Goal: Find specific page/section: Find specific page/section

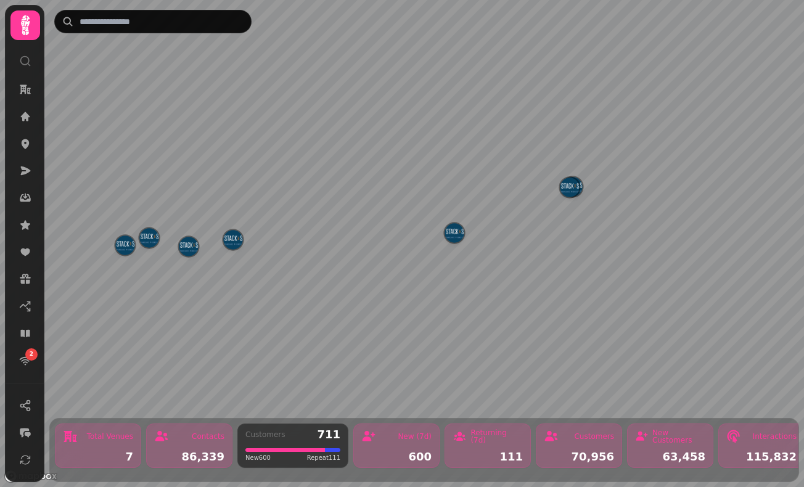
click at [190, 246] on img "West George St" at bounding box center [188, 246] width 19 height 19
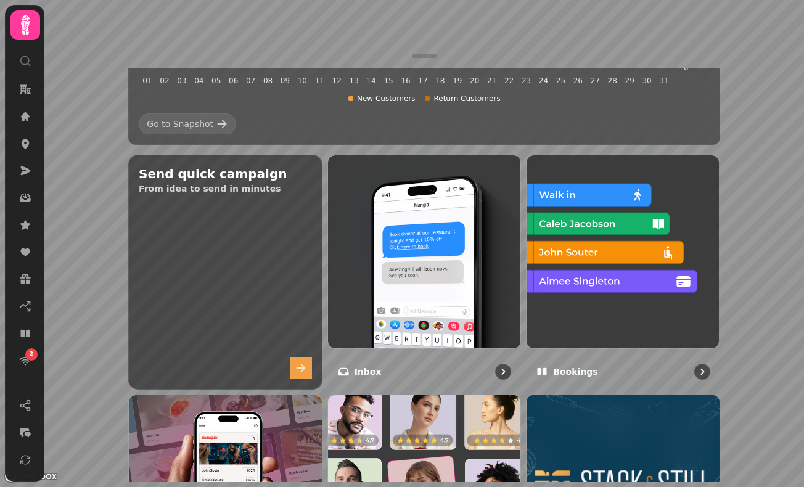
scroll to position [335, 0]
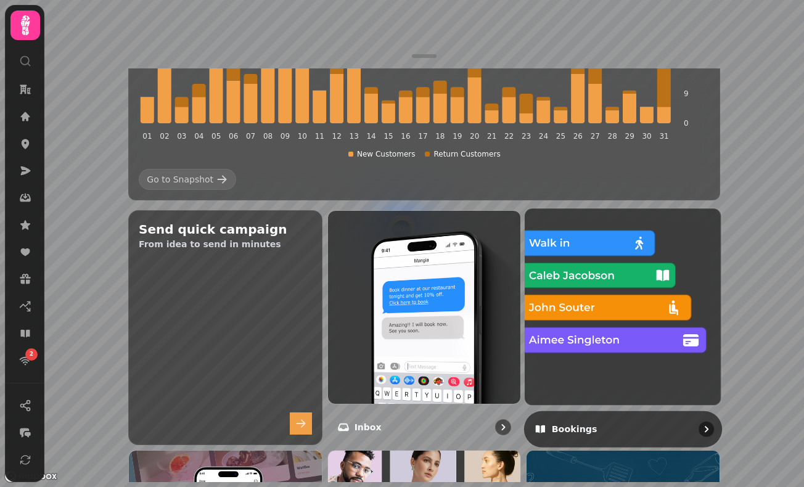
click at [589, 221] on img at bounding box center [623, 307] width 216 height 216
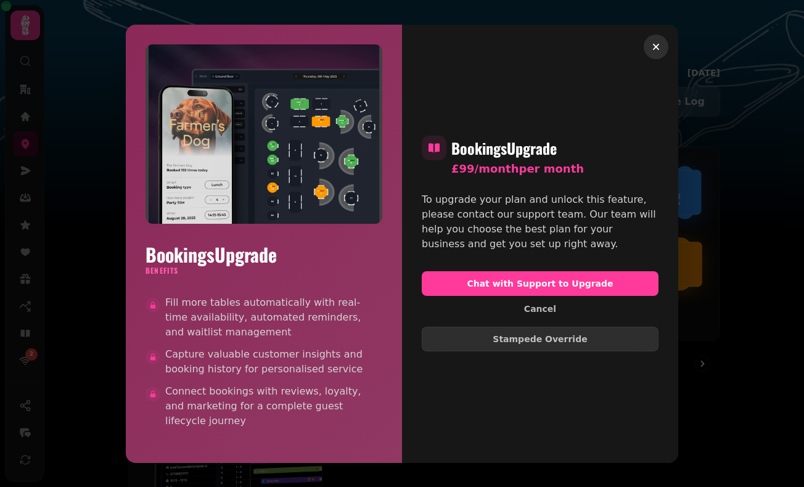
click at [654, 46] on icon "button" at bounding box center [656, 47] width 12 height 12
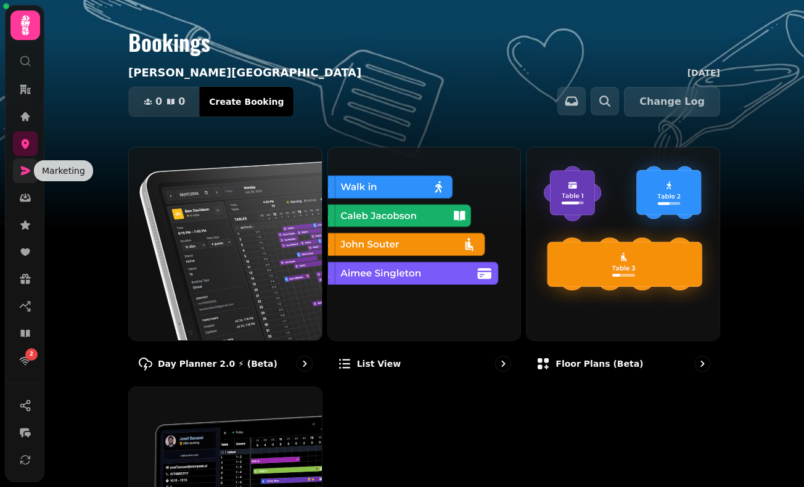
click at [26, 167] on icon at bounding box center [25, 171] width 12 height 12
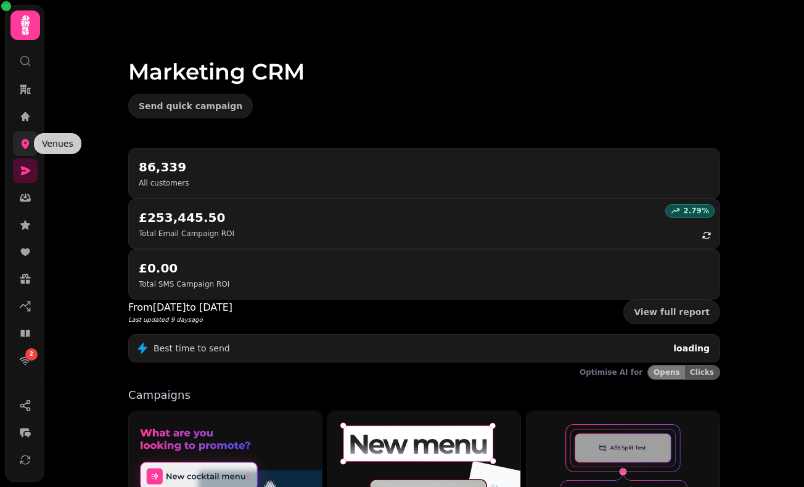
click at [24, 132] on link at bounding box center [25, 143] width 25 height 25
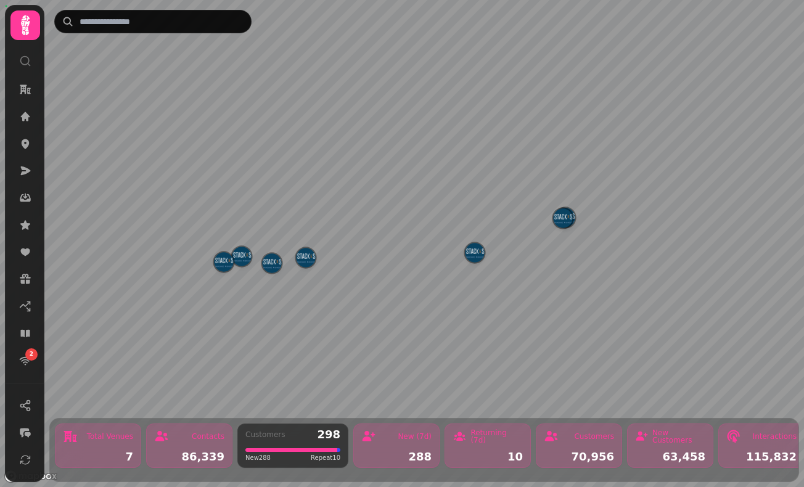
click at [187, 445] on div "Contacts 86,339" at bounding box center [189, 446] width 86 height 44
click at [357, 427] on div "New (7d) 288" at bounding box center [396, 446] width 86 height 44
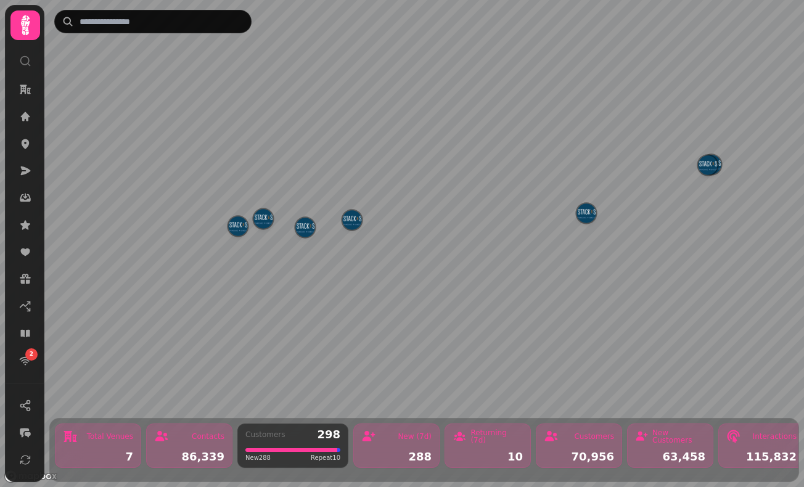
click at [237, 224] on img "Glasgow Airport" at bounding box center [237, 225] width 19 height 19
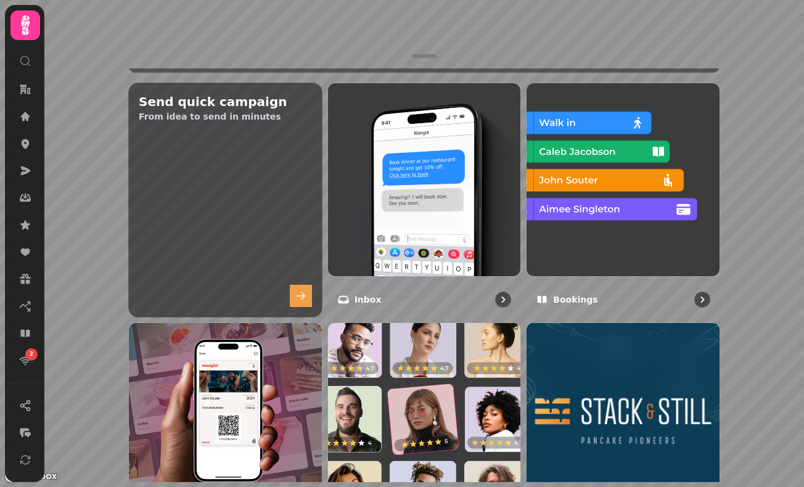
scroll to position [332, 0]
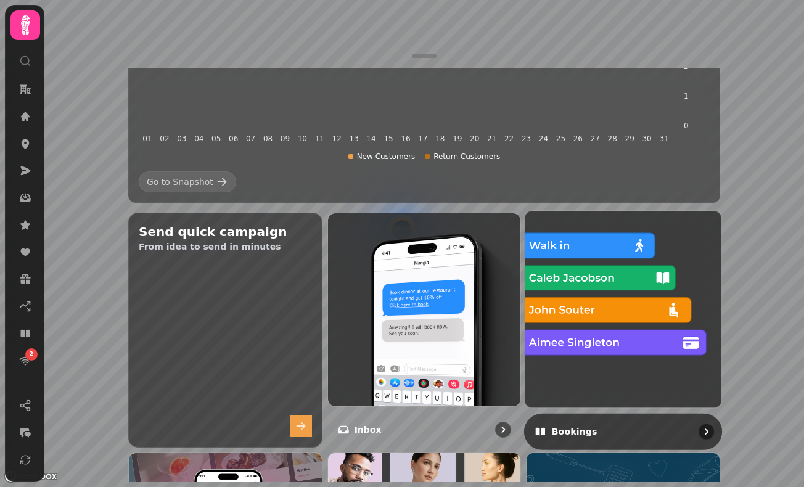
click at [649, 261] on img at bounding box center [623, 309] width 216 height 216
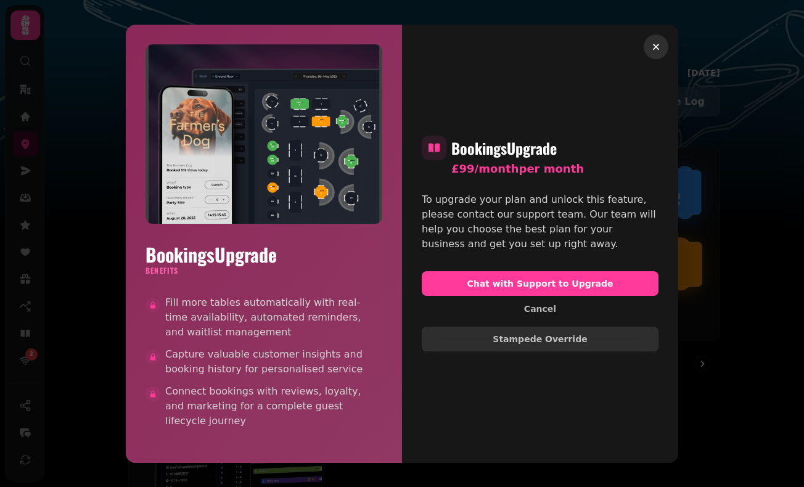
click at [655, 47] on icon "button" at bounding box center [656, 47] width 6 height 6
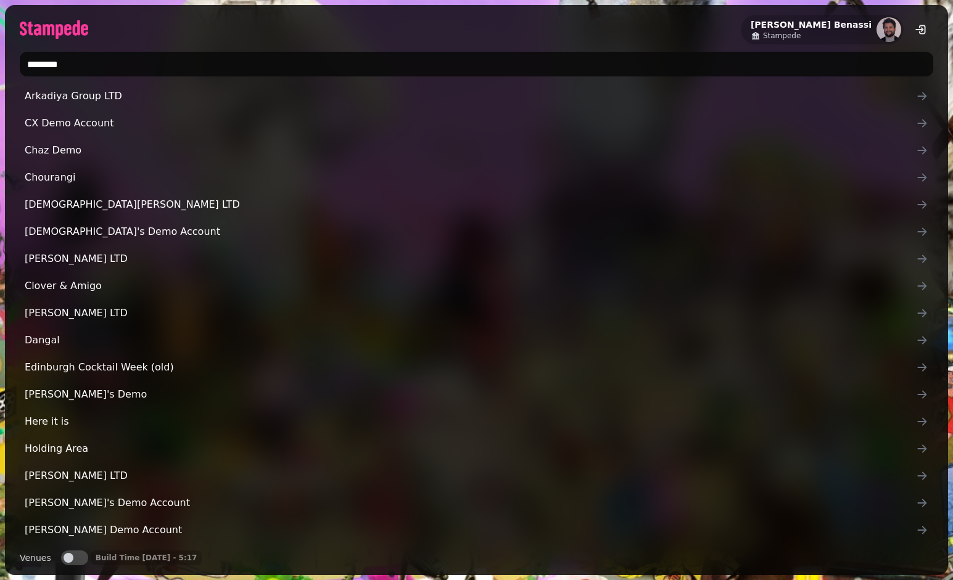
type input "*********"
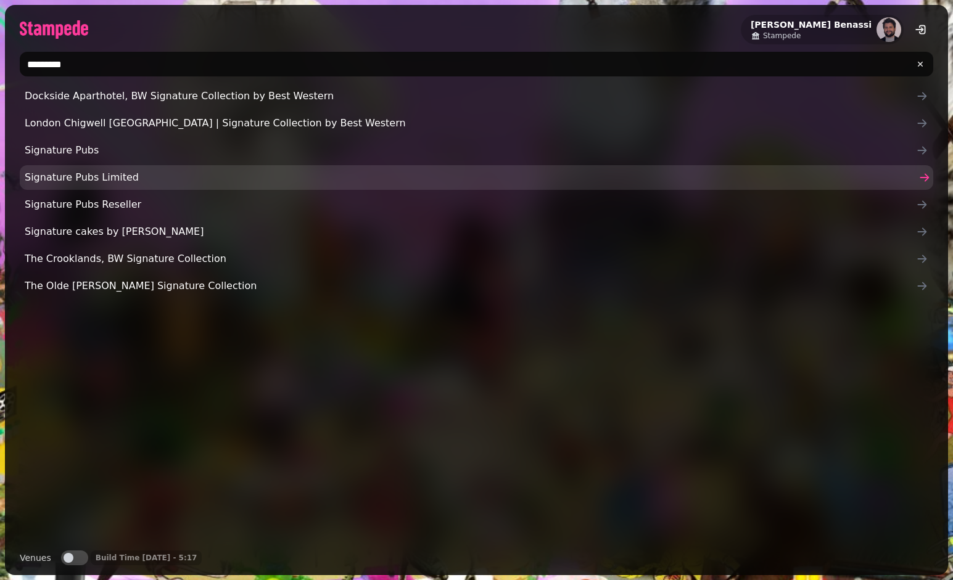
click at [223, 177] on span "Signature Pubs Limited" at bounding box center [470, 177] width 891 height 15
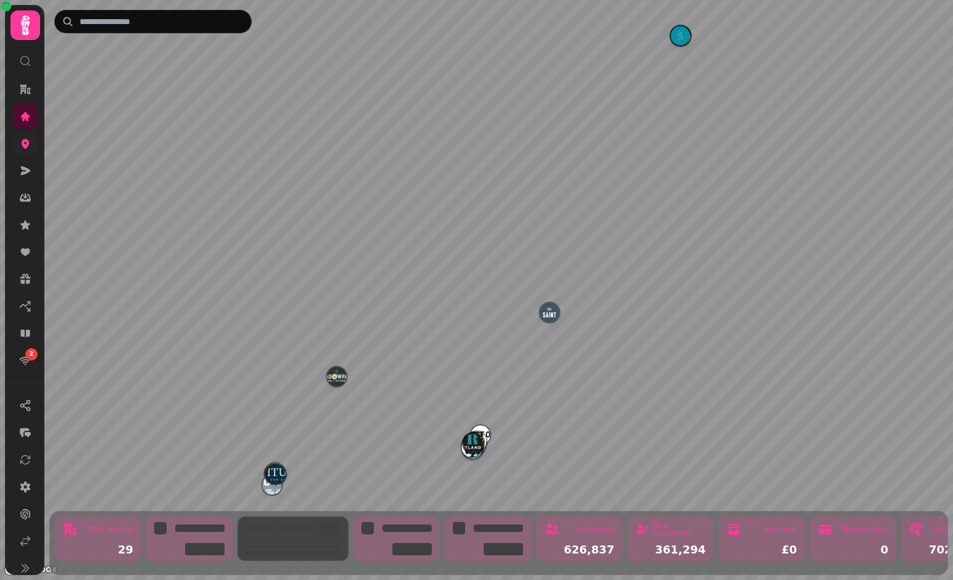
click at [31, 141] on link at bounding box center [25, 143] width 25 height 25
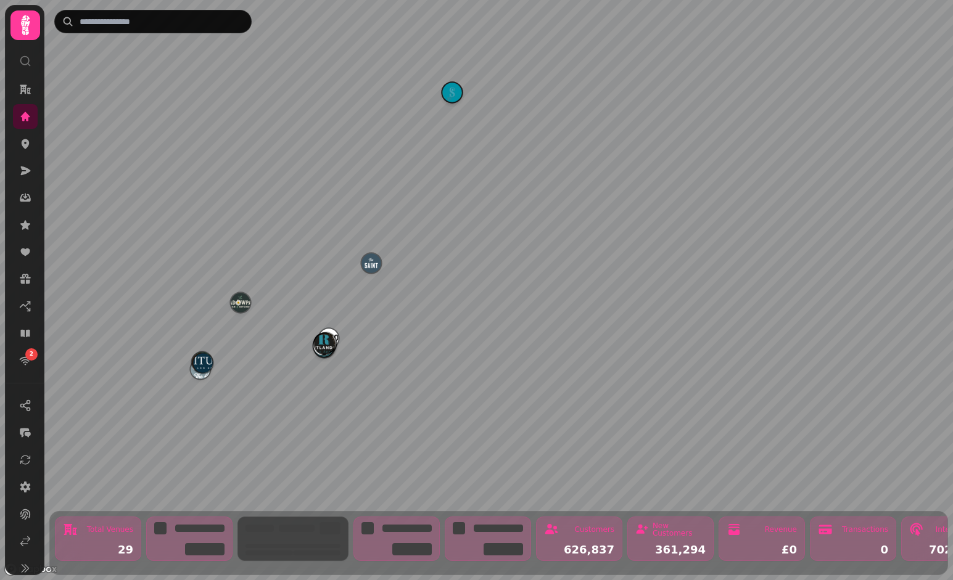
click at [239, 300] on img "The Meadowpark" at bounding box center [240, 302] width 19 height 19
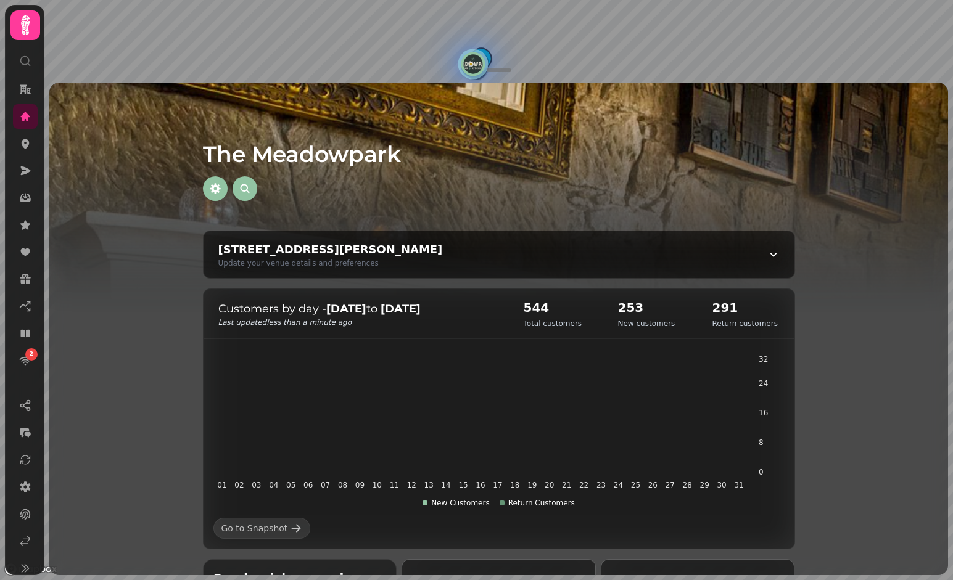
drag, startPoint x: 524, startPoint y: 90, endPoint x: 524, endPoint y: 176, distance: 86.3
click at [524, 176] on div "The Meadowpark 56 Kenilworth Rd, Bridge of Allan, Stirling FK9 4RY, UK Update y…" at bounding box center [498, 329] width 898 height 493
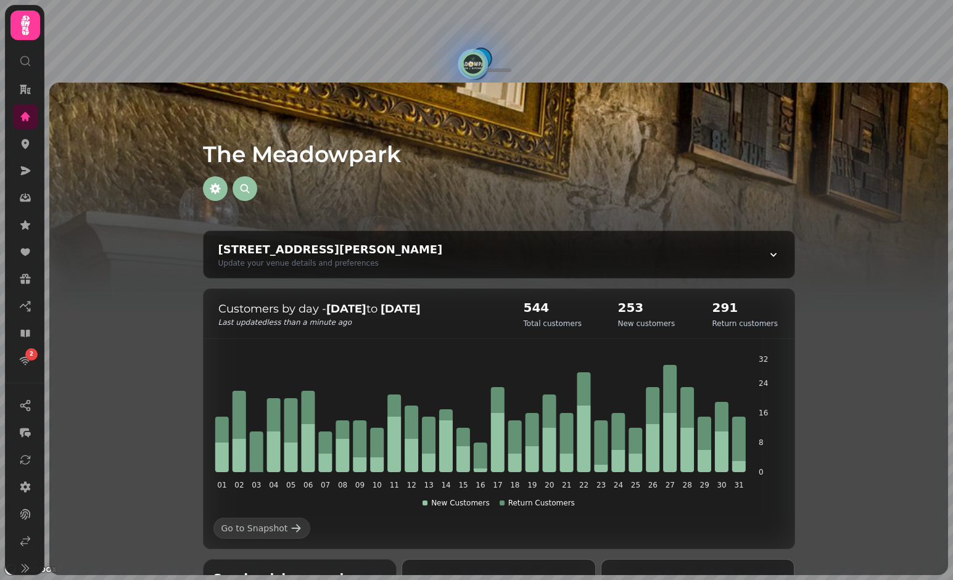
drag, startPoint x: 504, startPoint y: 74, endPoint x: 504, endPoint y: 135, distance: 61.0
click at [504, 133] on div "The Meadowpark 56 Kenilworth Rd, Bridge of Allan, Stirling FK9 4RY, UK Update y…" at bounding box center [498, 290] width 908 height 580
drag, startPoint x: 495, startPoint y: 74, endPoint x: 495, endPoint y: 183, distance: 108.5
click at [495, 183] on div "The Meadowpark 56 Kenilworth Rd, Bridge of Allan, Stirling FK9 4RY, UK Update y…" at bounding box center [498, 290] width 908 height 580
click at [25, 141] on icon at bounding box center [26, 144] width 8 height 10
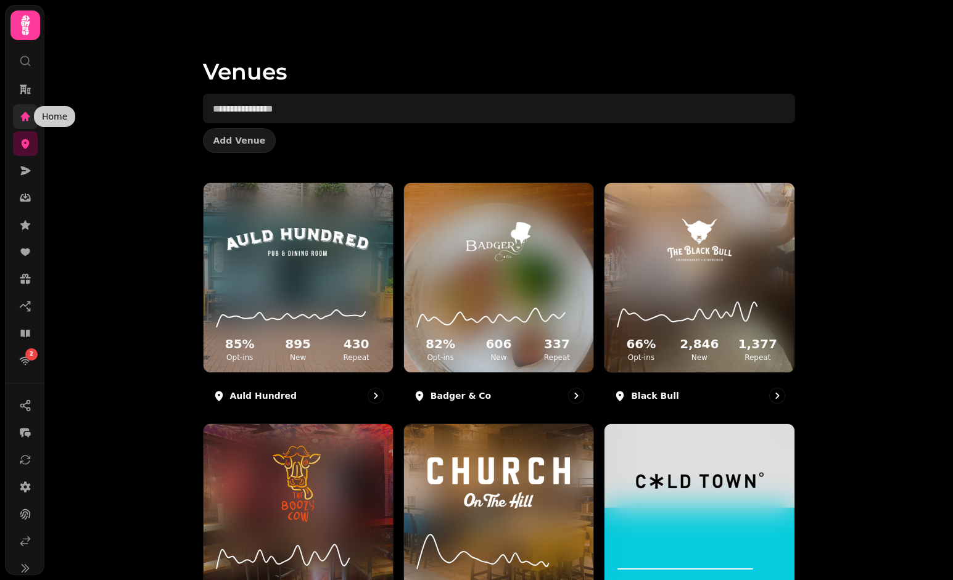
click at [29, 110] on icon at bounding box center [25, 116] width 12 height 12
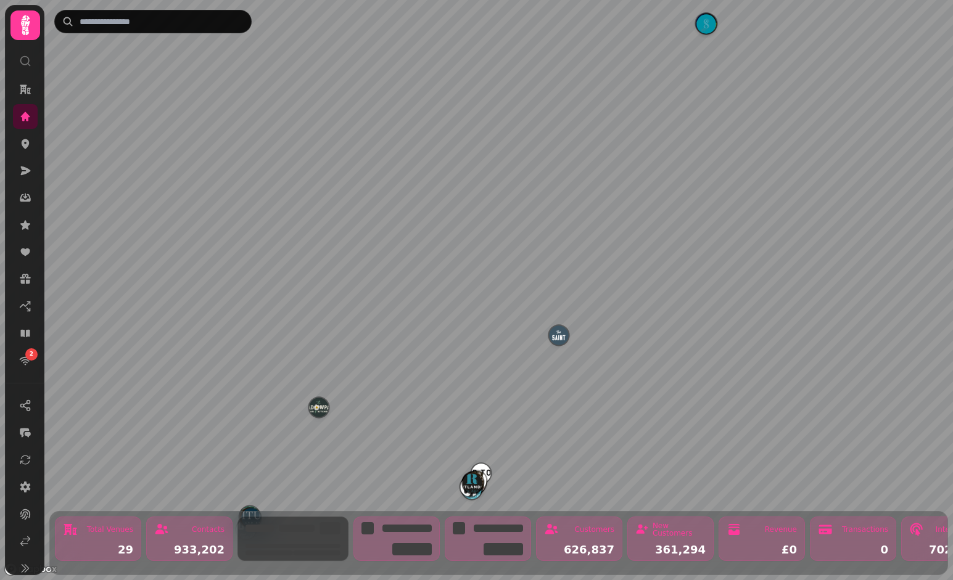
click at [325, 404] on img "The Meadowpark" at bounding box center [318, 407] width 19 height 19
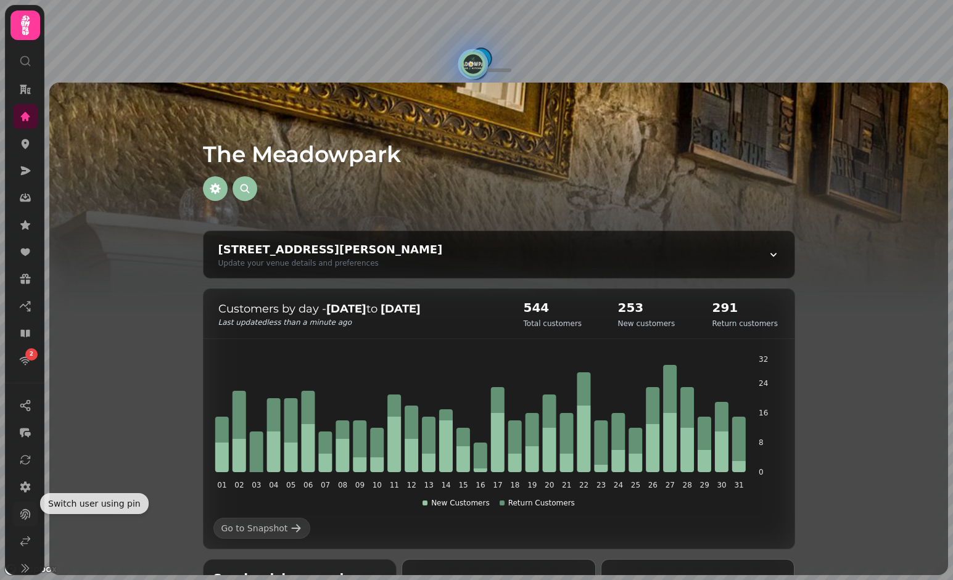
scroll to position [11, 0]
click at [14, 540] on link at bounding box center [25, 530] width 25 height 25
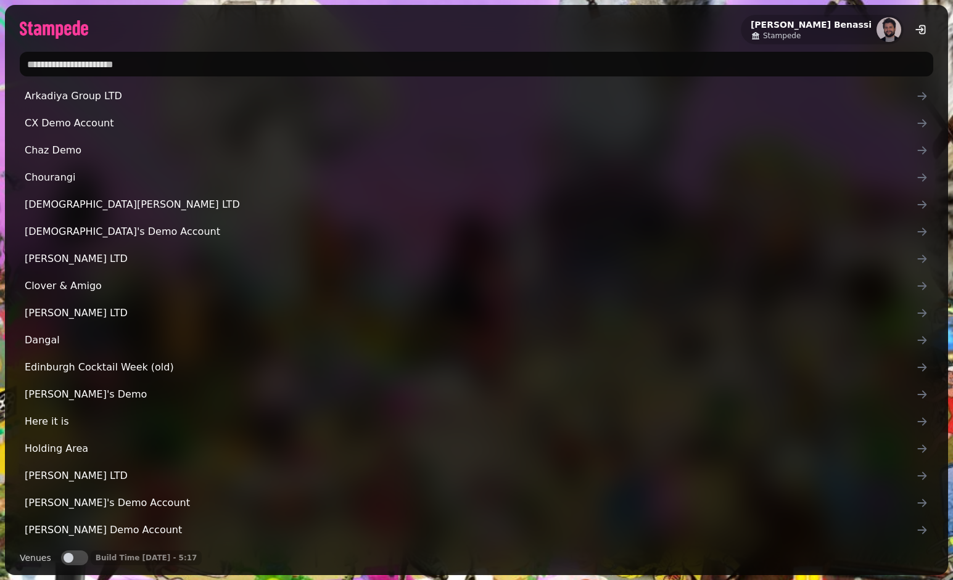
click at [279, 63] on input "text" at bounding box center [476, 64] width 913 height 25
type input "*********"
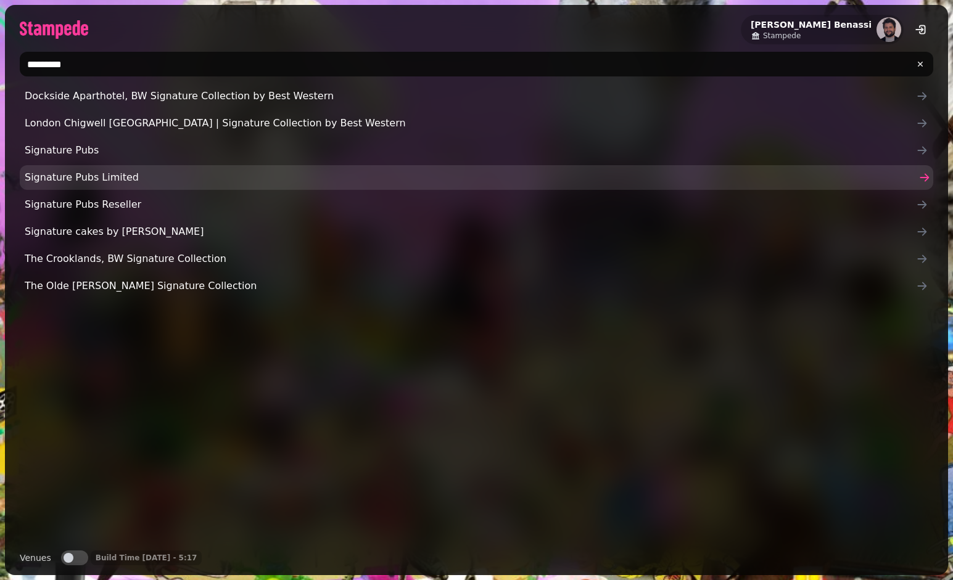
click at [228, 180] on span "Signature Pubs Limited" at bounding box center [470, 177] width 891 height 15
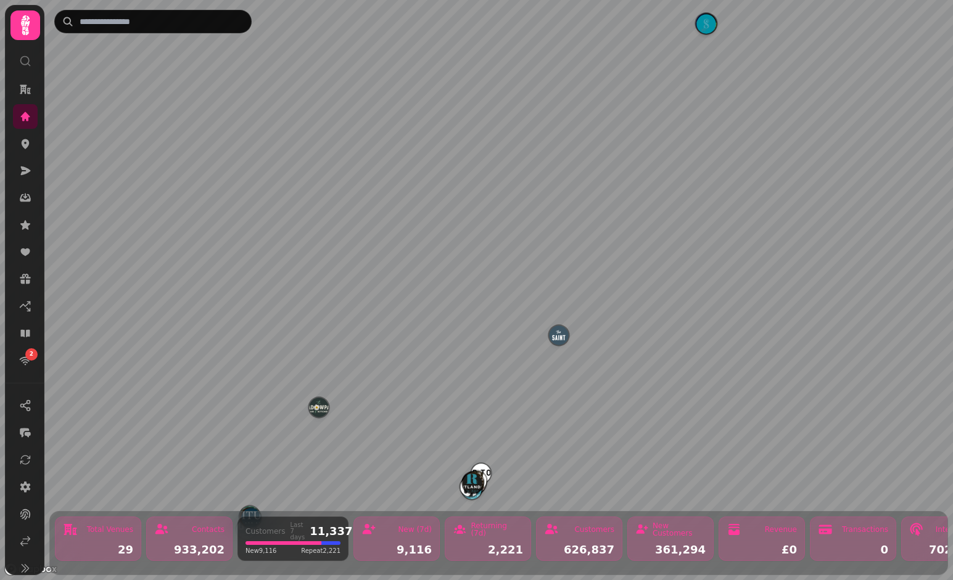
click at [314, 546] on span "Repeat 2,221" at bounding box center [320, 550] width 39 height 9
click at [403, 541] on div "New (7d) 9,116" at bounding box center [396, 539] width 86 height 44
click at [493, 543] on div "Returning (7d) 2,221" at bounding box center [488, 539] width 86 height 44
click at [564, 342] on img "The Saint" at bounding box center [558, 335] width 19 height 19
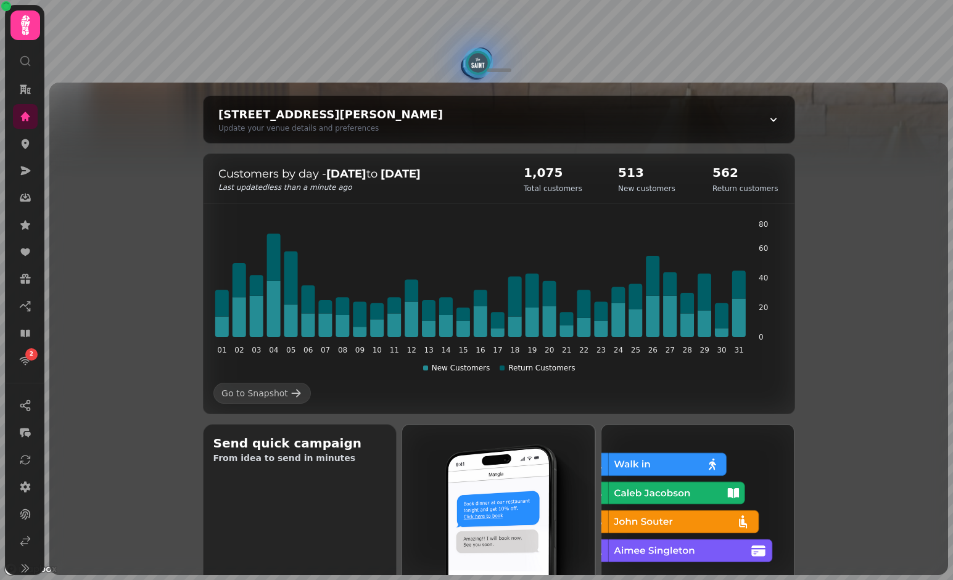
scroll to position [128, 0]
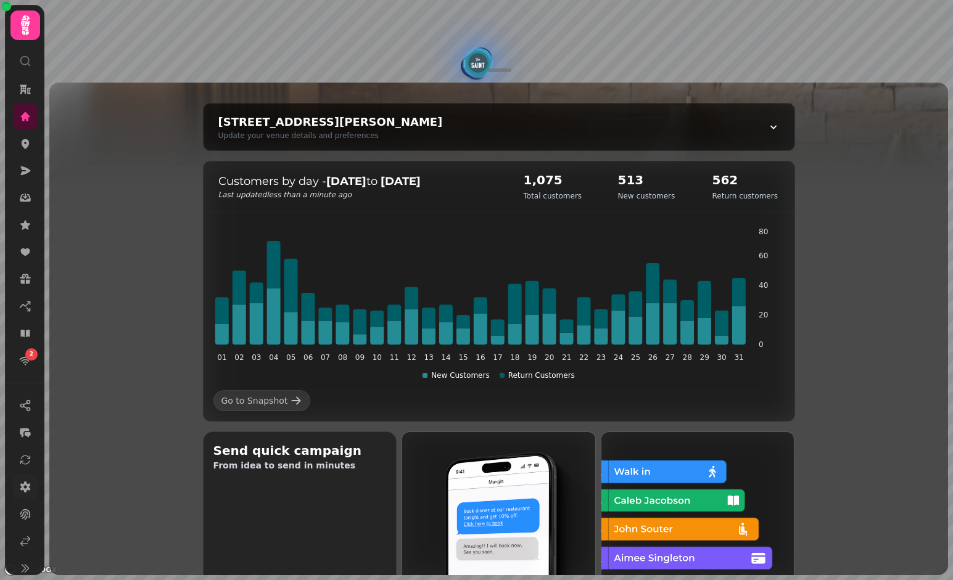
click at [25, 493] on link at bounding box center [25, 487] width 25 height 25
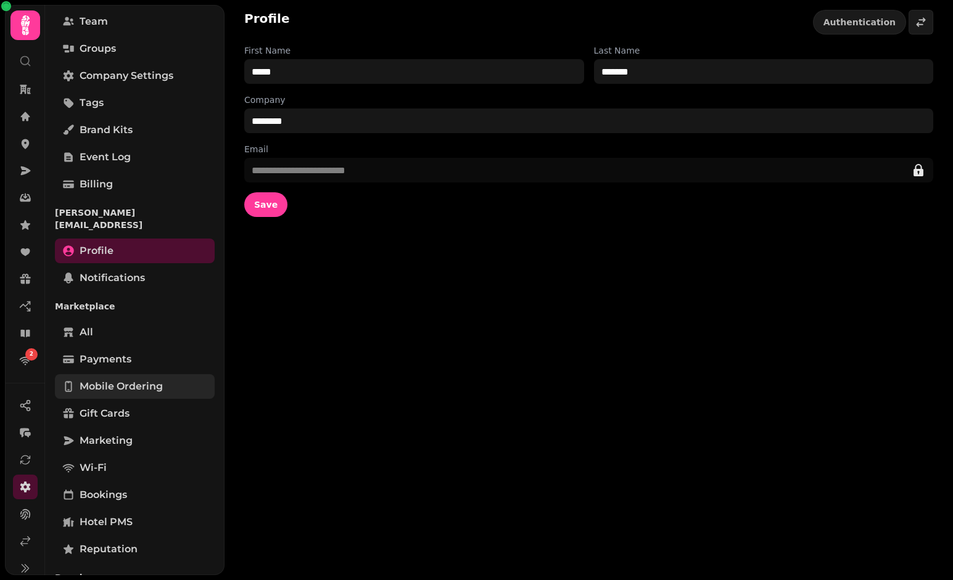
scroll to position [159, 0]
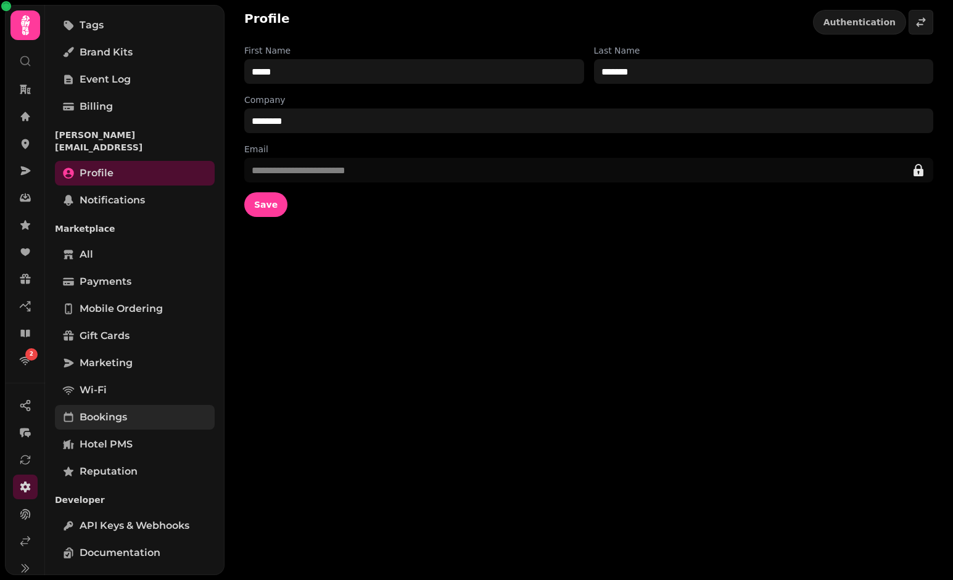
click at [118, 410] on span "Bookings" at bounding box center [103, 417] width 47 height 15
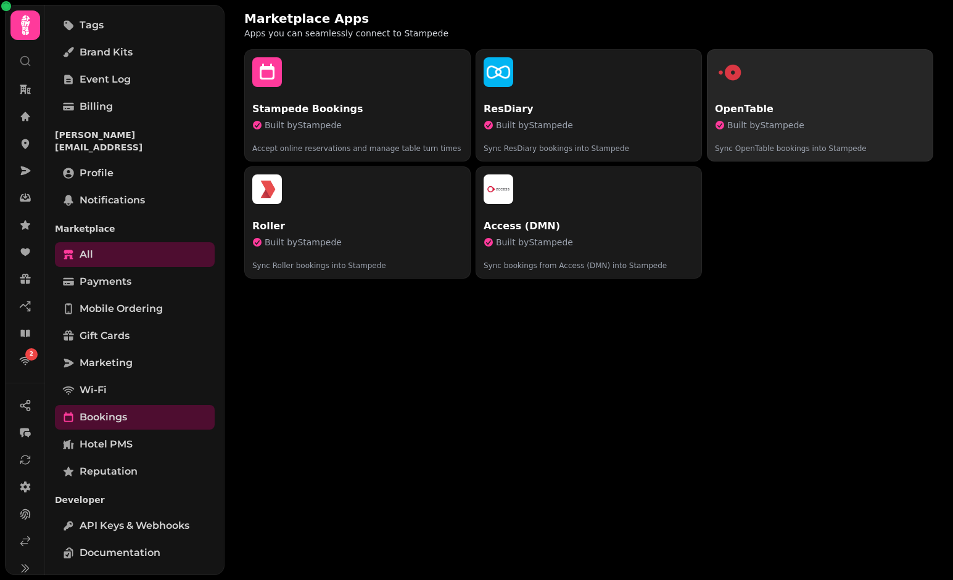
click at [848, 144] on p "Sync OpenTable bookings into Stampede" at bounding box center [820, 144] width 210 height 20
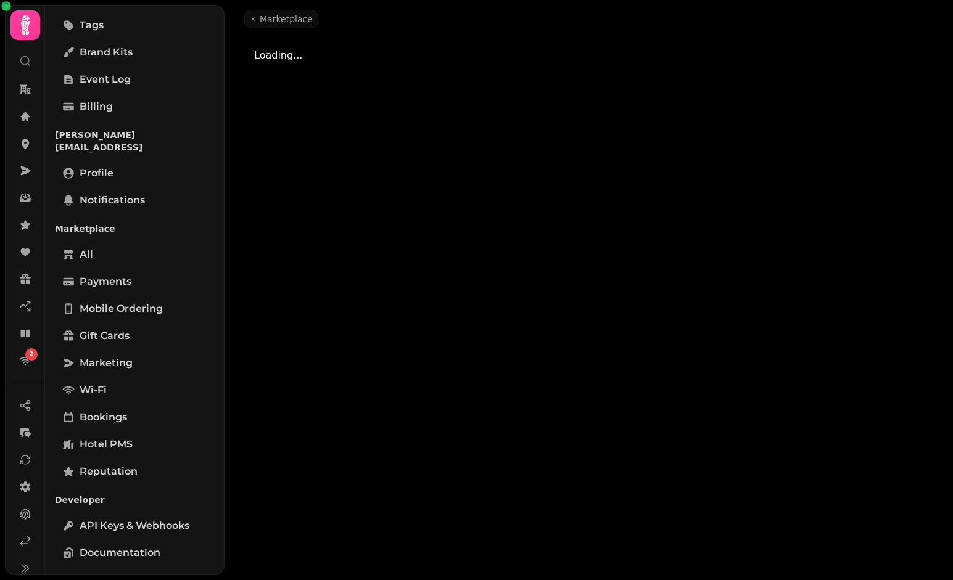
select select "**********"
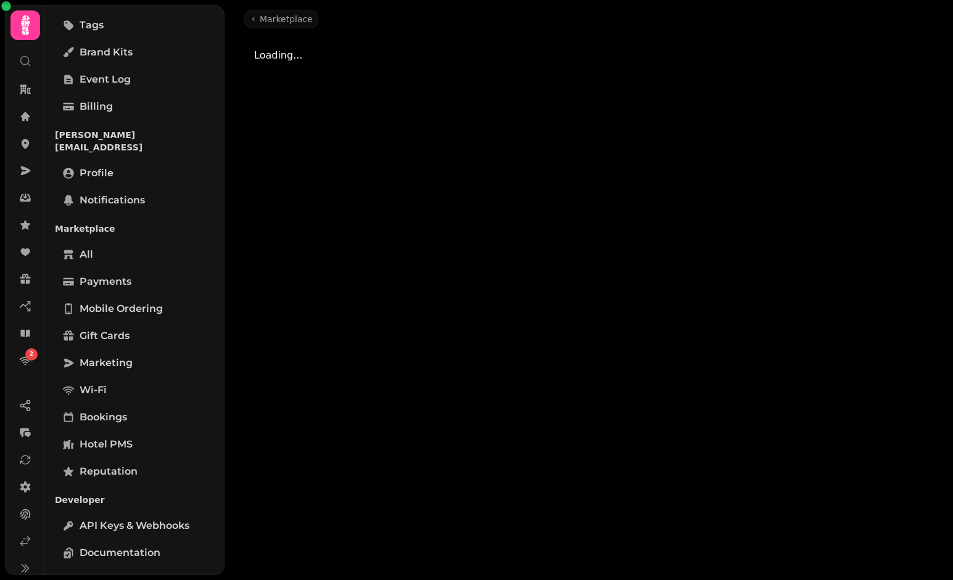
select select "**********"
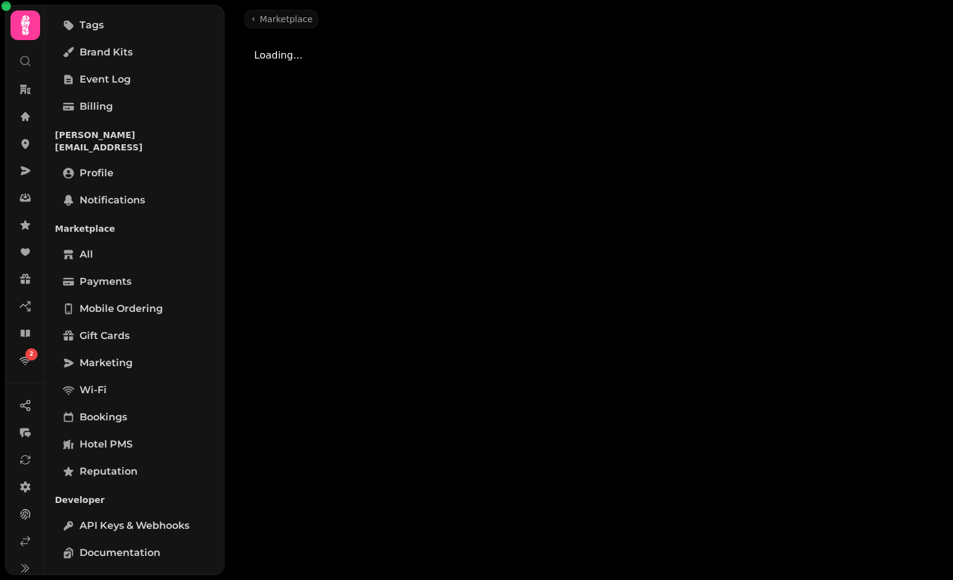
select select "**********"
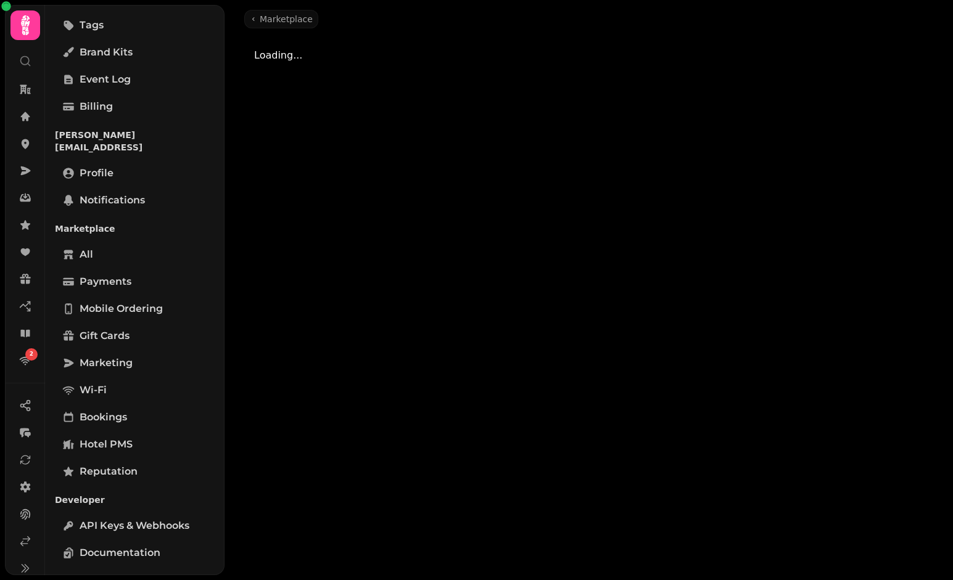
select select "**********"
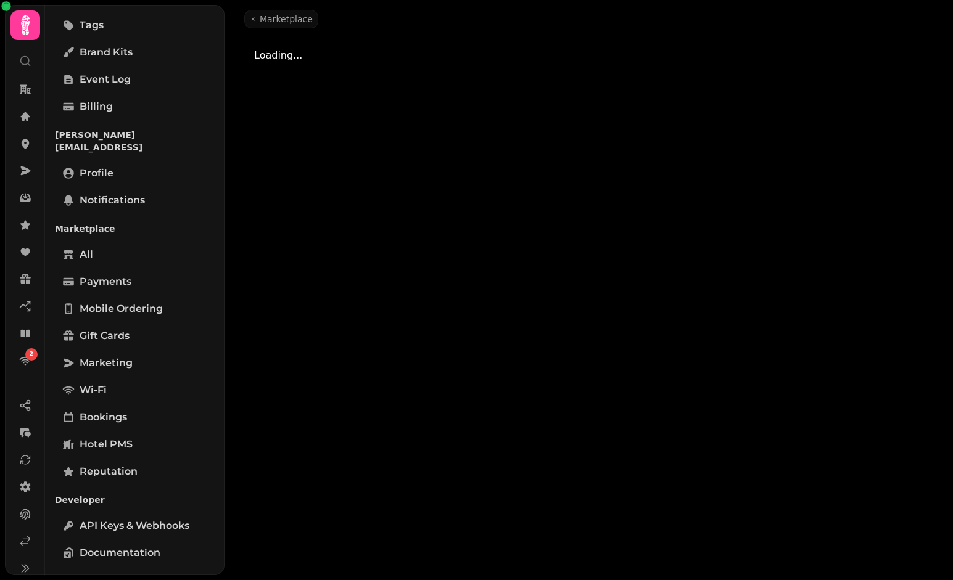
select select "**********"
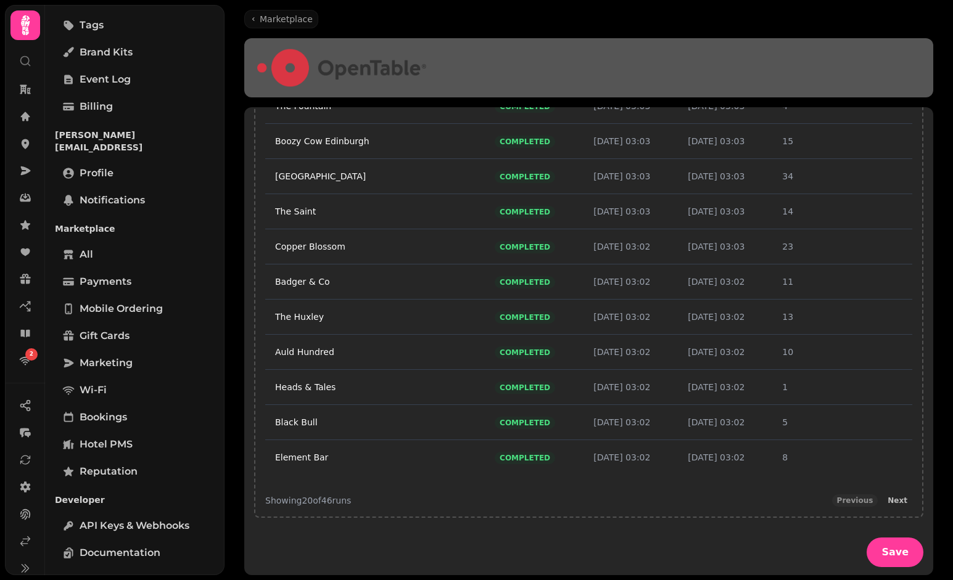
scroll to position [3657, 0]
click at [905, 498] on span "Next" at bounding box center [897, 498] width 20 height 7
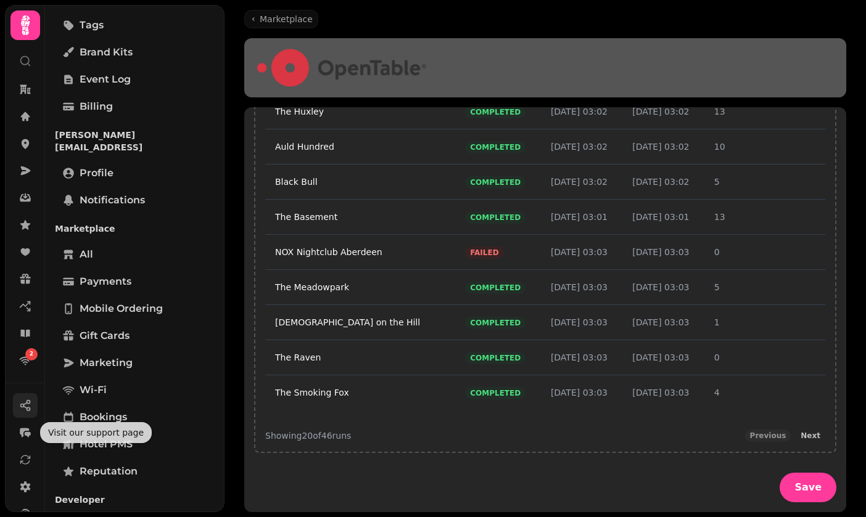
scroll to position [74, 0]
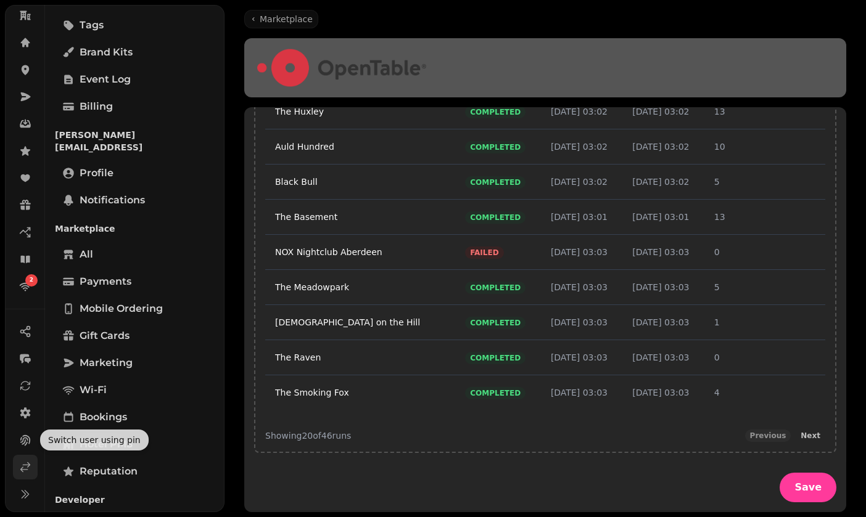
click at [20, 461] on icon at bounding box center [25, 467] width 12 height 12
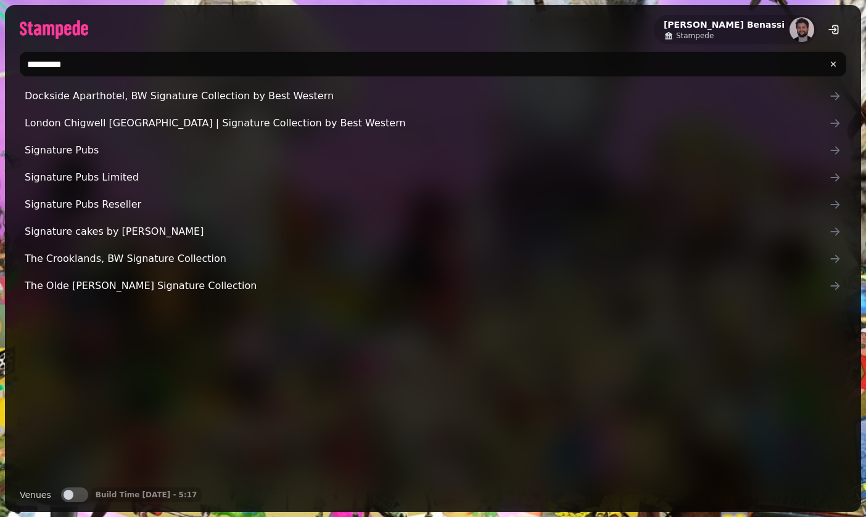
click at [268, 60] on input "*********" at bounding box center [433, 64] width 826 height 25
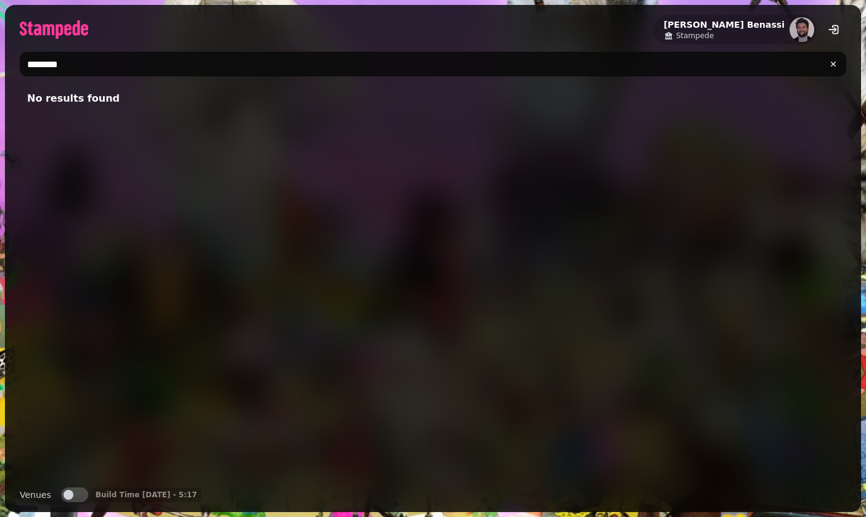
click at [38, 67] on input "********" at bounding box center [433, 64] width 826 height 25
click at [38, 67] on input "*******" at bounding box center [433, 64] width 826 height 25
type input "********"
click at [84, 497] on button "Venues" at bounding box center [74, 495] width 27 height 15
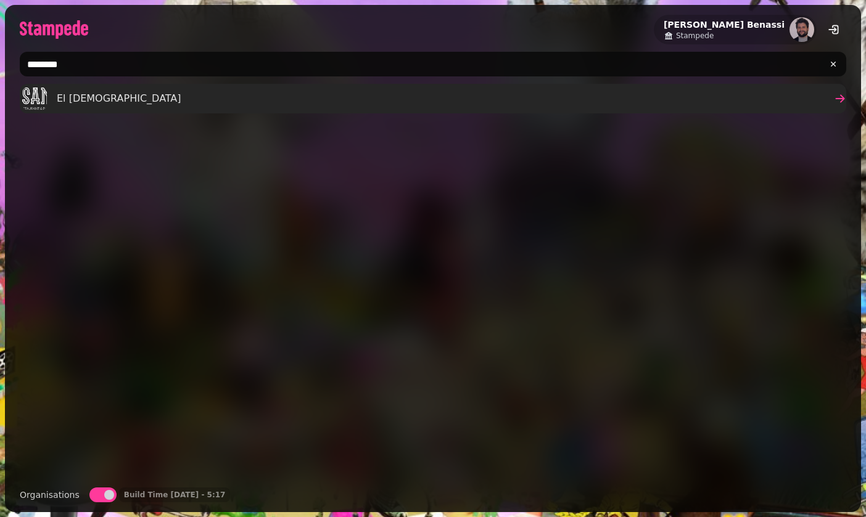
click at [122, 92] on link "El [DEMOGRAPHIC_DATA]" at bounding box center [433, 99] width 826 height 30
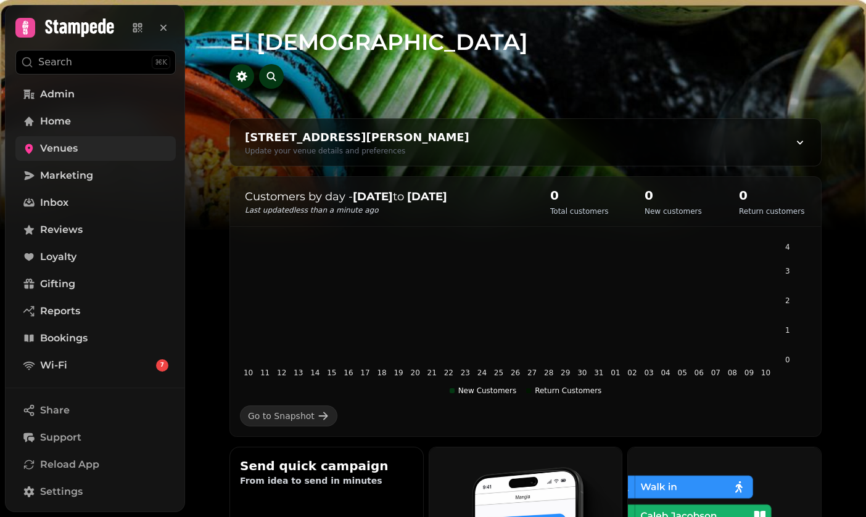
click at [89, 147] on link "Venues" at bounding box center [95, 148] width 160 height 25
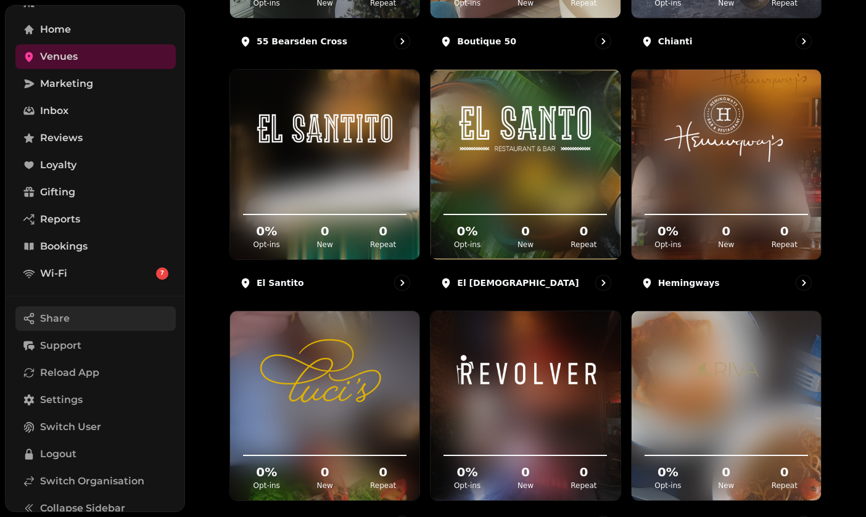
scroll to position [141, 0]
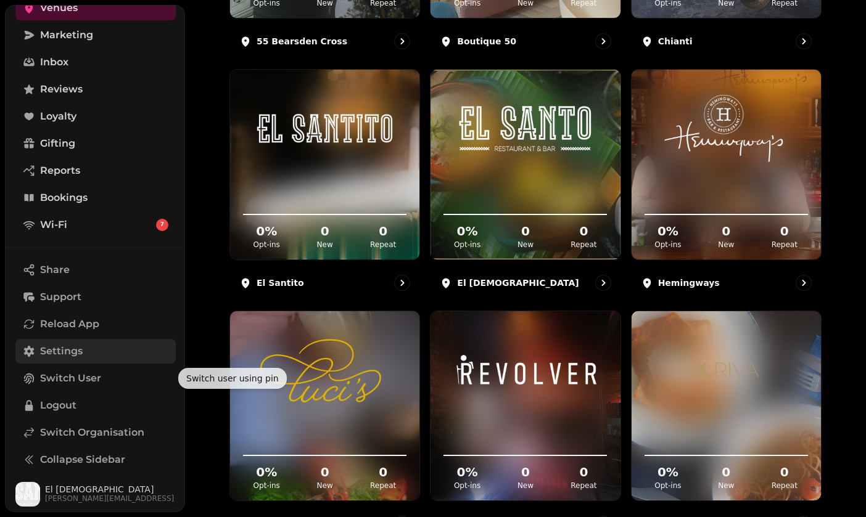
click at [101, 351] on link "Settings" at bounding box center [95, 351] width 160 height 25
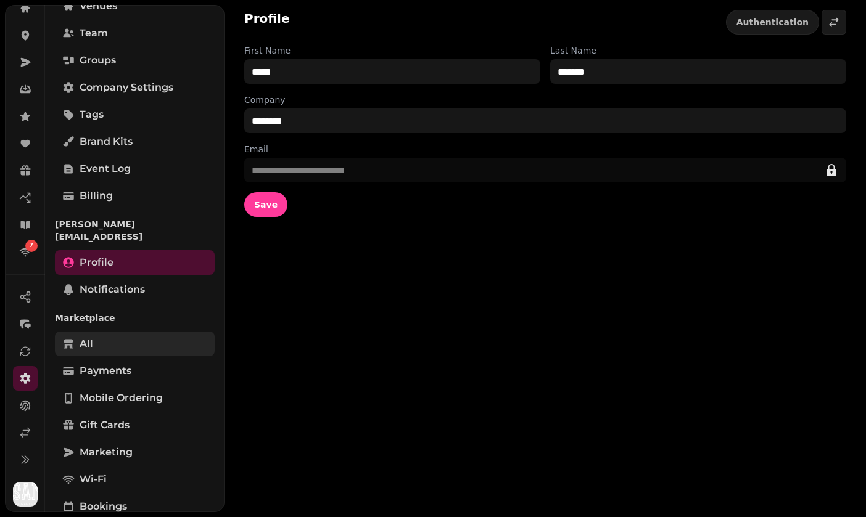
scroll to position [222, 0]
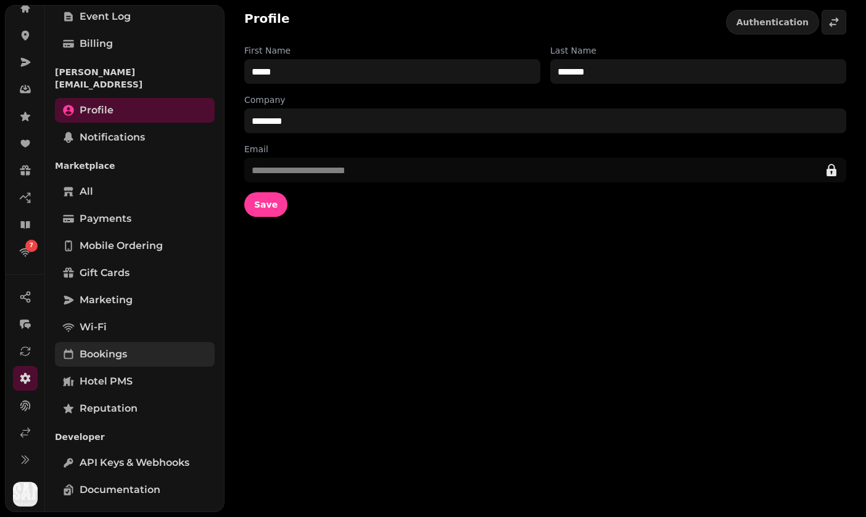
click at [111, 352] on link "Bookings" at bounding box center [135, 354] width 160 height 25
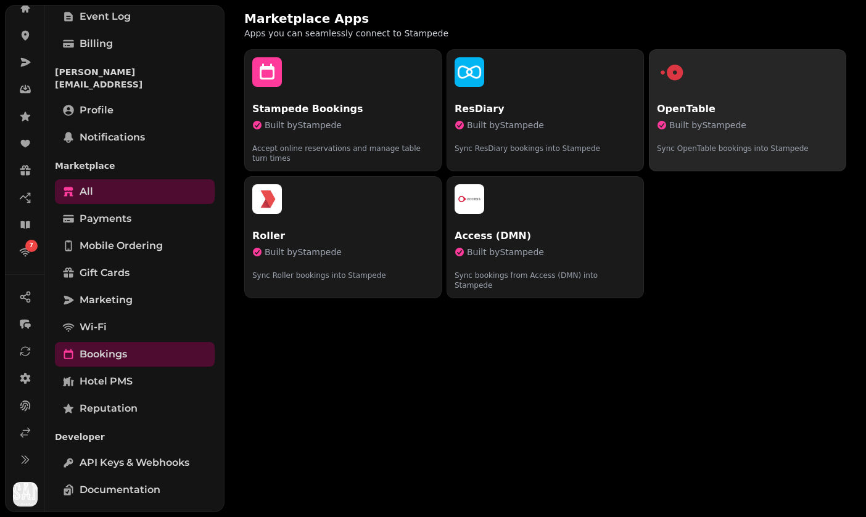
click at [766, 117] on div "OpenTable Built by Stampede Sync OpenTable bookings into Stampede" at bounding box center [747, 133] width 181 height 62
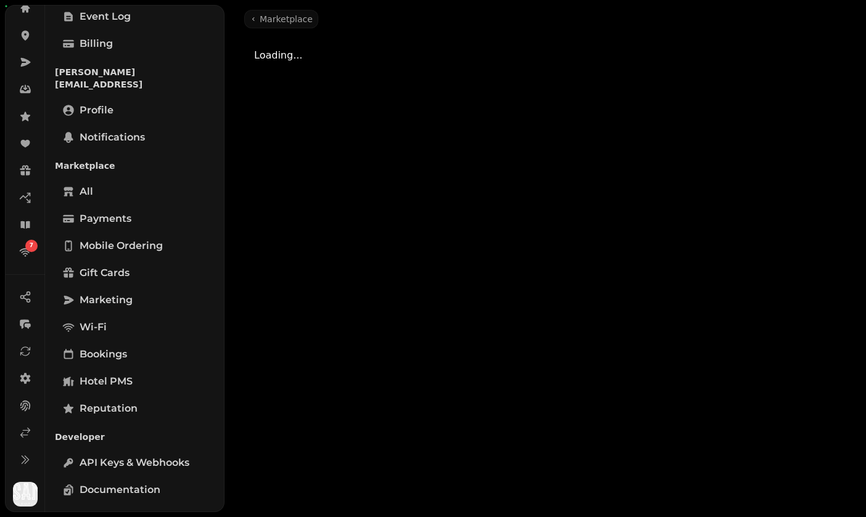
select select "**********"
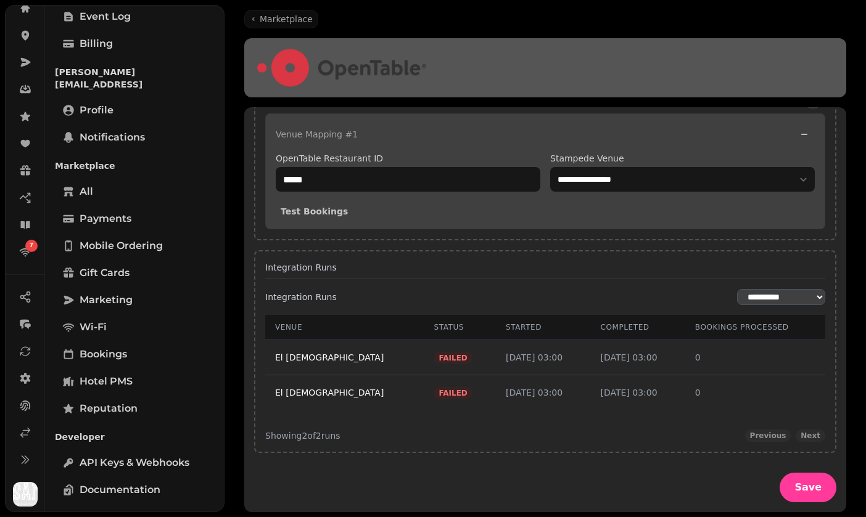
scroll to position [312, 0]
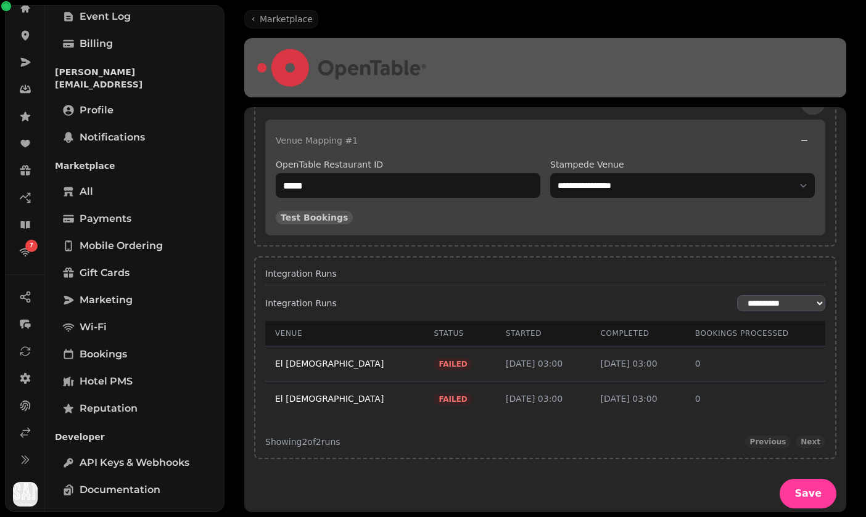
click at [325, 213] on span "Test Bookings" at bounding box center [314, 217] width 67 height 9
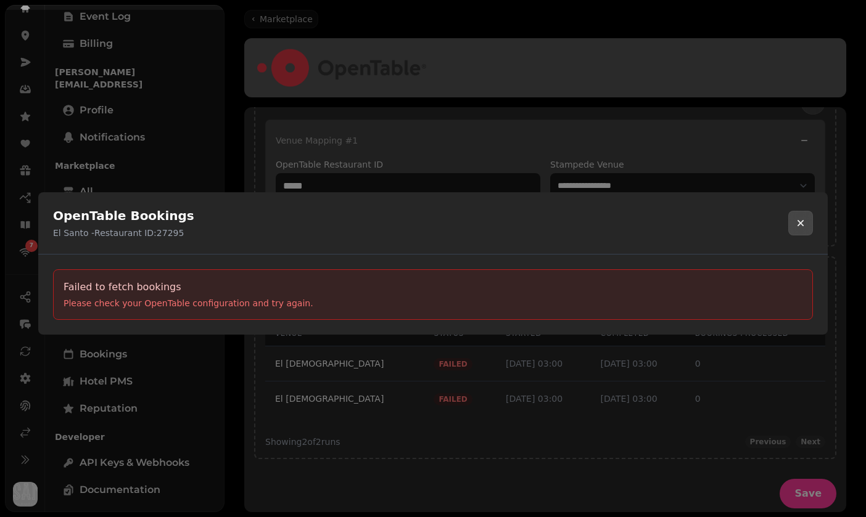
click at [795, 230] on button "Close modal" at bounding box center [800, 223] width 25 height 25
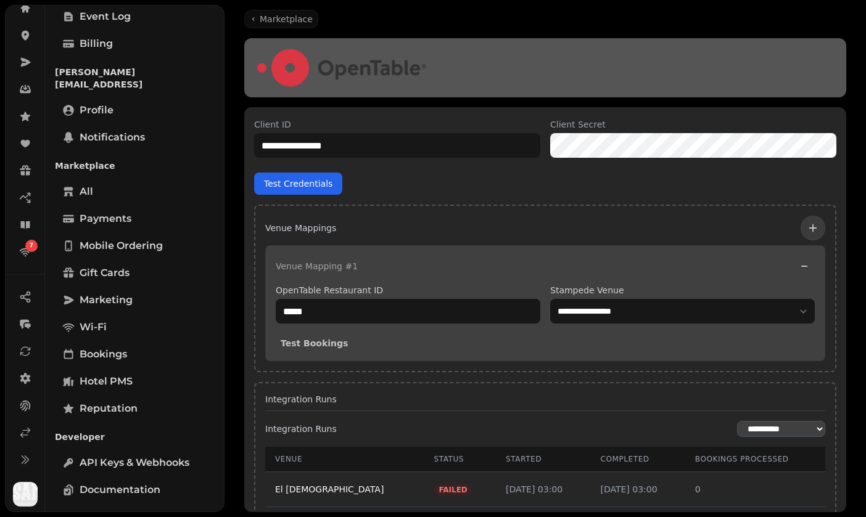
scroll to position [259, 0]
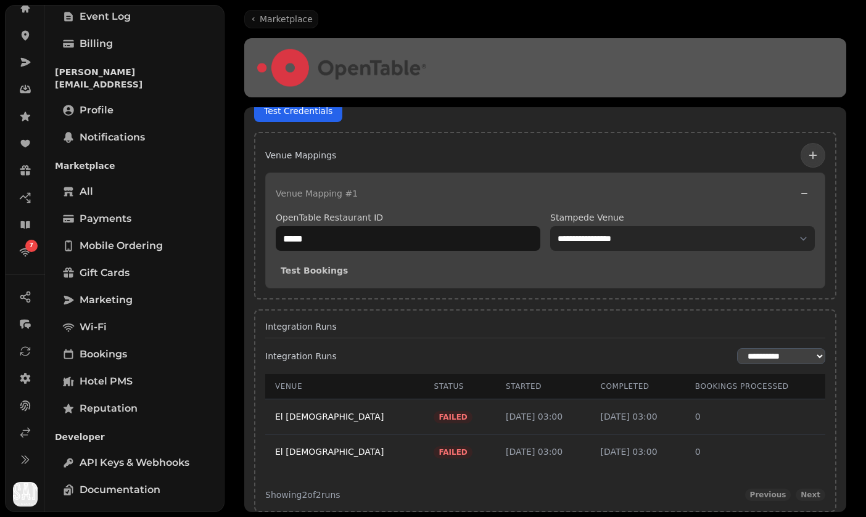
click at [577, 244] on select "**********" at bounding box center [682, 238] width 265 height 25
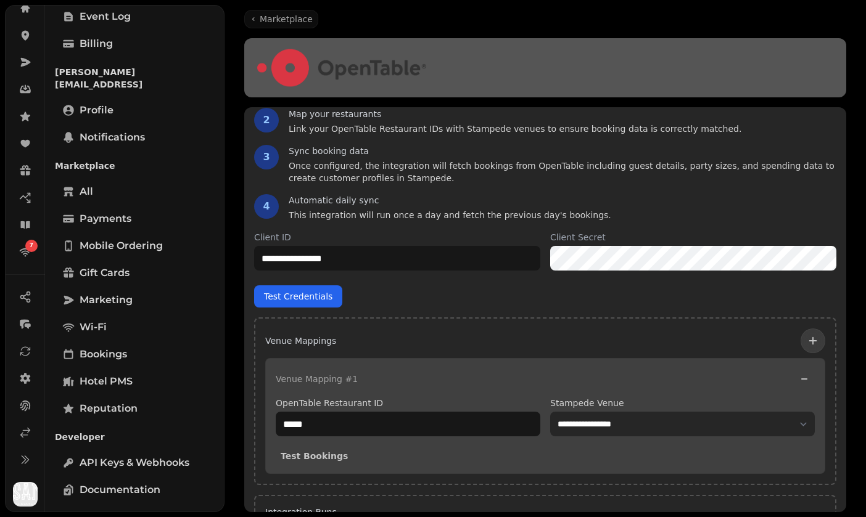
scroll to position [0, 0]
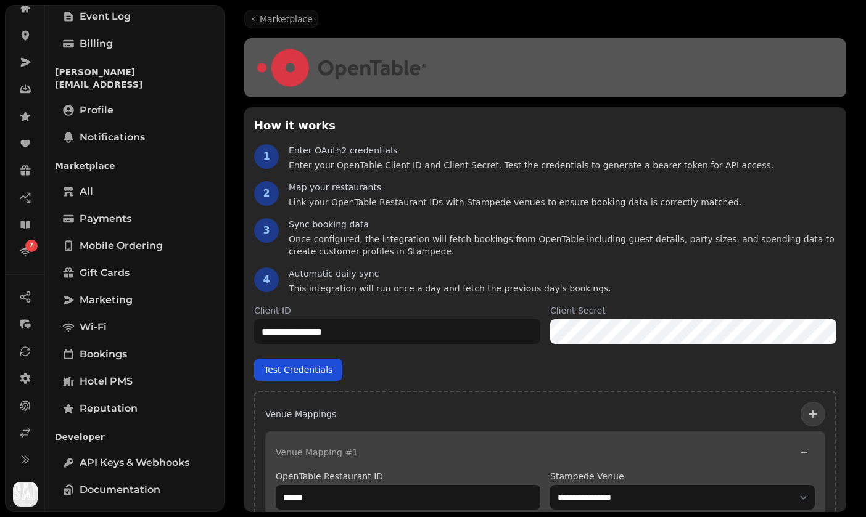
click at [305, 364] on button "Test Credentials" at bounding box center [298, 370] width 88 height 22
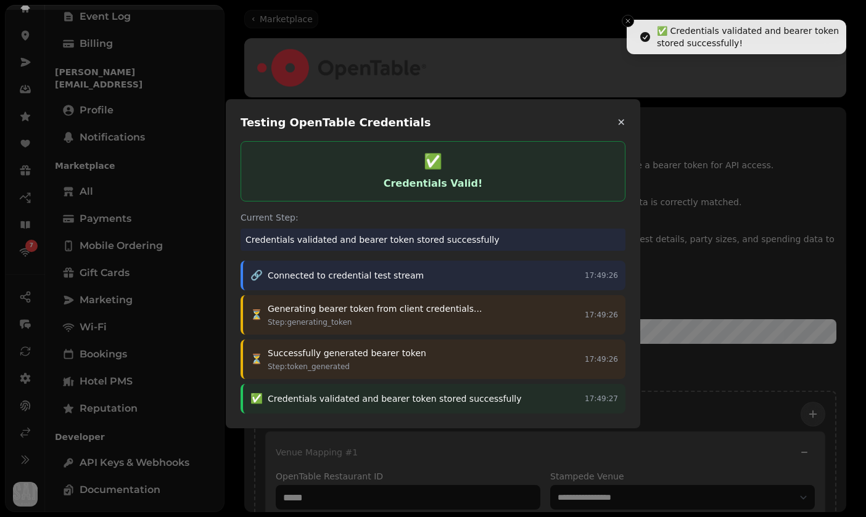
click at [623, 121] on button "✕" at bounding box center [621, 122] width 8 height 15
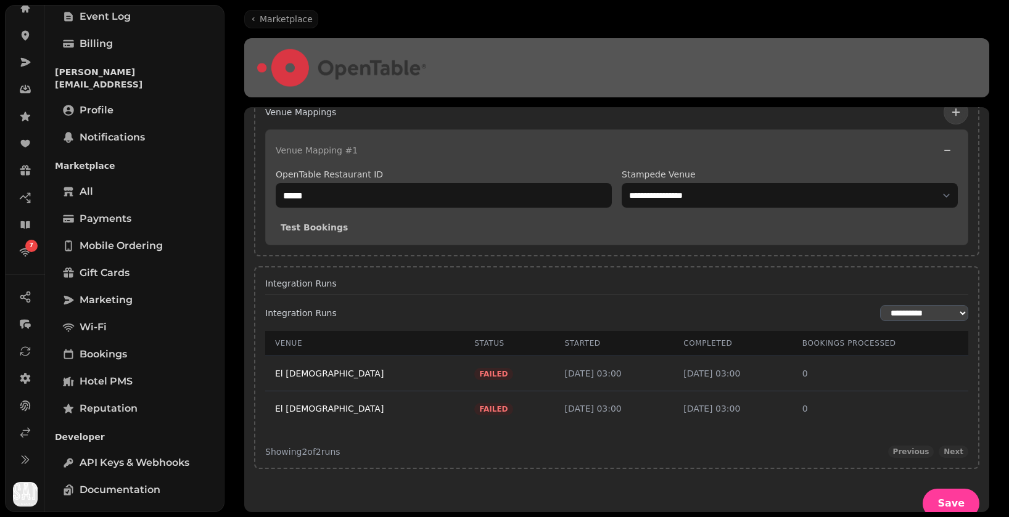
scroll to position [308, 0]
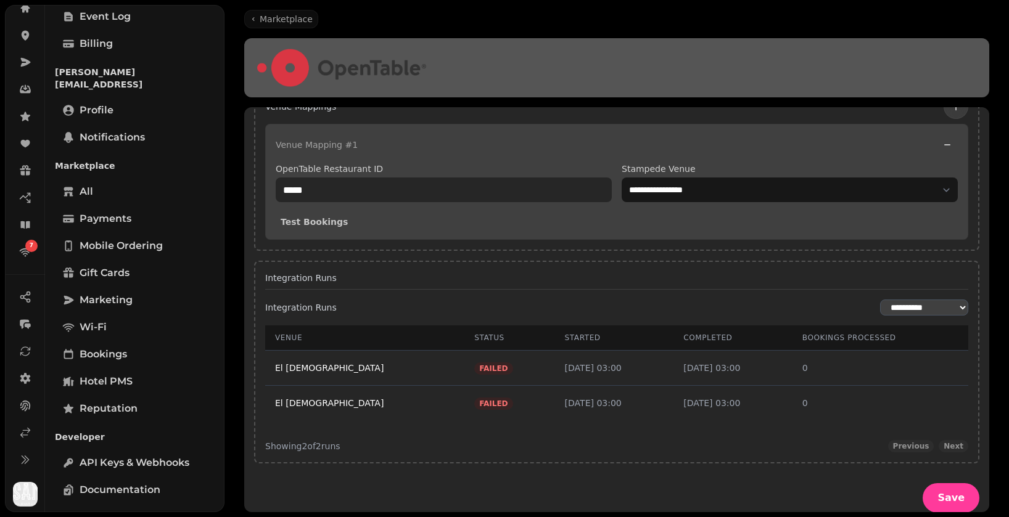
click at [306, 186] on input "*****" at bounding box center [444, 190] width 336 height 25
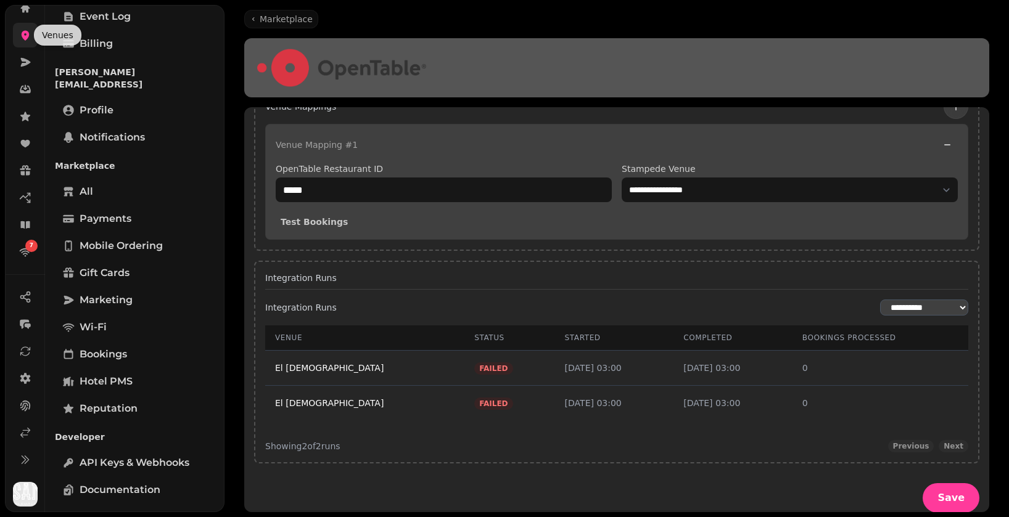
click at [26, 37] on icon at bounding box center [26, 36] width 8 height 10
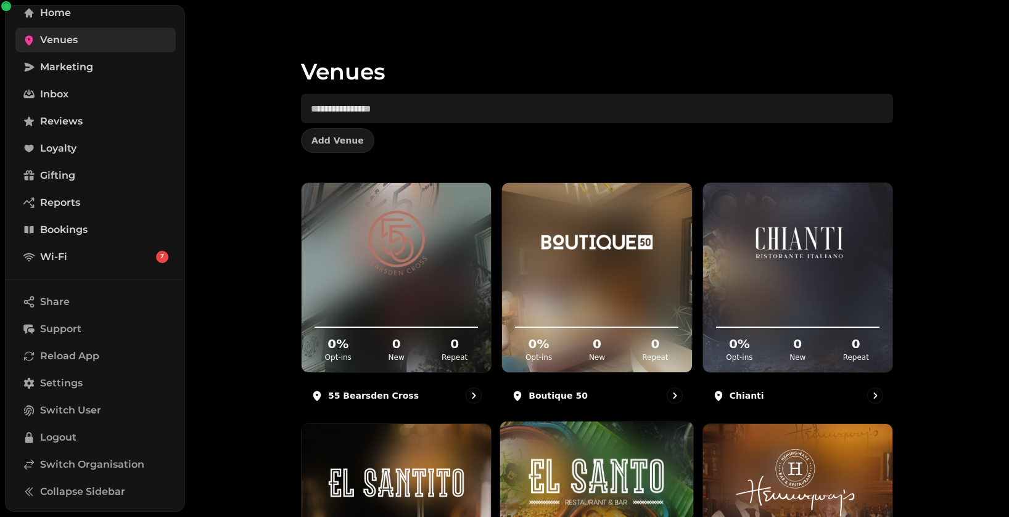
click at [581, 464] on img at bounding box center [596, 482] width 145 height 81
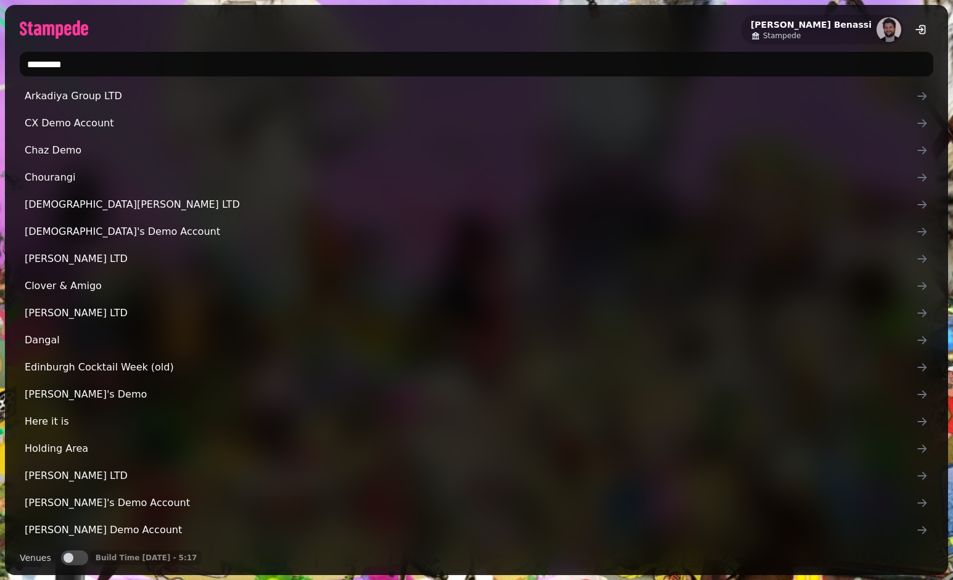
type input "**********"
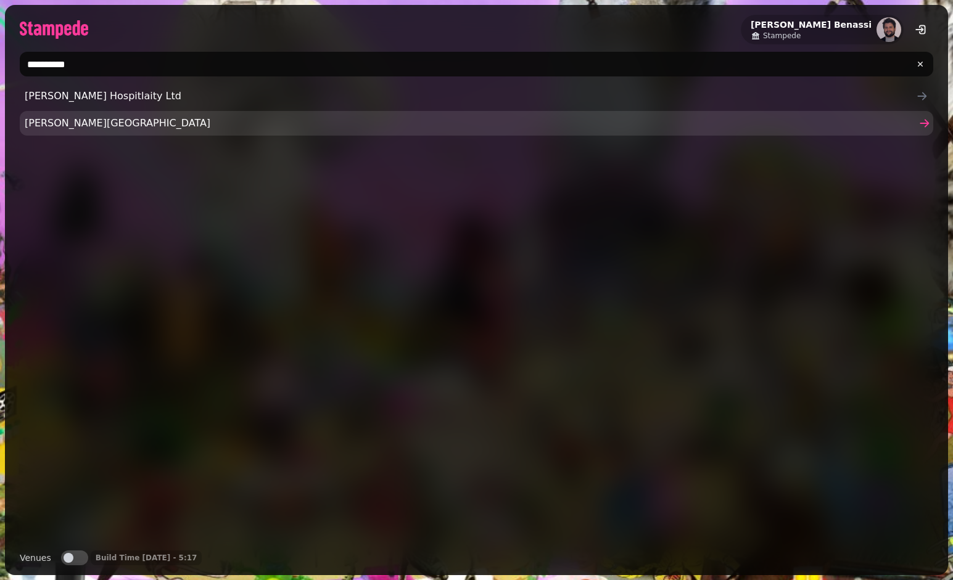
click at [155, 123] on span "Sutherland House" at bounding box center [470, 123] width 891 height 15
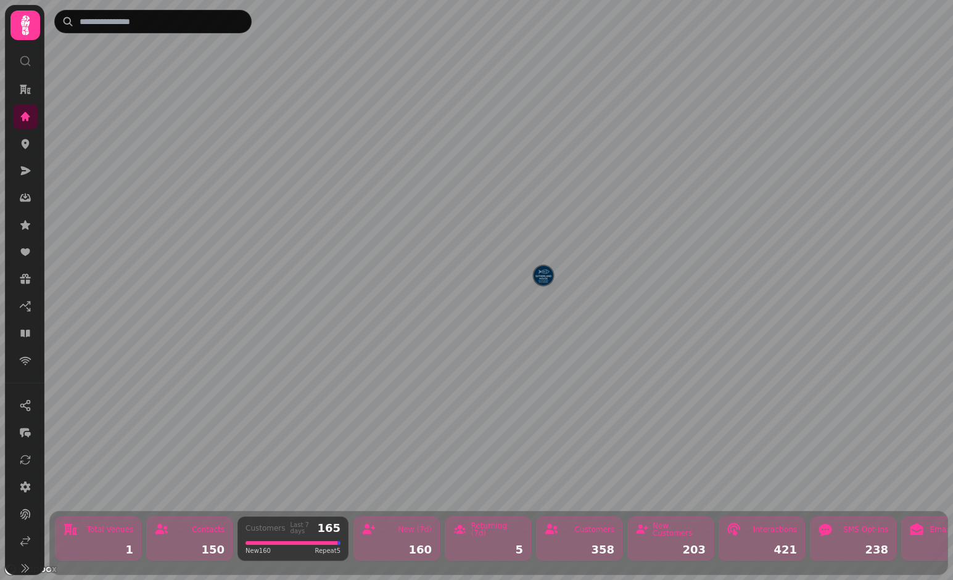
click at [549, 277] on img "Sutherland House" at bounding box center [542, 275] width 19 height 19
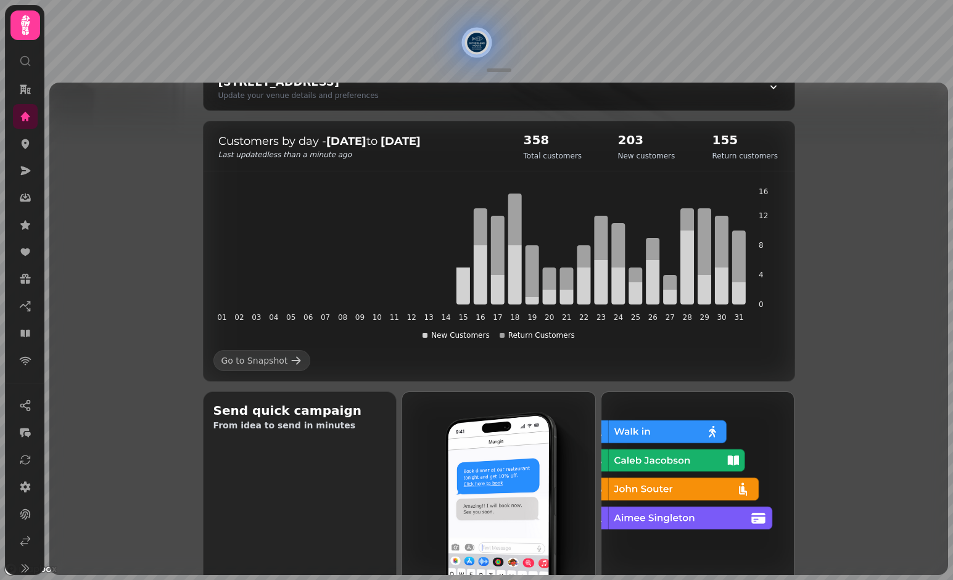
scroll to position [44, 0]
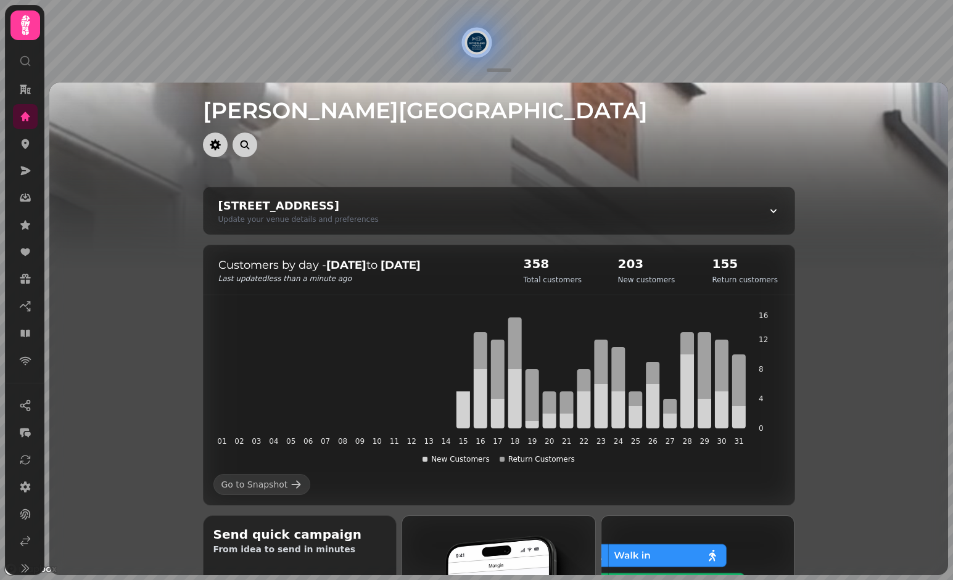
click at [660, 192] on div "High St, Southwold IP18 6DN, UK Update your venue details and preferences" at bounding box center [498, 210] width 591 height 47
select select "**********"
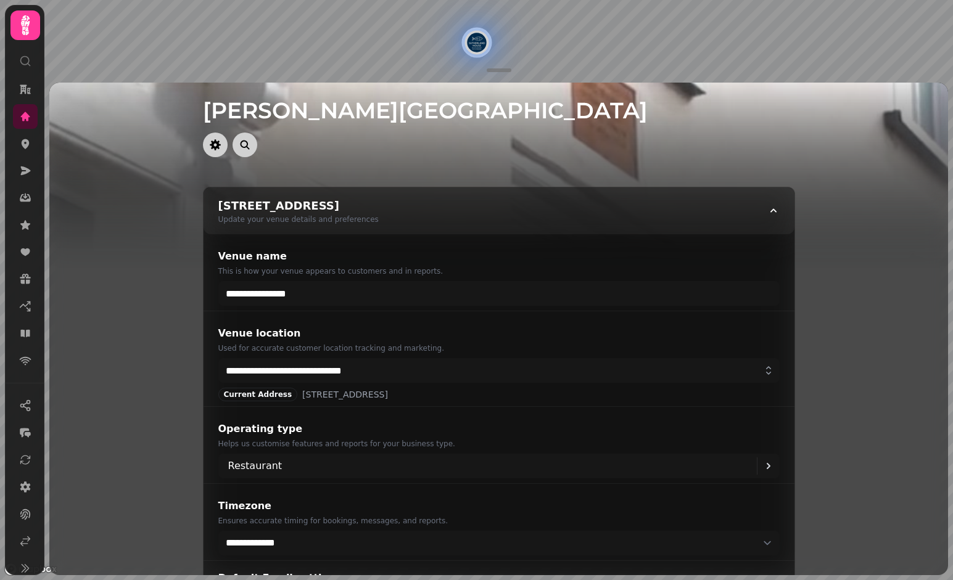
click at [660, 192] on div "High St, Southwold IP18 6DN, UK Update your venue details and preferences" at bounding box center [498, 210] width 591 height 47
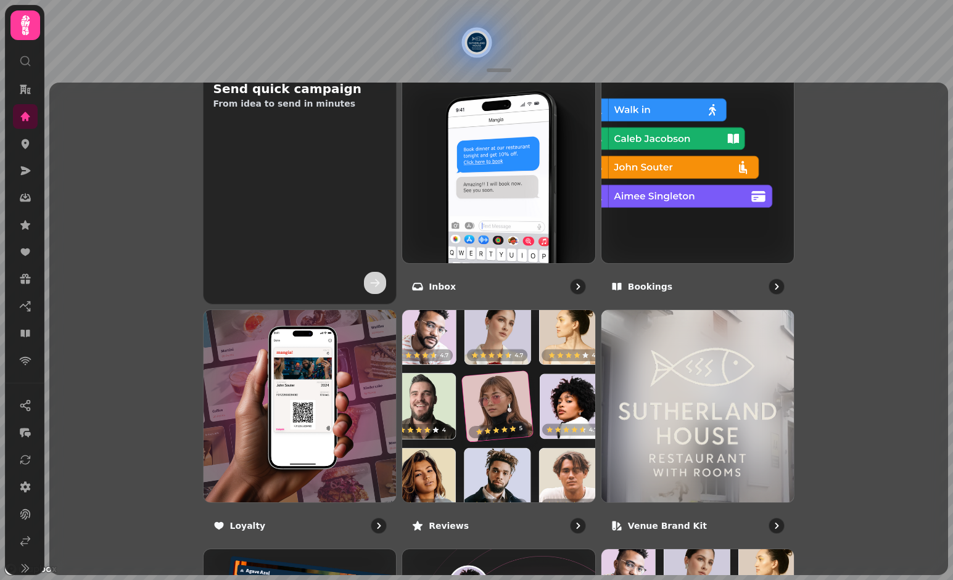
scroll to position [456, 0]
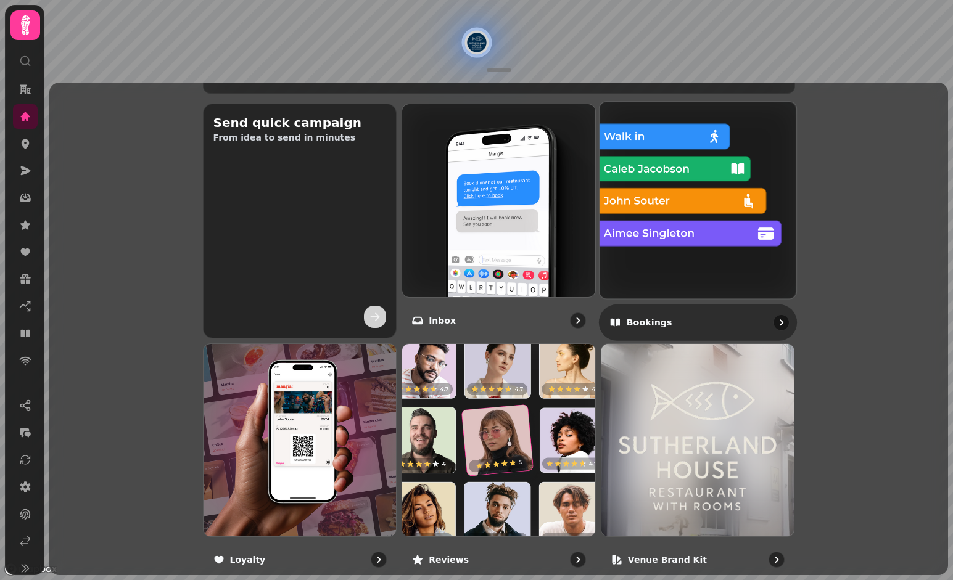
click at [692, 233] on img at bounding box center [697, 200] width 216 height 216
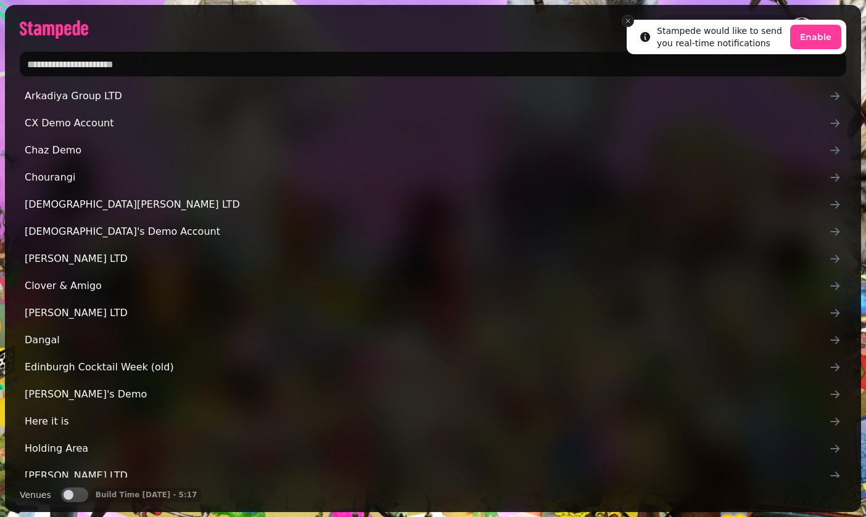
click at [624, 22] on icon "Close toast" at bounding box center [627, 20] width 7 height 7
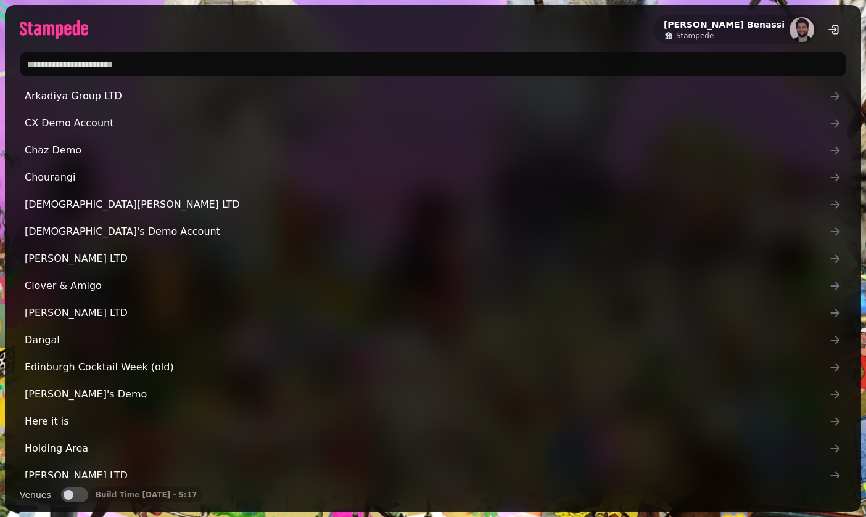
click at [525, 61] on input "text" at bounding box center [433, 64] width 826 height 25
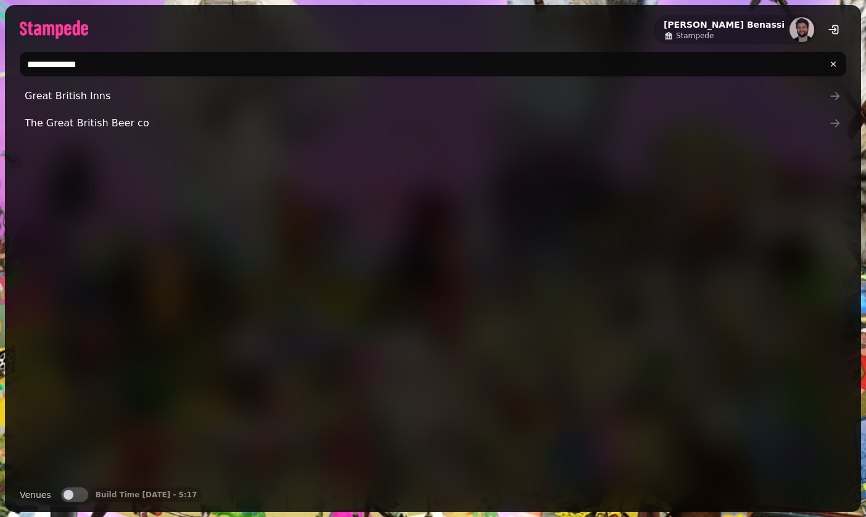
type input "**********"
click at [27, 157] on div "Great British Inns The Great British Beer co" at bounding box center [433, 281] width 826 height 394
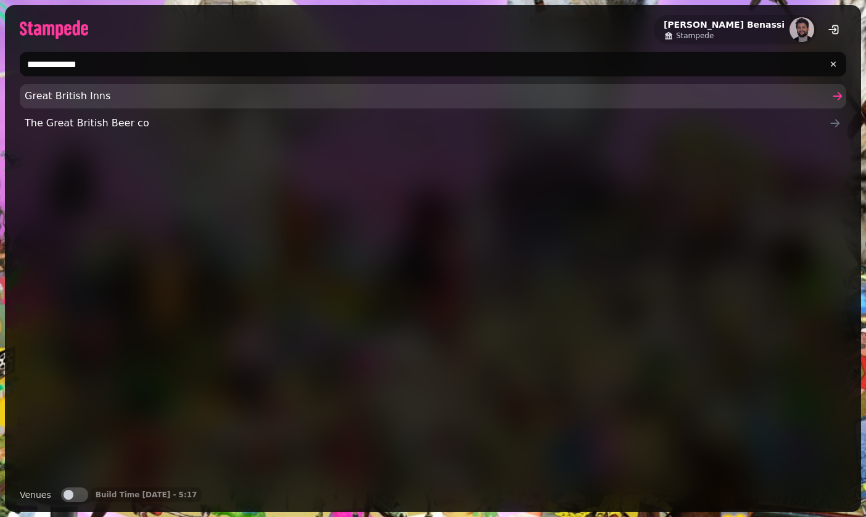
click at [93, 94] on span "Great British Inns" at bounding box center [427, 96] width 804 height 15
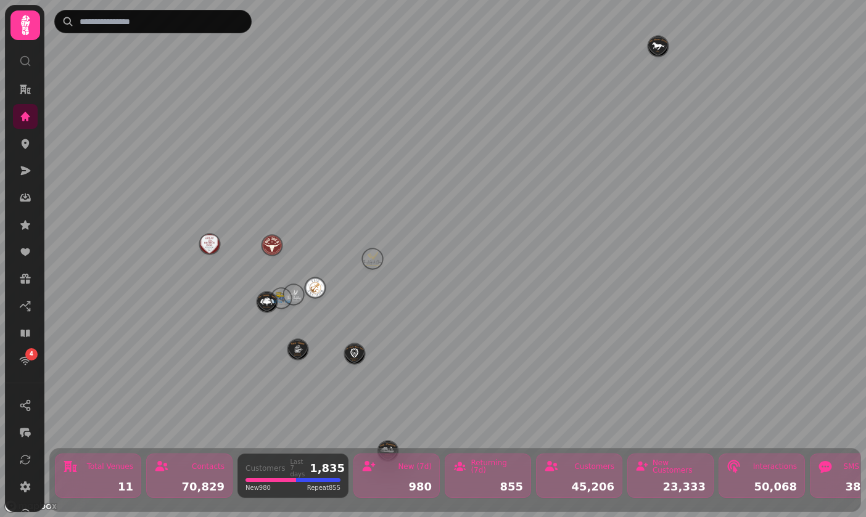
click at [274, 248] on img "Big Jays Smokehouse" at bounding box center [271, 245] width 19 height 19
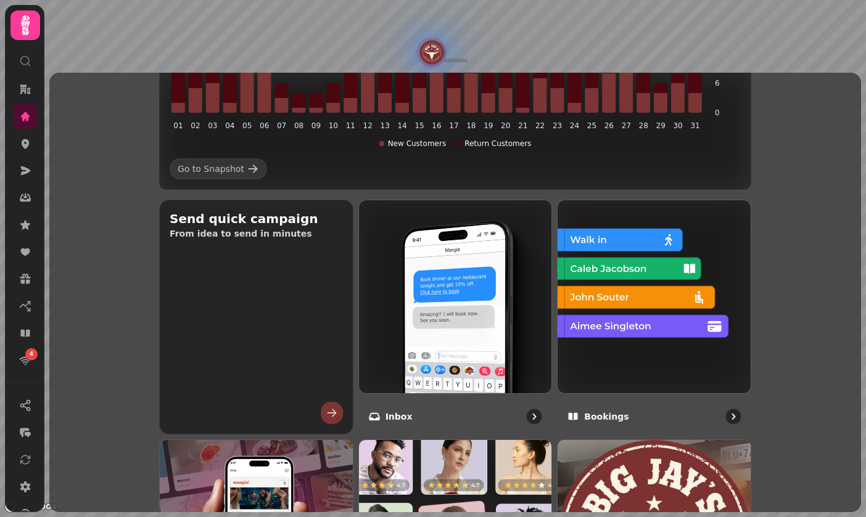
scroll to position [237, 0]
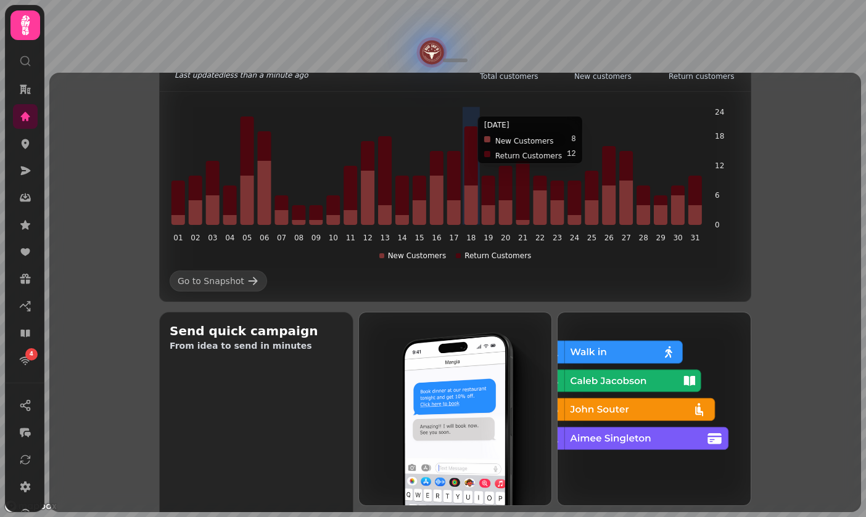
drag, startPoint x: 462, startPoint y: 57, endPoint x: 461, endPoint y: 166, distance: 109.8
click at [461, 166] on div "Big Jays Smokehouse 1 Wolverton Rd, Newport Pagnell MK16 8BG, UK Update your ve…" at bounding box center [454, 258] width 821 height 517
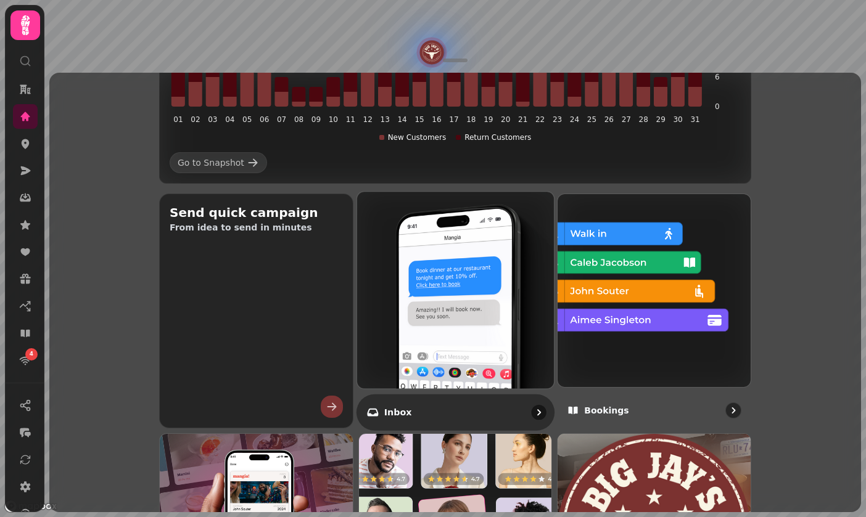
scroll to position [355, 0]
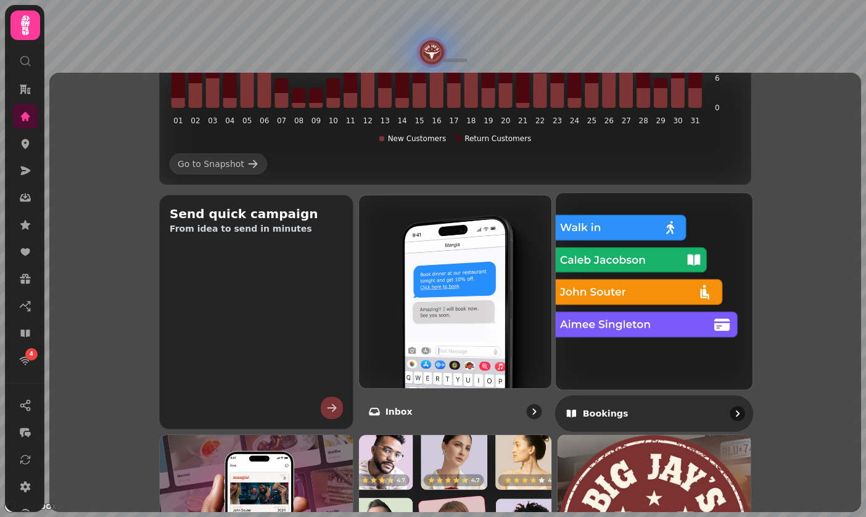
click at [633, 313] on img at bounding box center [654, 291] width 216 height 216
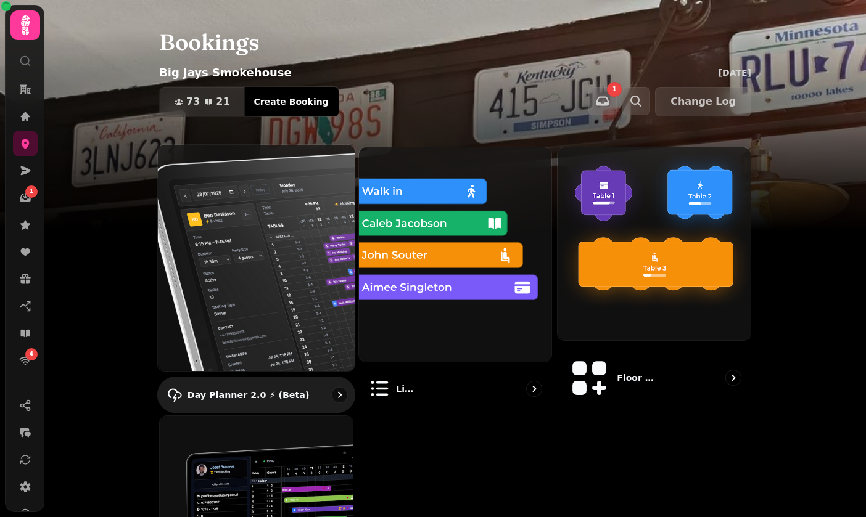
click at [269, 210] on img at bounding box center [256, 257] width 216 height 249
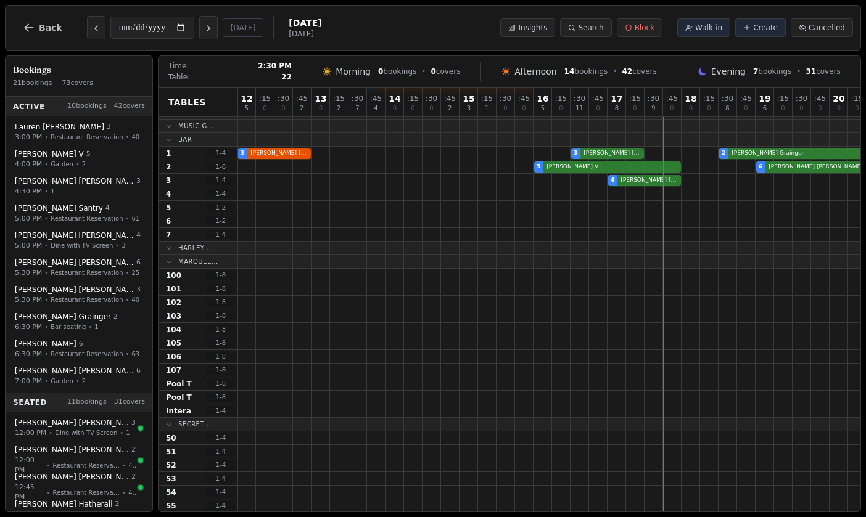
scroll to position [487, 0]
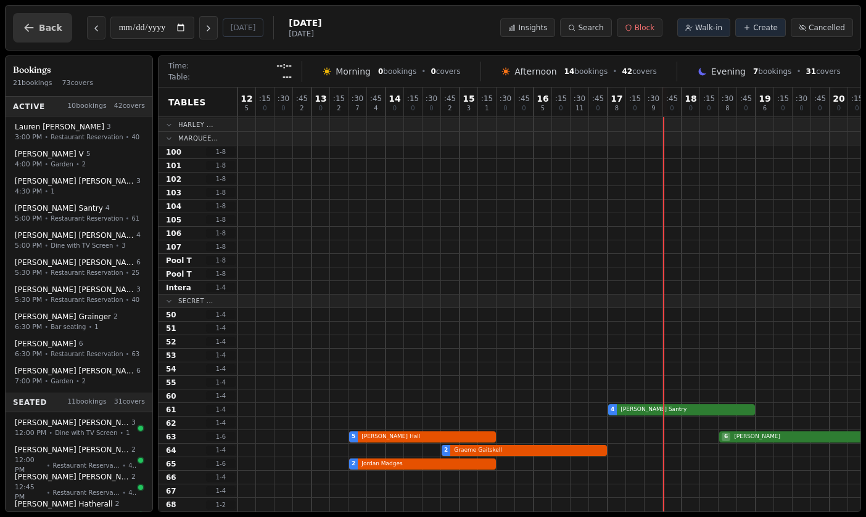
click at [24, 32] on icon "button" at bounding box center [29, 28] width 12 height 12
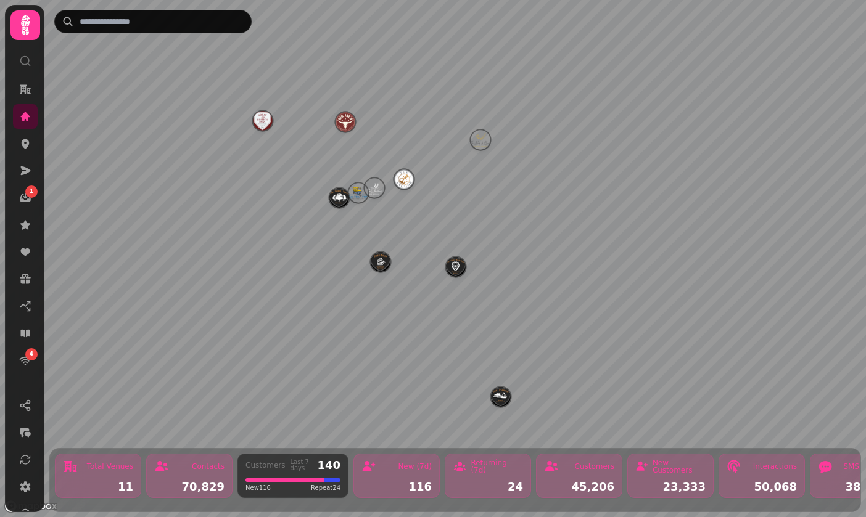
click at [406, 181] on img "The Anchor" at bounding box center [403, 179] width 19 height 19
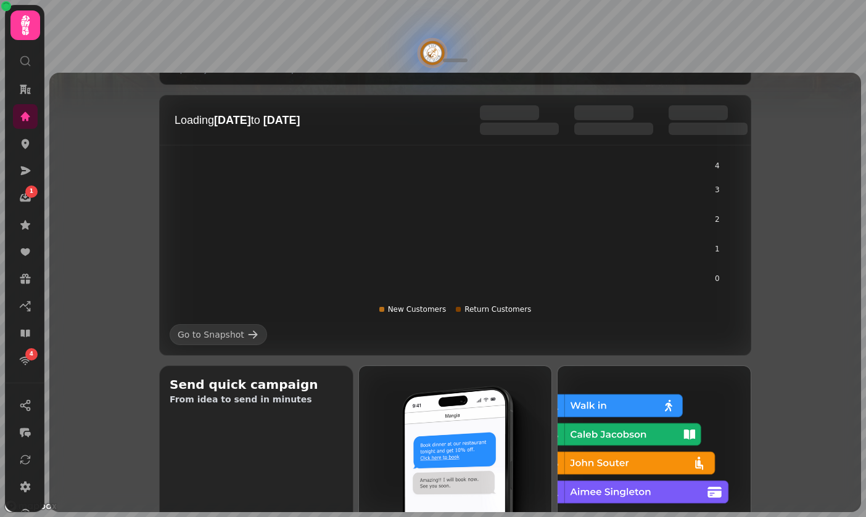
scroll to position [272, 0]
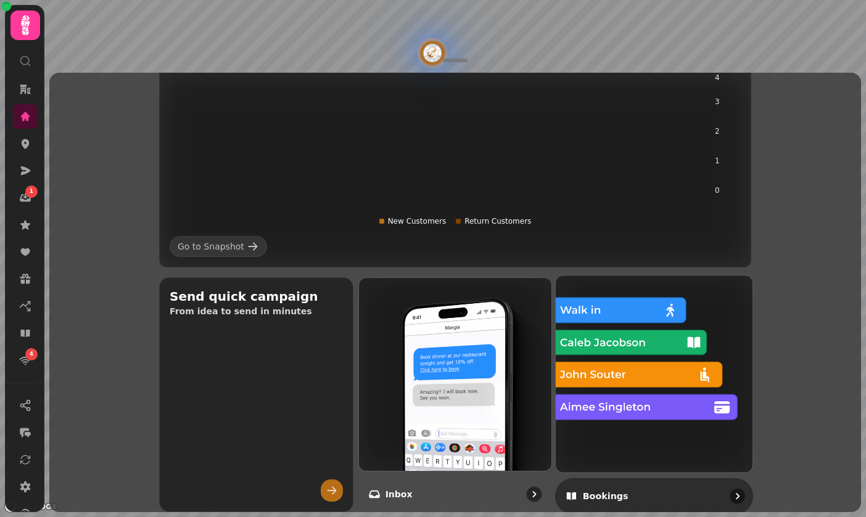
click at [692, 404] on img at bounding box center [654, 374] width 216 height 216
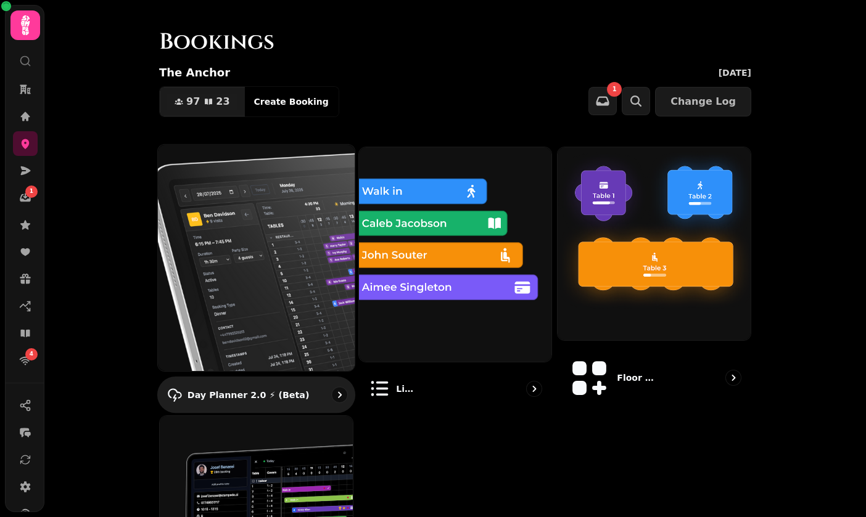
click at [210, 259] on img at bounding box center [256, 257] width 216 height 249
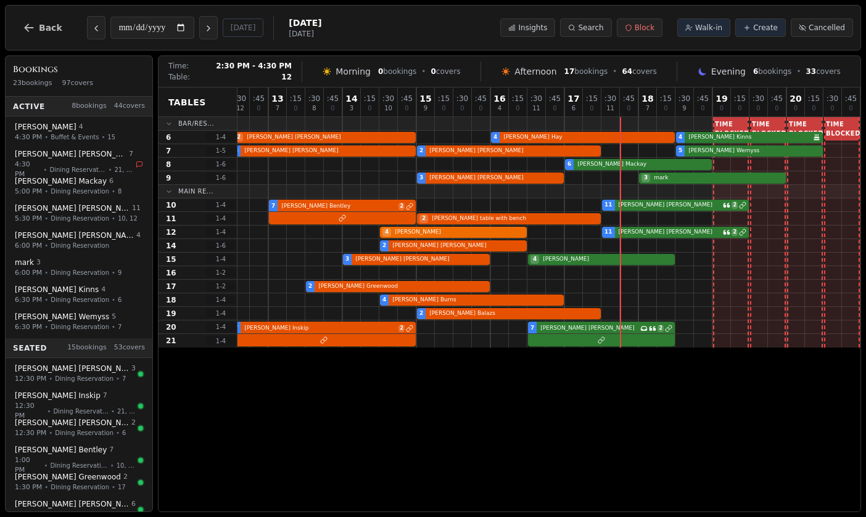
scroll to position [0, 117]
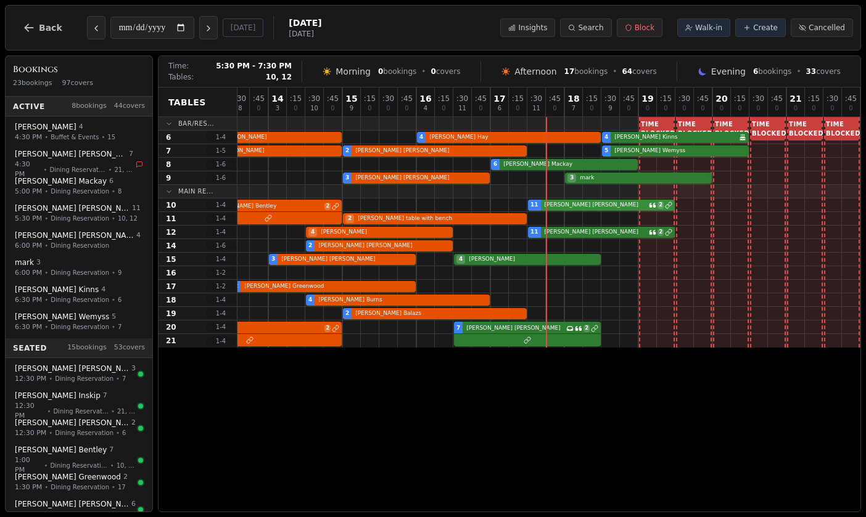
click at [573, 205] on div "7 Kate Bentley 2 11 Kate Hurtig 2" at bounding box center [490, 206] width 740 height 14
select select "****"
select select "**"
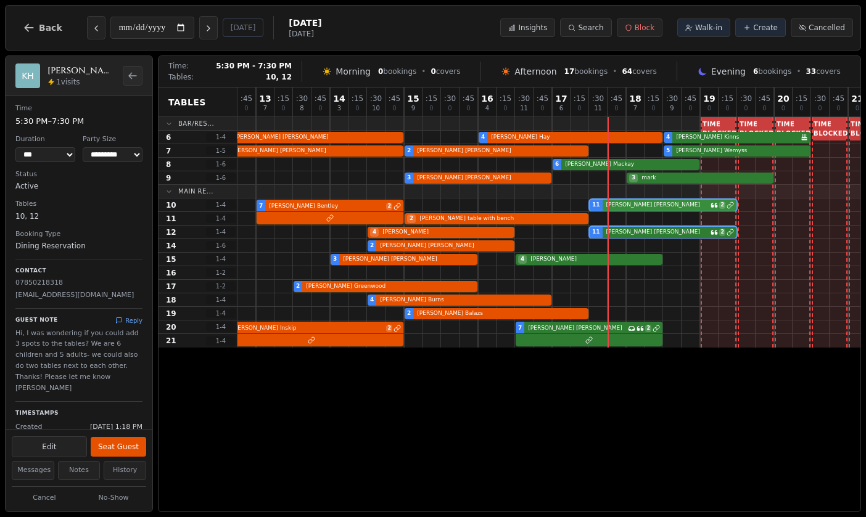
scroll to position [0, 0]
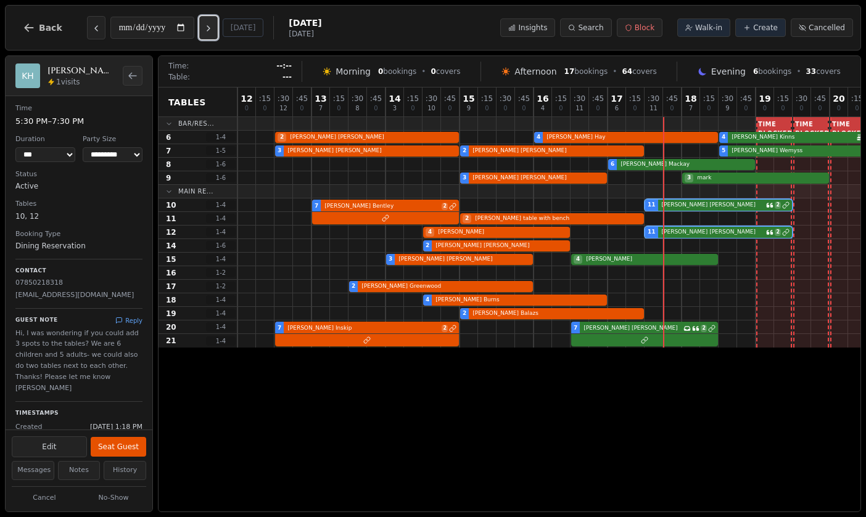
click at [218, 22] on button "Next day" at bounding box center [208, 27] width 18 height 23
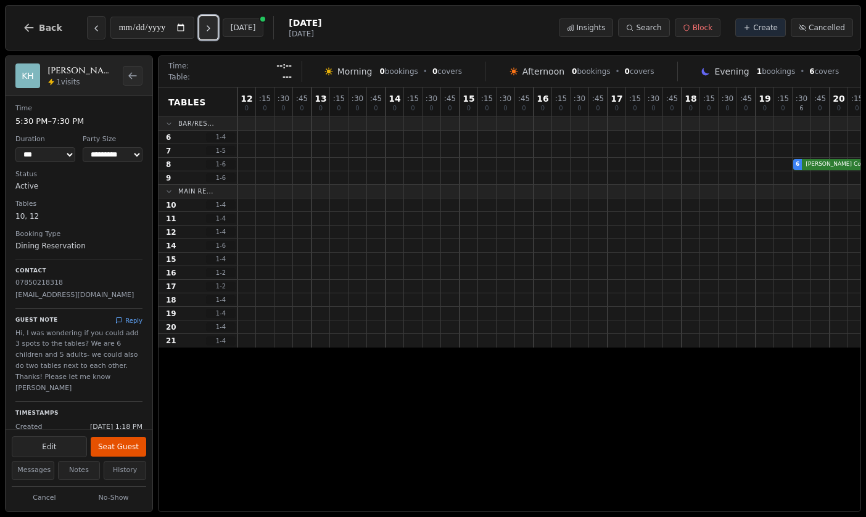
click at [218, 22] on button "Next day" at bounding box center [208, 27] width 18 height 23
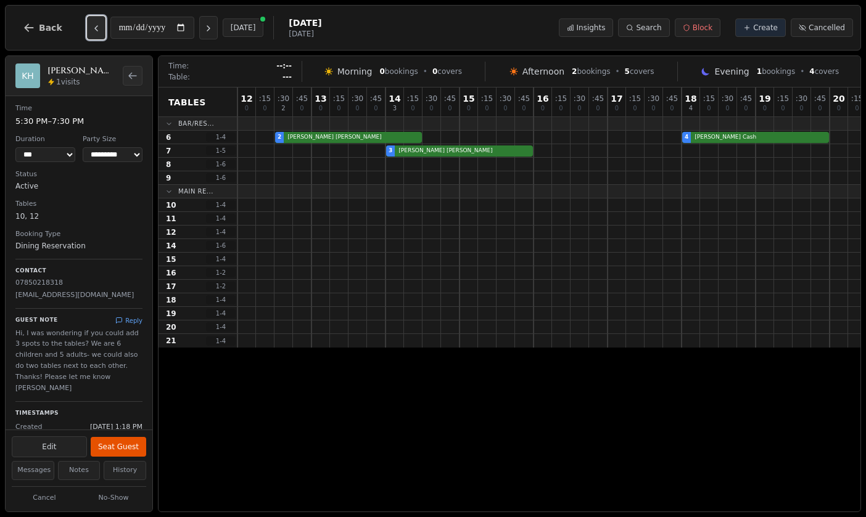
click at [96, 30] on icon "Previous day" at bounding box center [96, 28] width 10 height 10
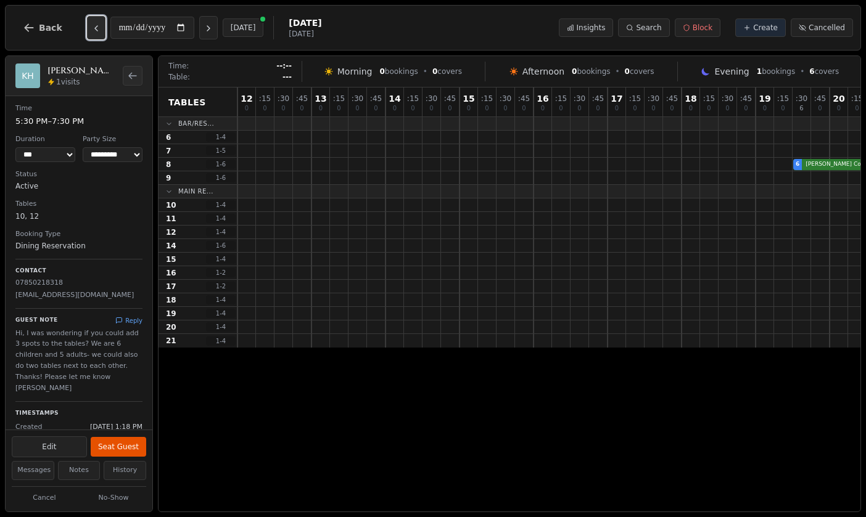
click at [96, 30] on icon "Previous day" at bounding box center [96, 28] width 10 height 10
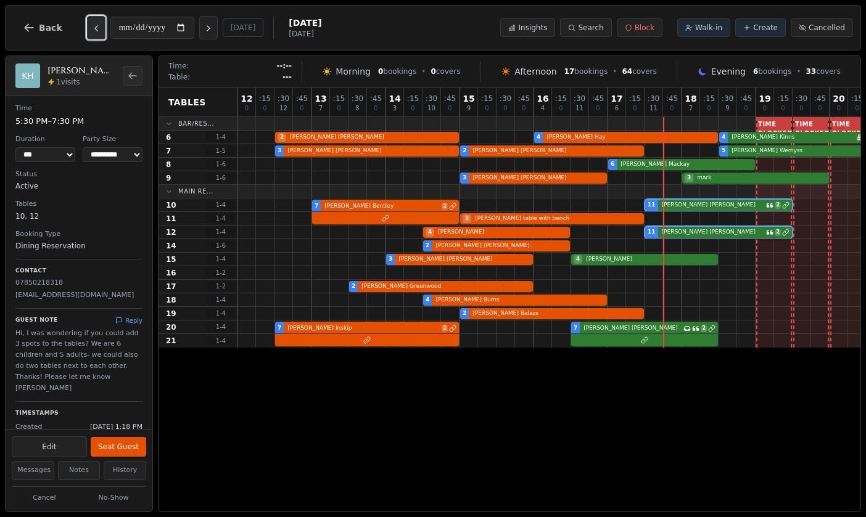
click at [96, 30] on icon "Previous day" at bounding box center [96, 28] width 10 height 10
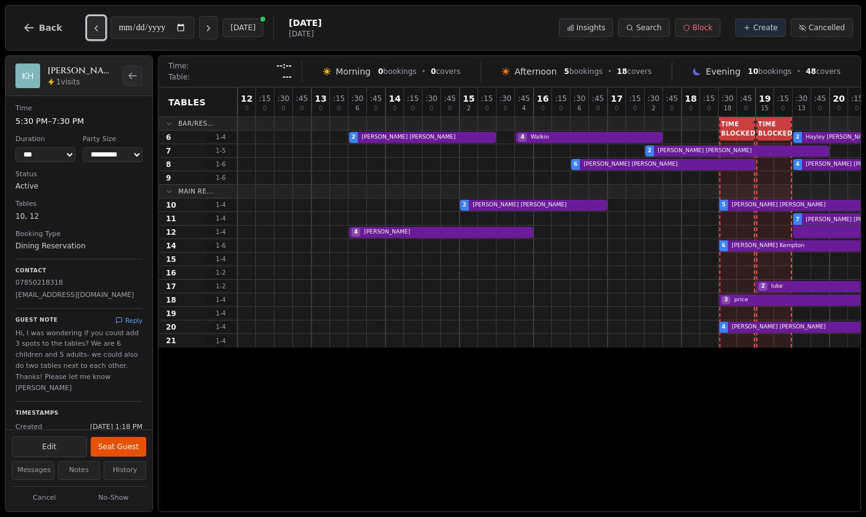
click at [91, 25] on icon "Previous day" at bounding box center [96, 28] width 10 height 10
type input "**********"
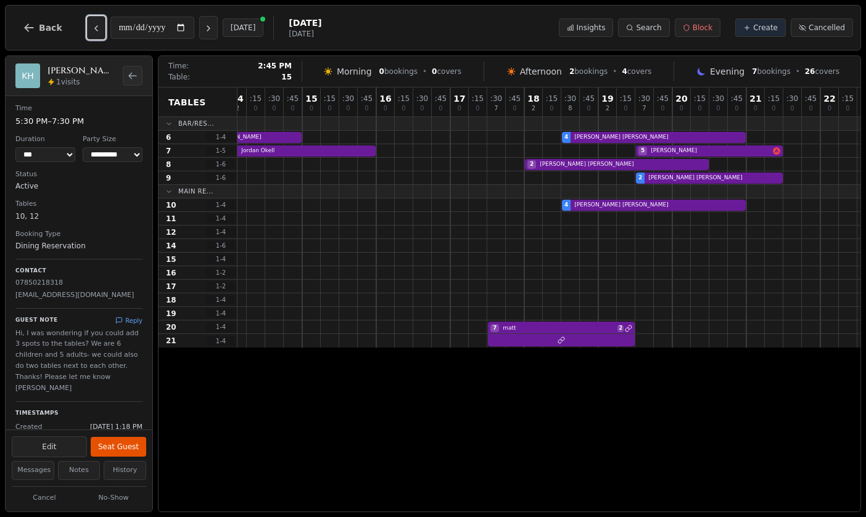
scroll to position [0, 191]
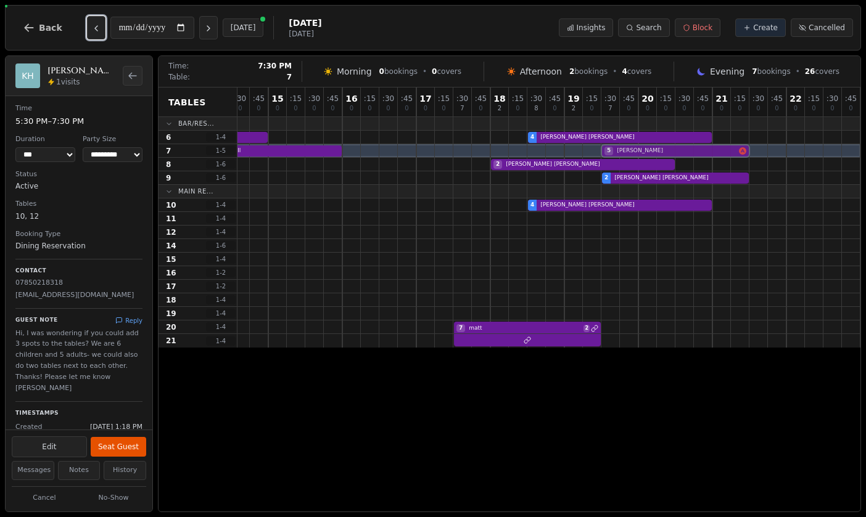
click at [651, 149] on div "2 Jordan Okell 5 Gabrielle" at bounding box center [453, 151] width 814 height 14
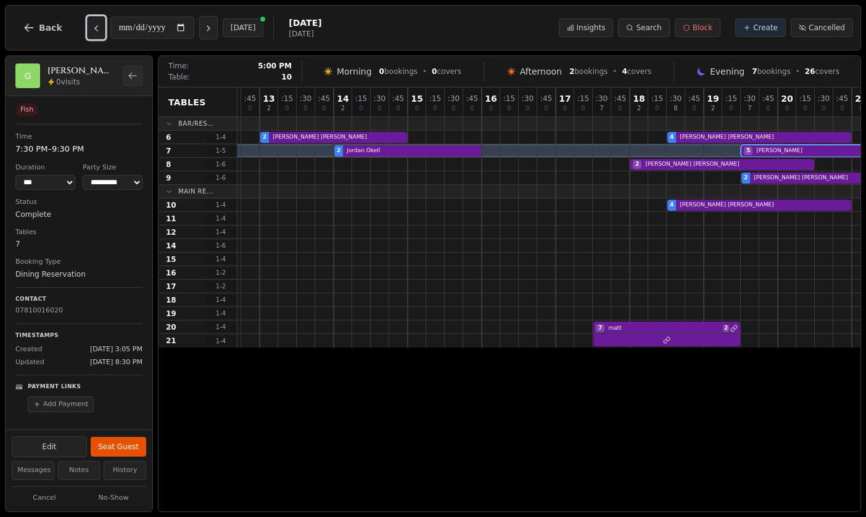
scroll to position [0, 0]
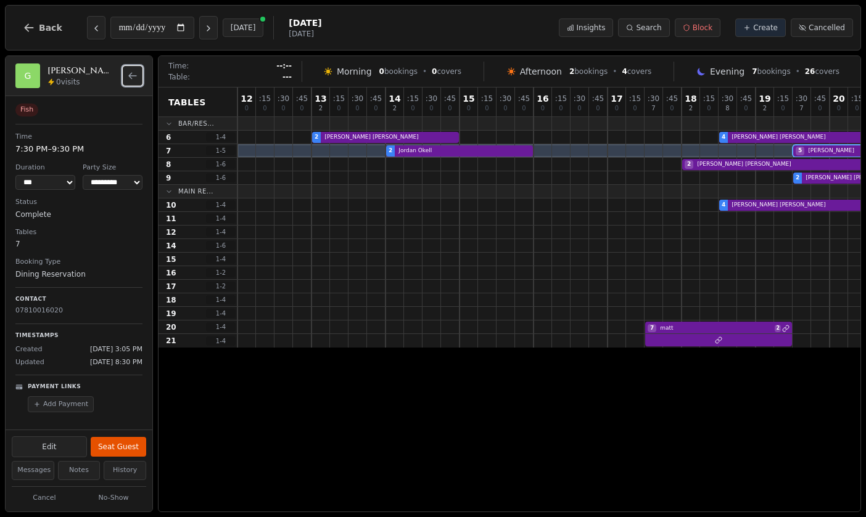
click at [125, 80] on button "Back to bookings list" at bounding box center [133, 76] width 20 height 20
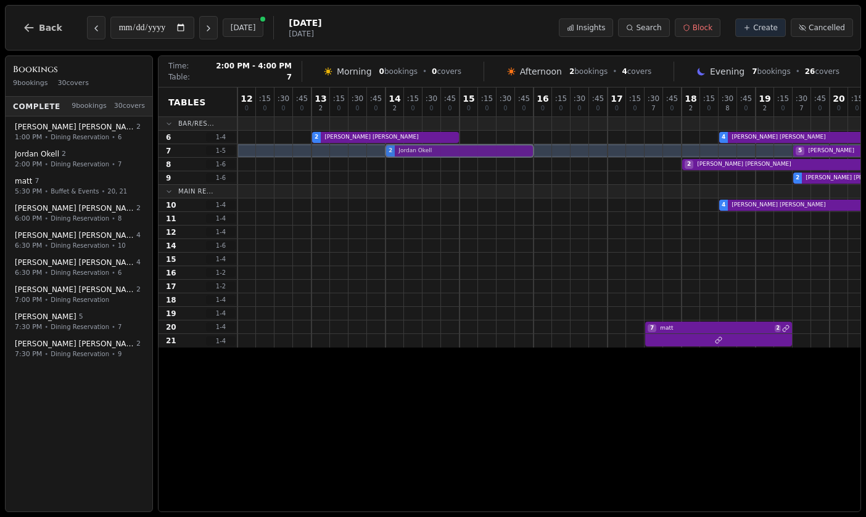
click at [464, 145] on div "2 Jordan Okell 5 Gabrielle" at bounding box center [644, 151] width 814 height 14
select select "****"
select select "*"
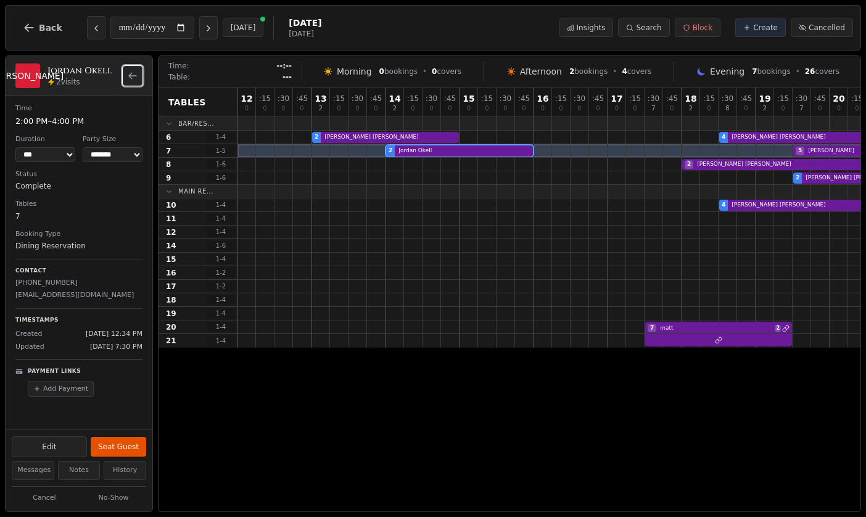
click at [129, 78] on icon "Back to bookings list" at bounding box center [133, 76] width 10 height 10
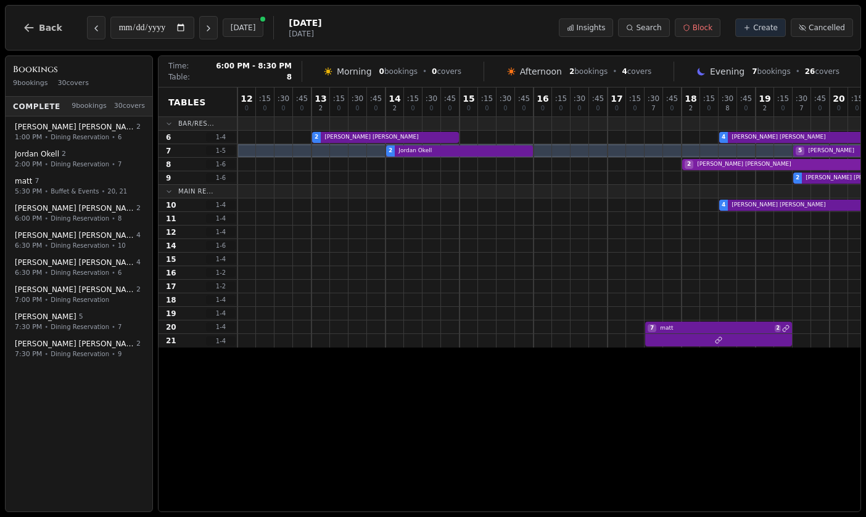
click at [773, 166] on div "2 kathrine evans" at bounding box center [644, 165] width 814 height 14
select select "****"
select select "*"
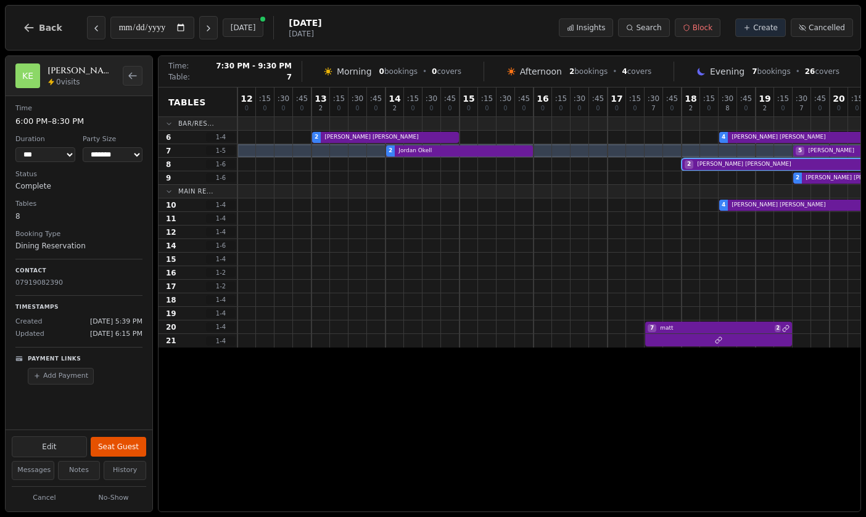
click at [823, 150] on div "2 Jordan Okell 5 Gabrielle" at bounding box center [644, 151] width 814 height 14
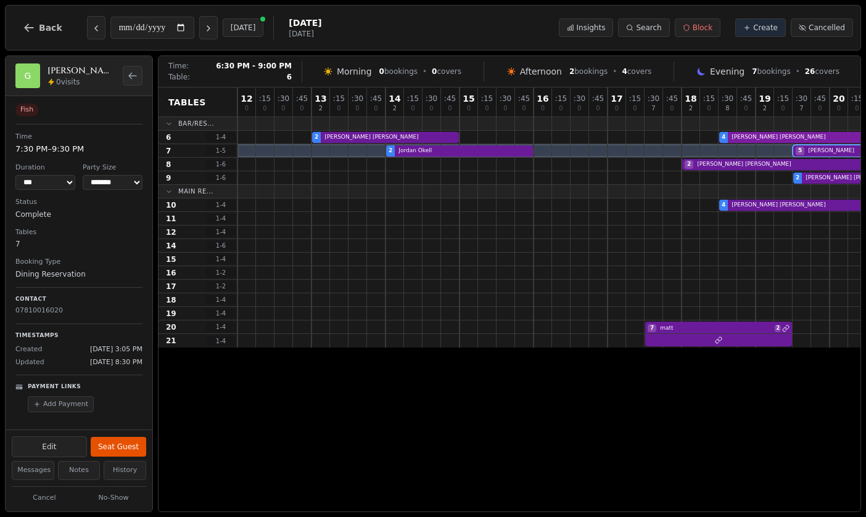
click at [791, 138] on div "2 Aileen Webb 4 Emma Harris" at bounding box center [644, 138] width 814 height 14
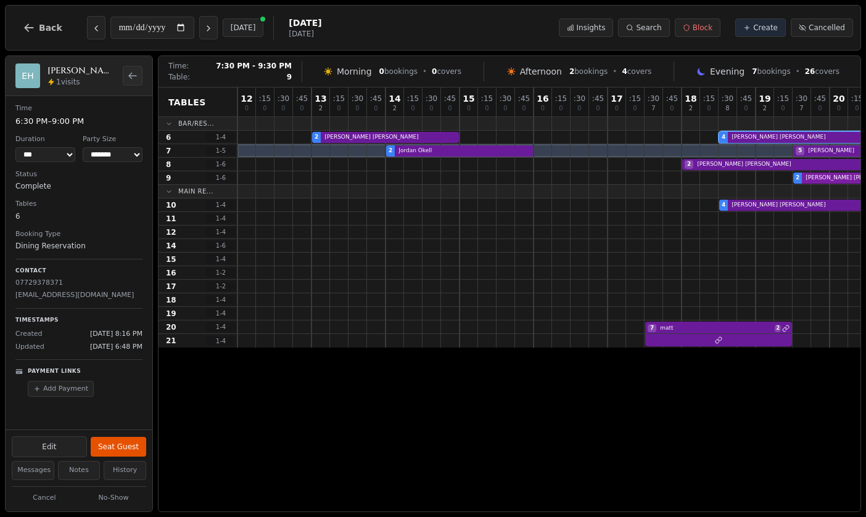
click at [816, 176] on div "2 Graham Mott" at bounding box center [644, 178] width 814 height 14
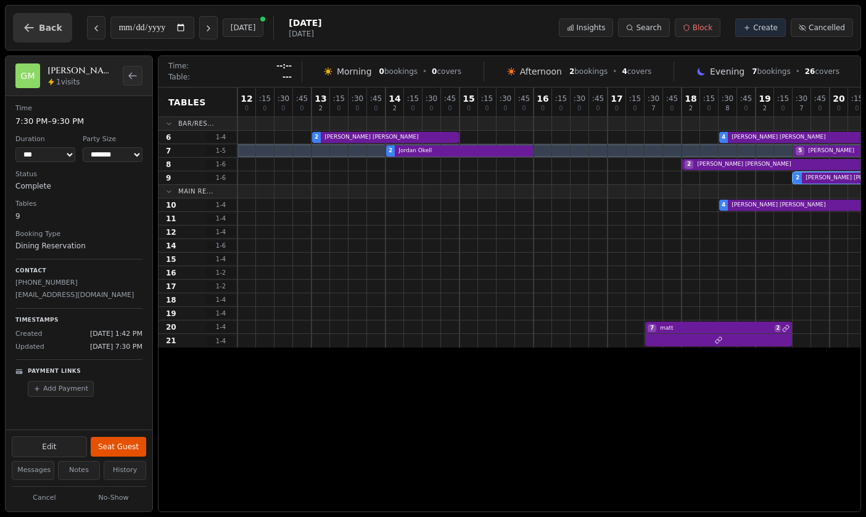
click at [53, 30] on span "Back" at bounding box center [50, 27] width 23 height 9
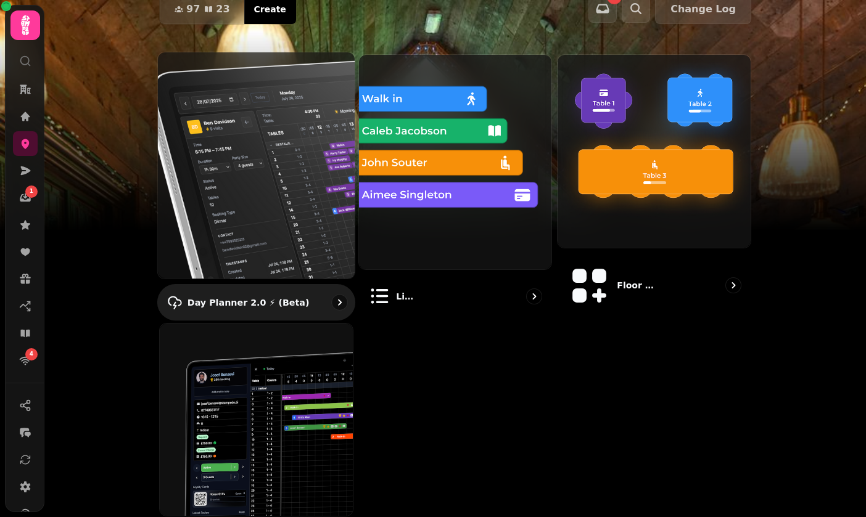
scroll to position [96, 0]
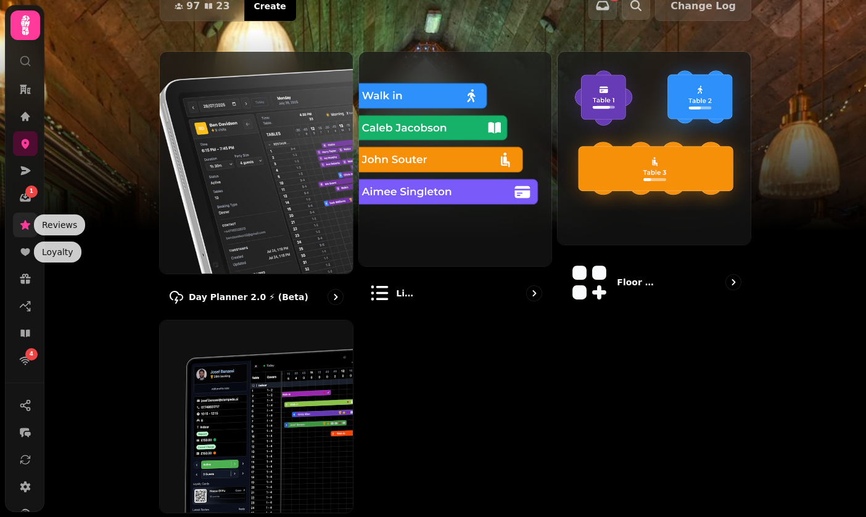
click at [30, 219] on icon at bounding box center [25, 225] width 12 height 12
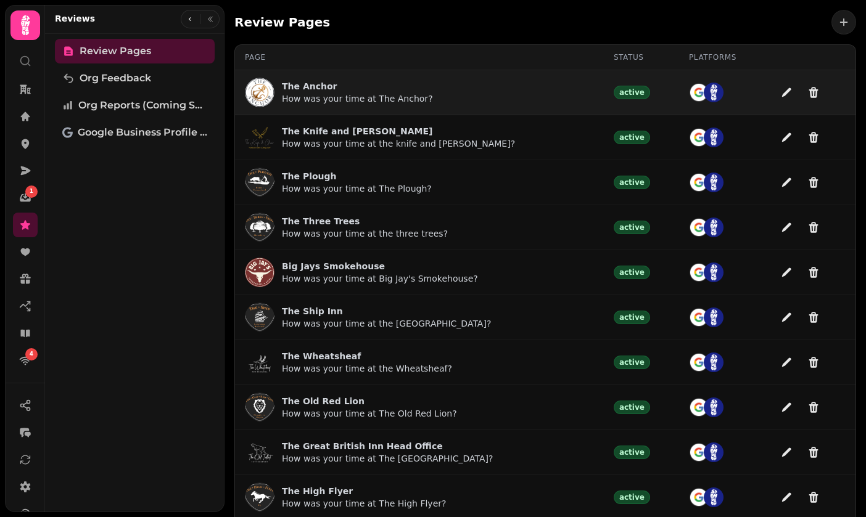
click at [322, 86] on p "The Anchor" at bounding box center [357, 86] width 151 height 12
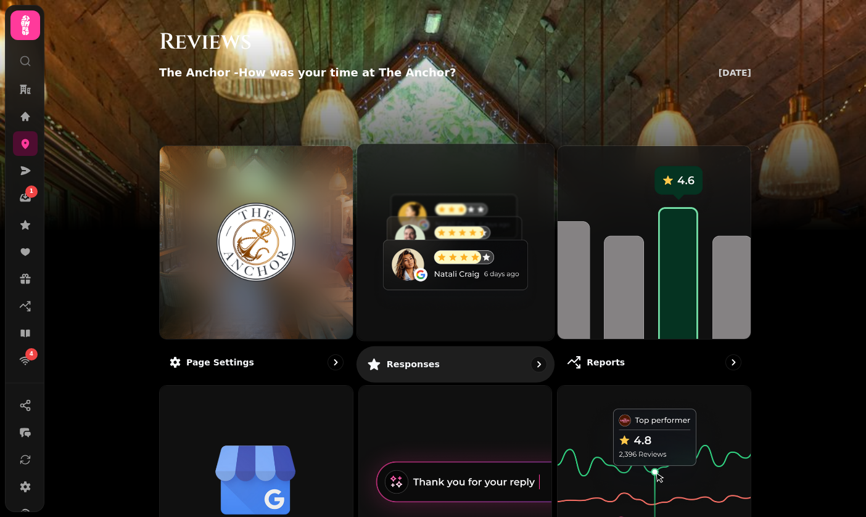
click at [473, 233] on img at bounding box center [455, 242] width 216 height 216
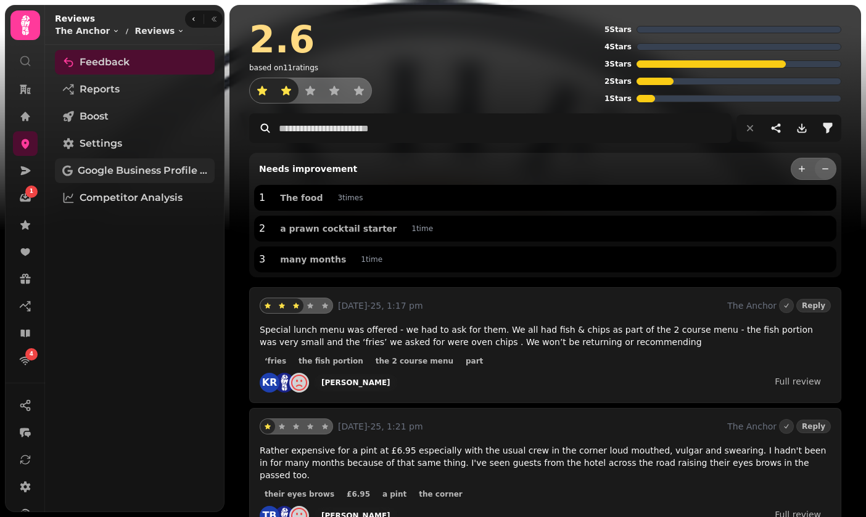
click at [161, 165] on span "Google Business Profile (Beta)" at bounding box center [142, 170] width 129 height 15
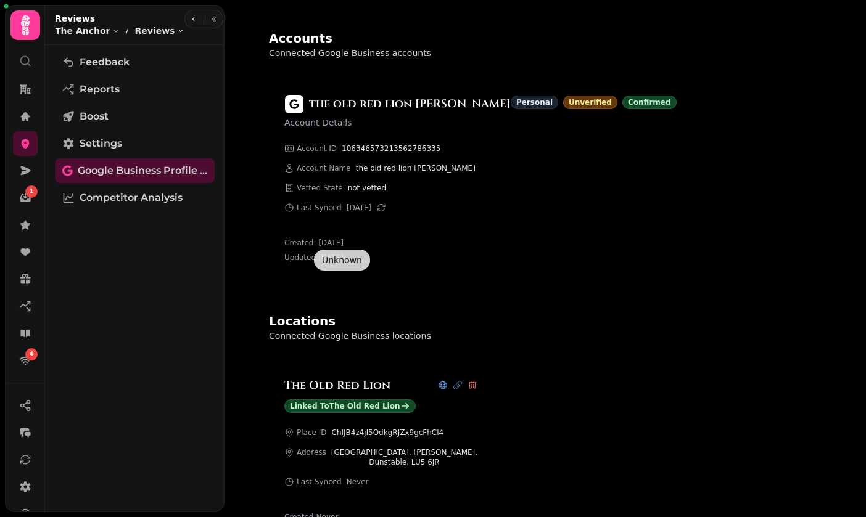
scroll to position [80, 0]
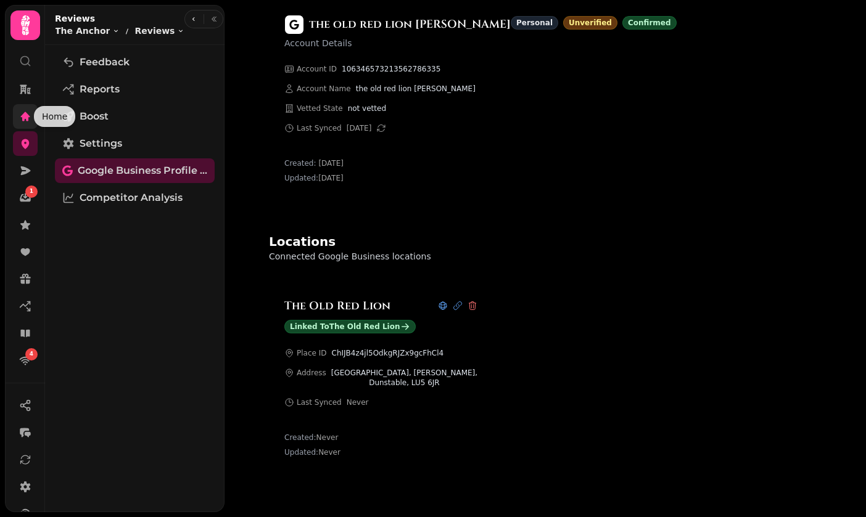
click at [30, 120] on icon at bounding box center [25, 116] width 12 height 12
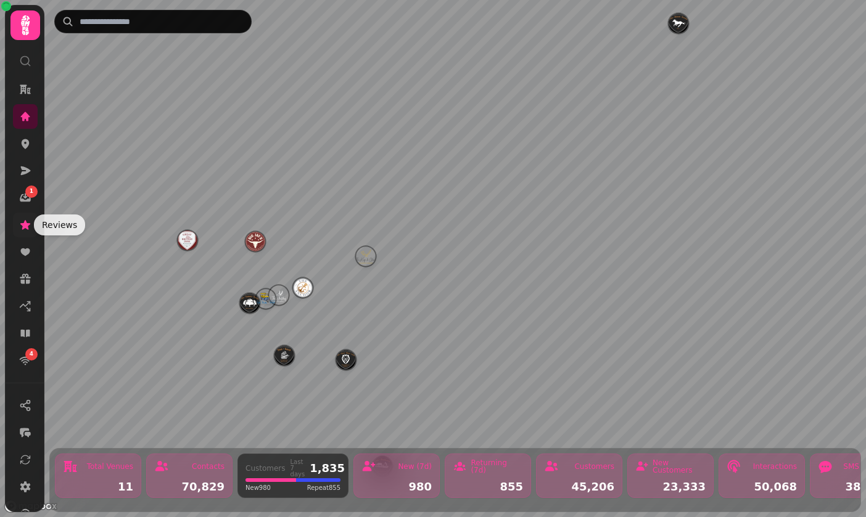
click at [30, 227] on icon at bounding box center [25, 225] width 12 height 12
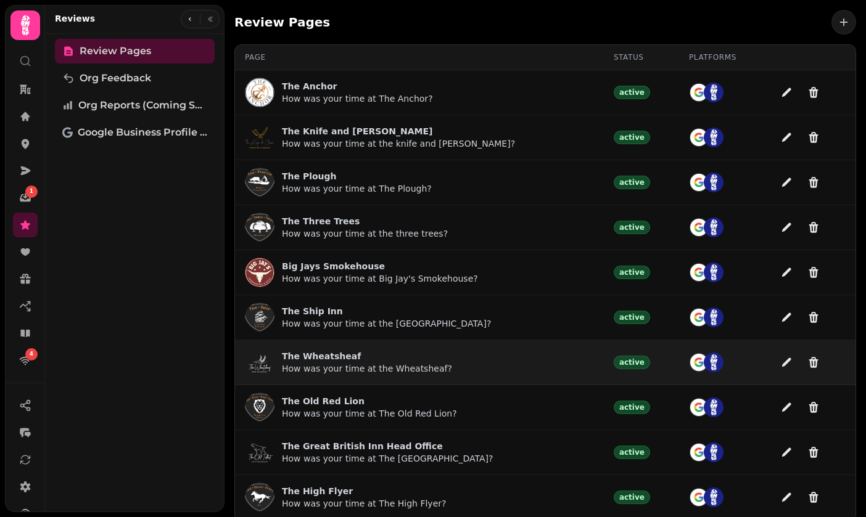
scroll to position [58, 0]
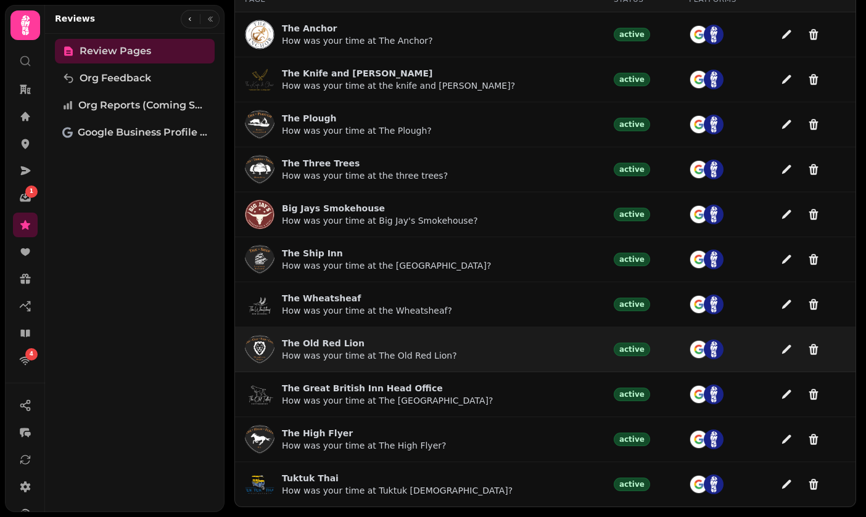
click at [313, 340] on p "The Old Red Lion" at bounding box center [369, 343] width 175 height 12
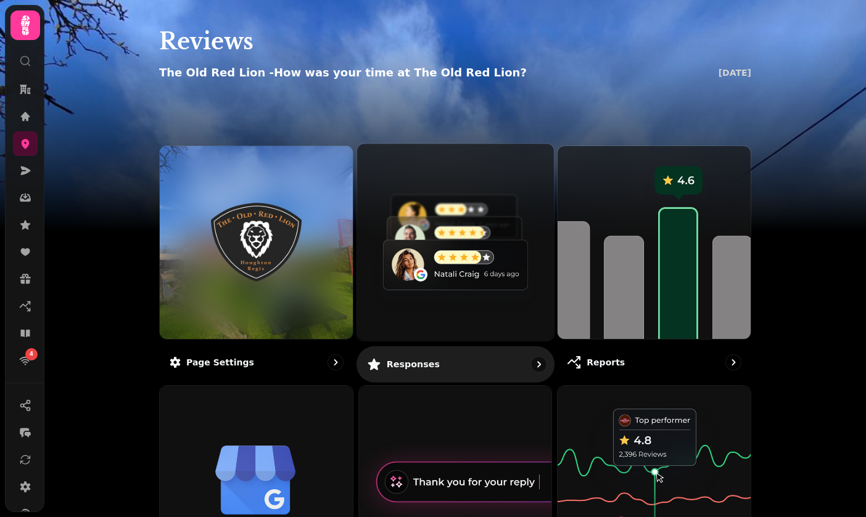
click at [471, 263] on img at bounding box center [455, 242] width 216 height 216
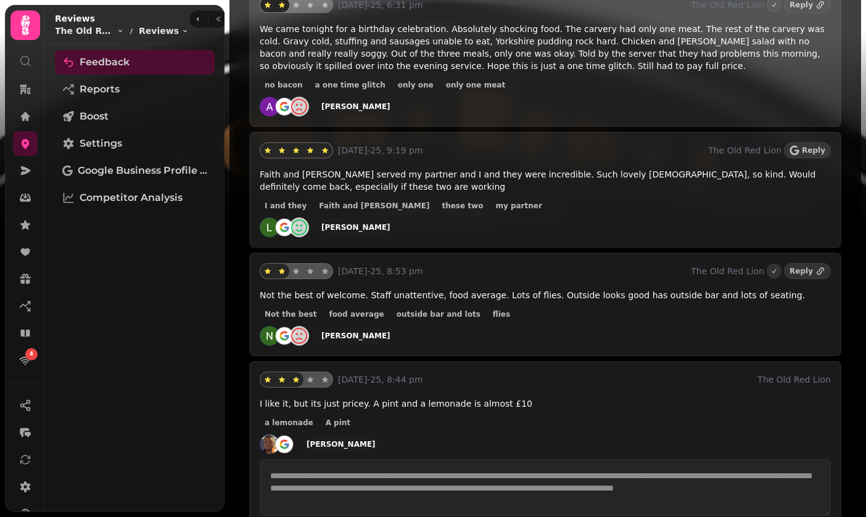
scroll to position [810, 0]
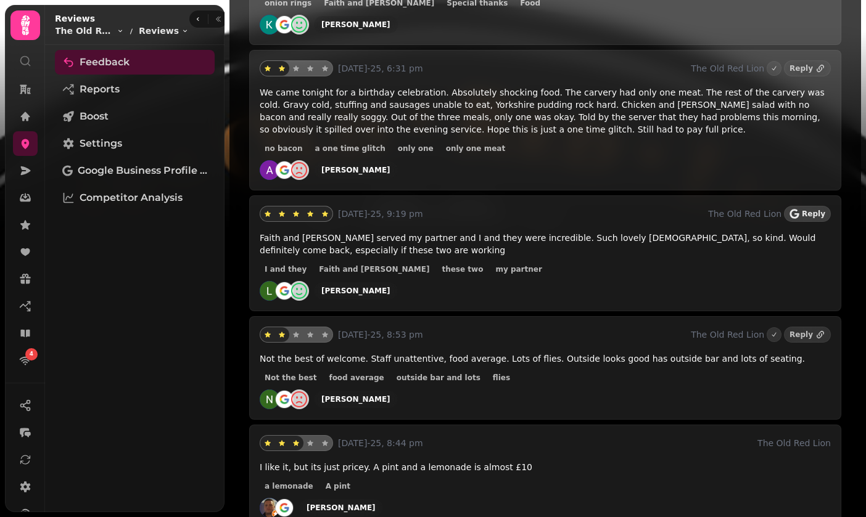
click at [808, 210] on span "Reply" at bounding box center [813, 213] width 23 height 7
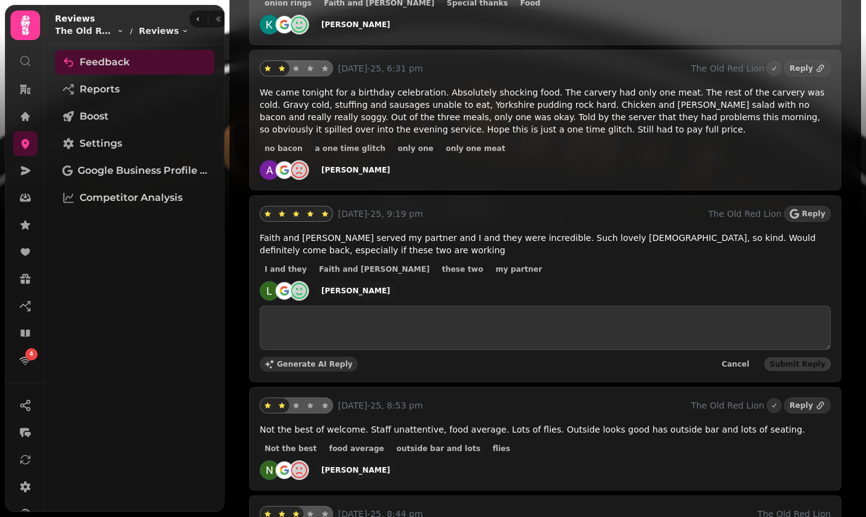
click at [314, 361] on span "Generate AI Reply" at bounding box center [315, 364] width 76 height 7
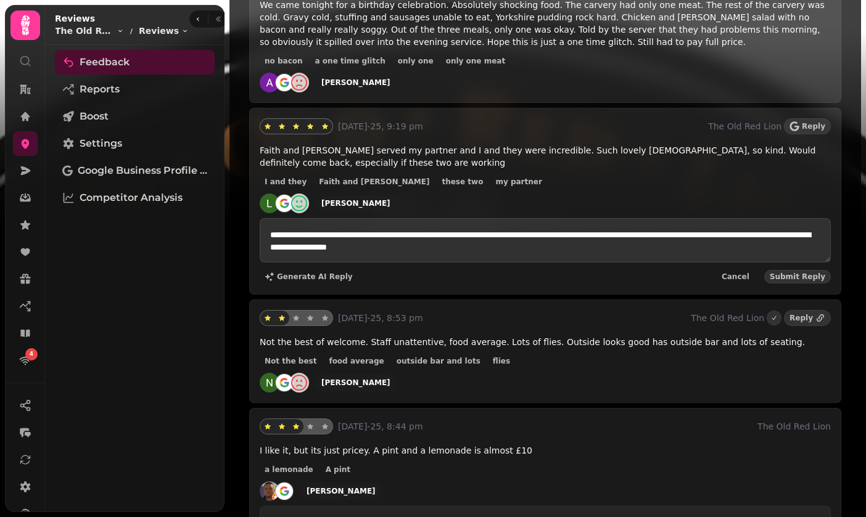
scroll to position [845, 0]
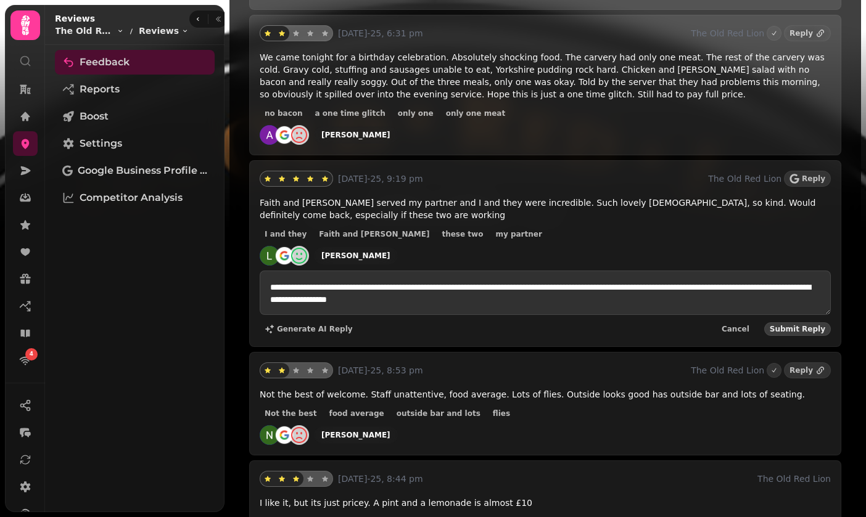
click at [786, 326] on span "Submit Reply" at bounding box center [797, 329] width 55 height 7
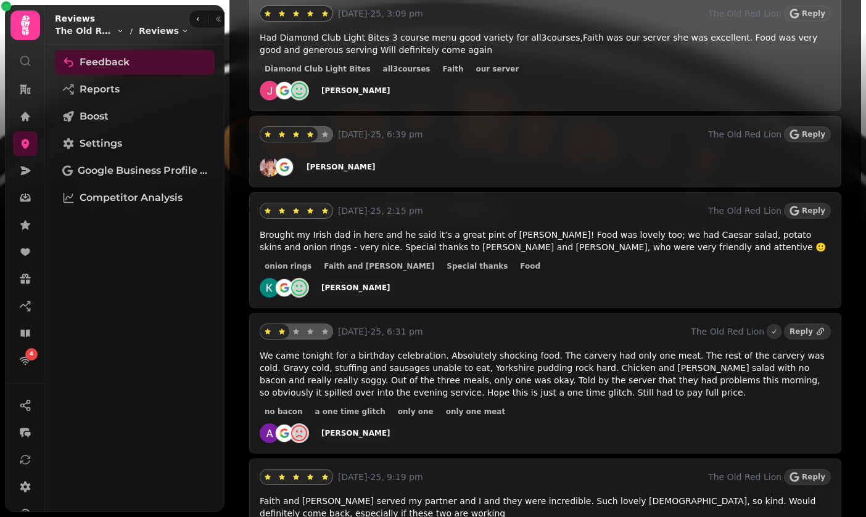
scroll to position [545, 0]
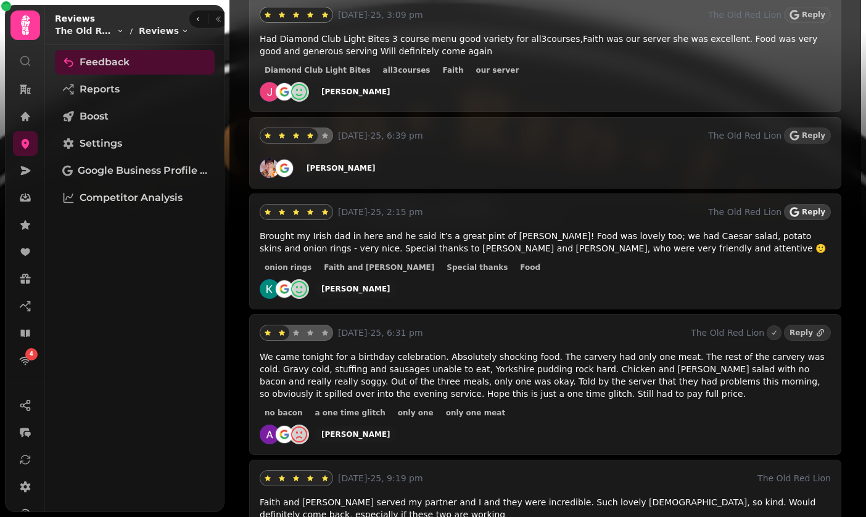
click at [805, 204] on button "Reply" at bounding box center [807, 212] width 47 height 16
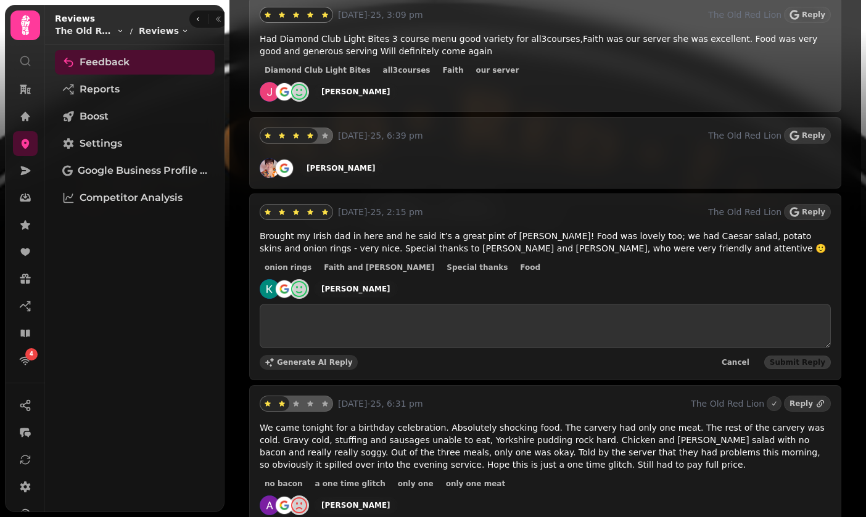
click at [301, 359] on span "Generate AI Reply" at bounding box center [315, 362] width 76 height 7
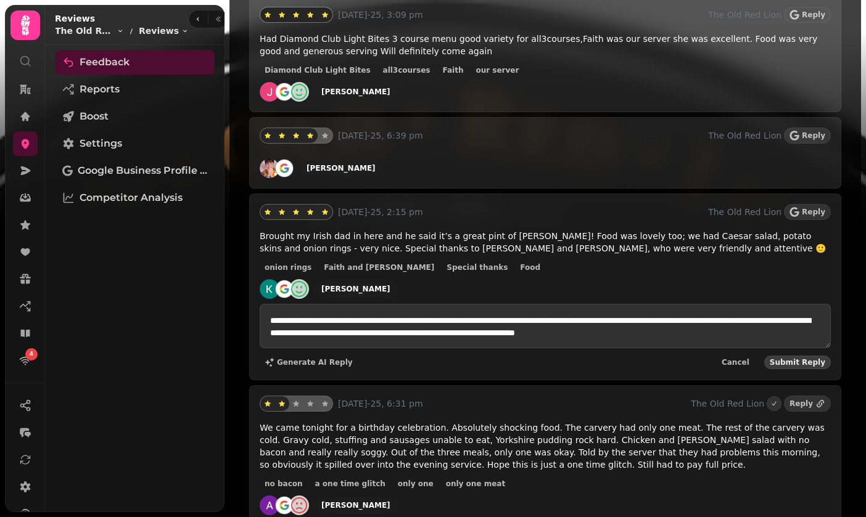
click at [795, 359] on span "Submit Reply" at bounding box center [797, 362] width 55 height 7
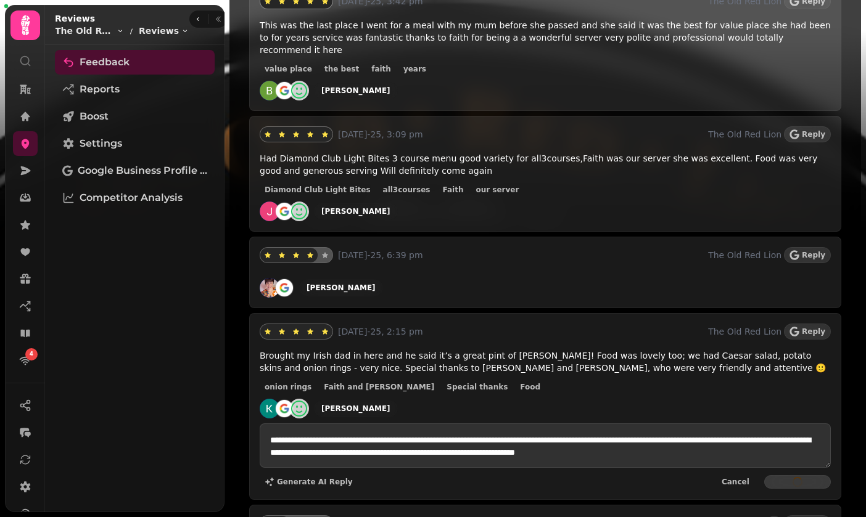
scroll to position [318, 0]
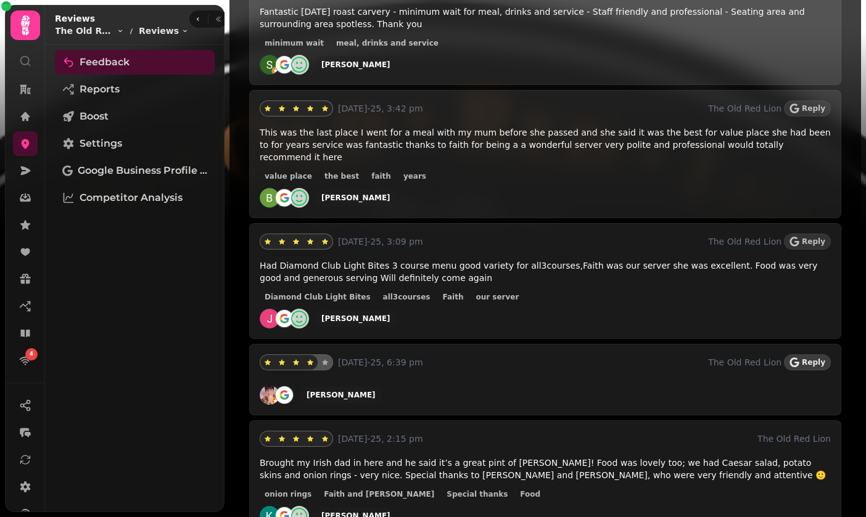
click at [811, 359] on span "Reply" at bounding box center [813, 362] width 23 height 7
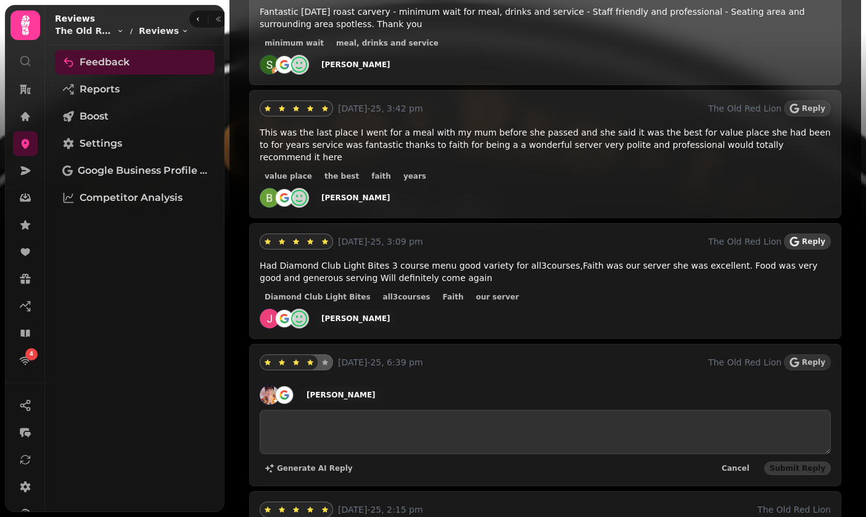
click at [799, 237] on icon "button" at bounding box center [794, 242] width 10 height 10
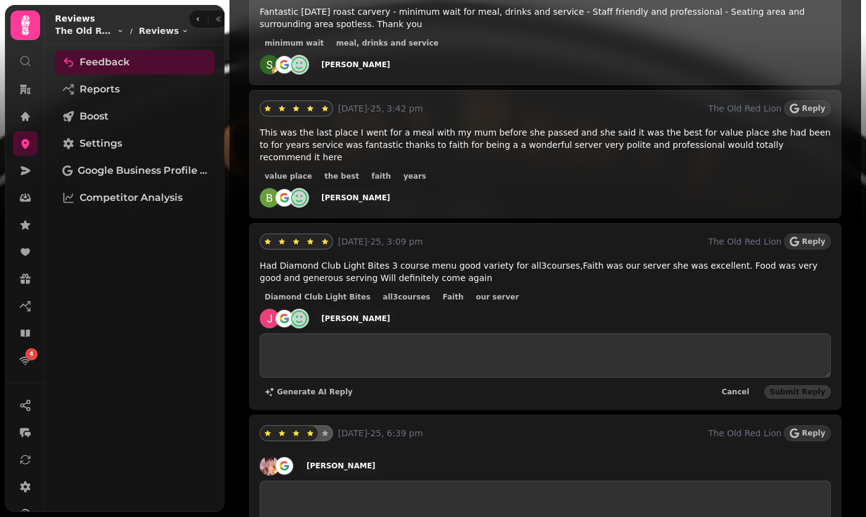
click at [299, 387] on div "9th Aug-25, 3:09 pm The Old Red Lion Reply Had Diamond Club Light Bites 3 cours…" at bounding box center [545, 316] width 592 height 187
click at [301, 388] on span "Generate AI Reply" at bounding box center [315, 391] width 76 height 7
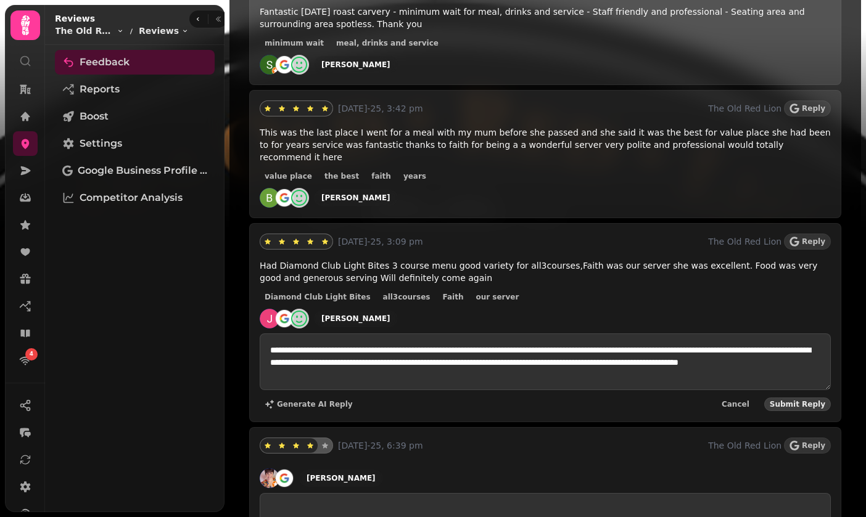
click at [798, 401] on span "Submit Reply" at bounding box center [797, 404] width 55 height 7
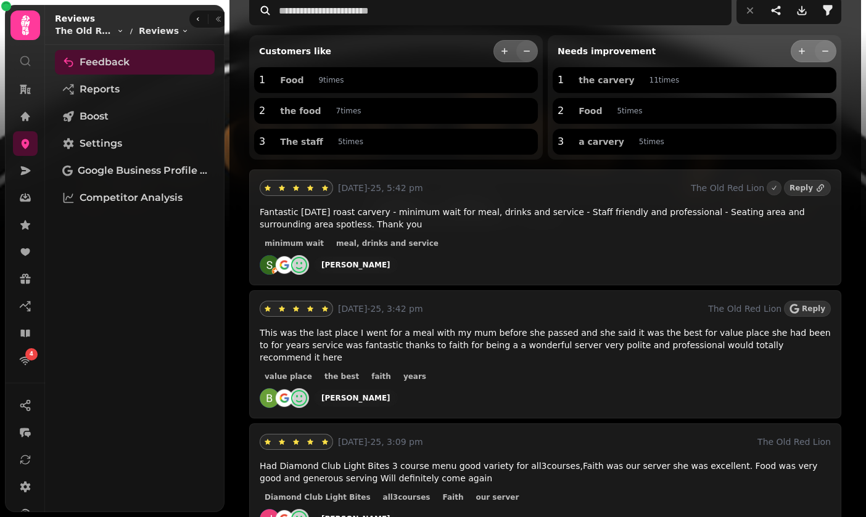
scroll to position [100, 0]
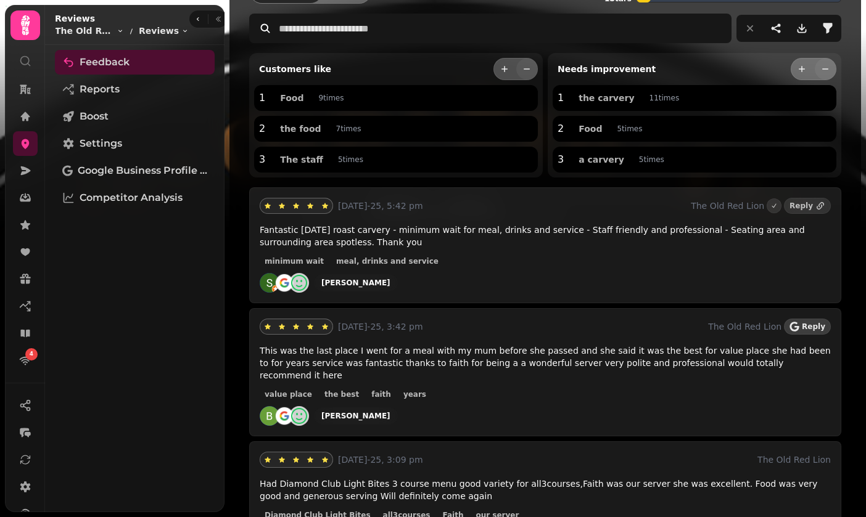
click at [810, 327] on span "Reply" at bounding box center [813, 326] width 23 height 7
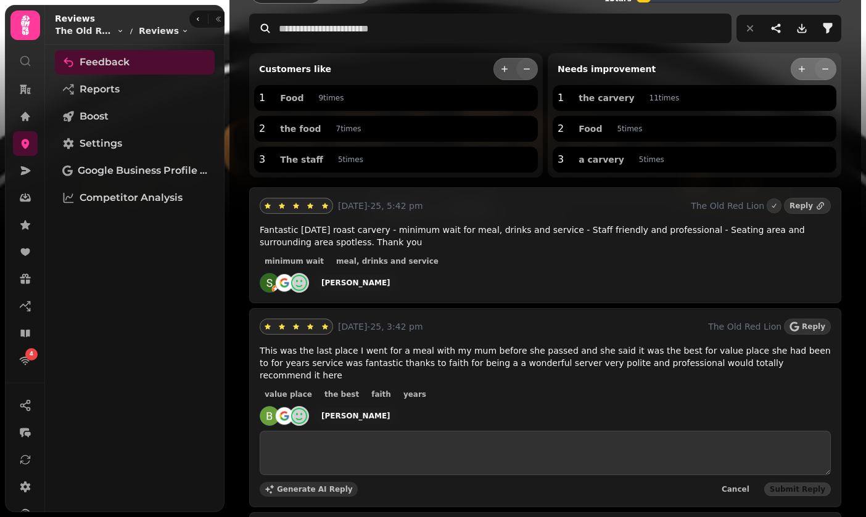
click at [295, 486] on span "Generate AI Reply" at bounding box center [315, 489] width 76 height 7
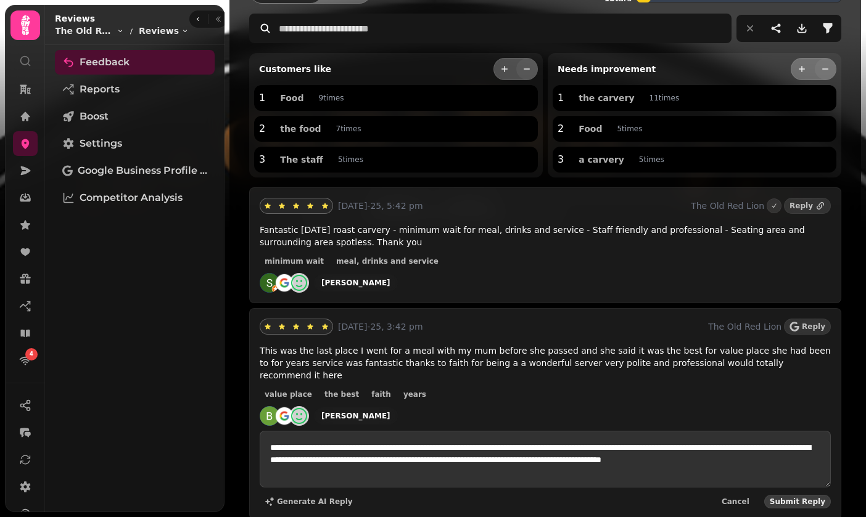
click at [805, 495] on button "Submit Reply" at bounding box center [797, 502] width 67 height 14
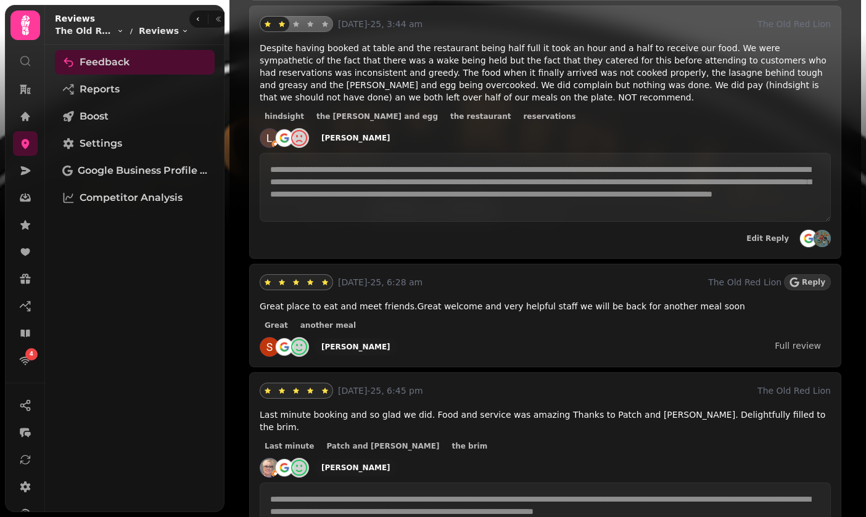
scroll to position [2730, 0]
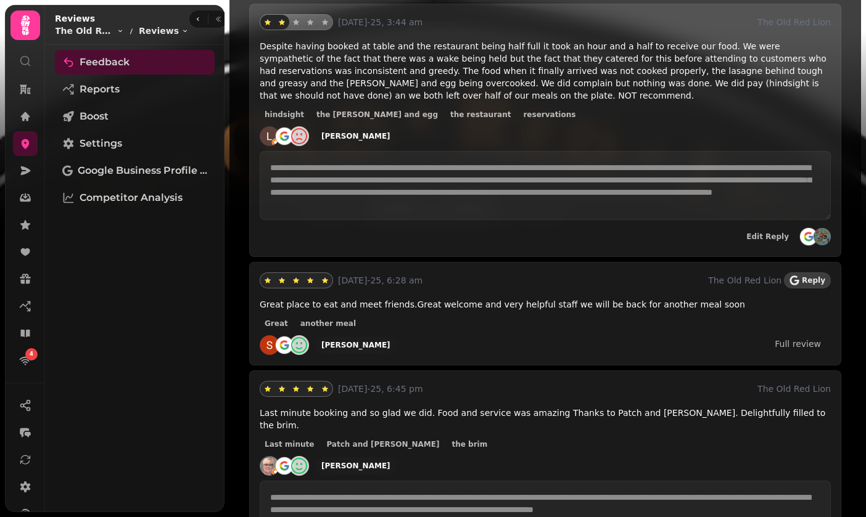
click at [799, 276] on icon "button" at bounding box center [794, 281] width 10 height 10
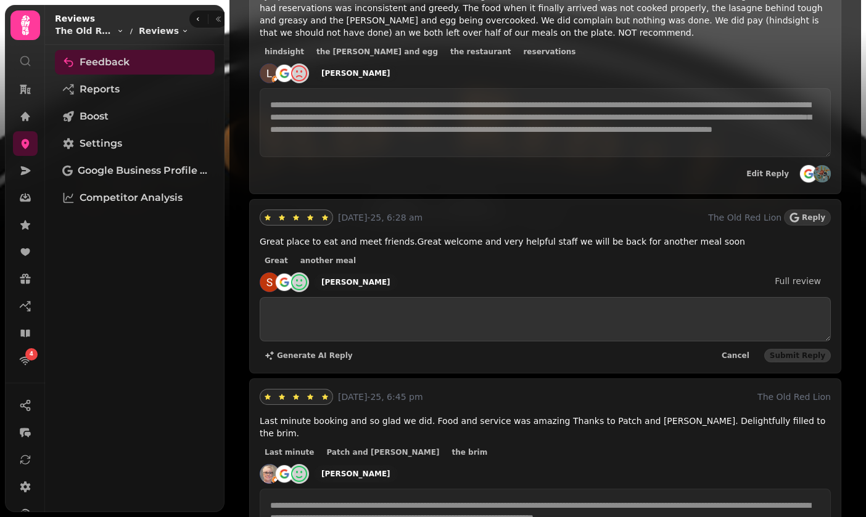
scroll to position [2788, 0]
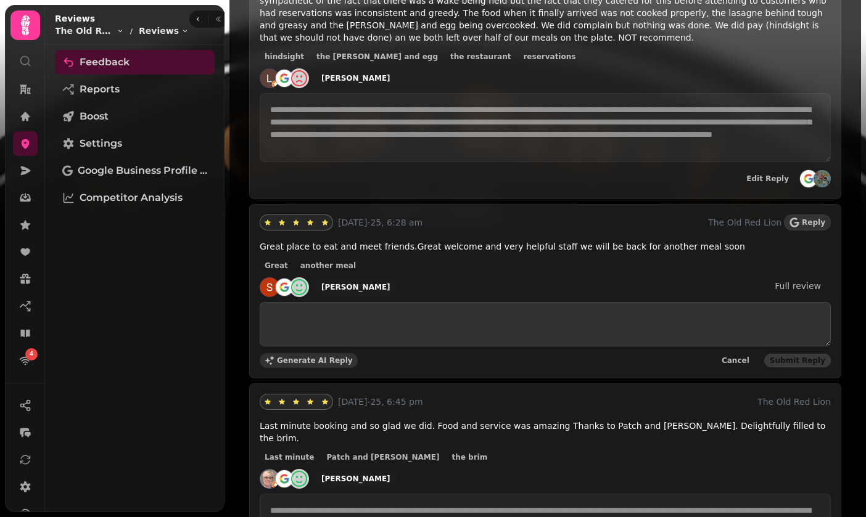
click at [316, 357] on span "Generate AI Reply" at bounding box center [315, 360] width 76 height 7
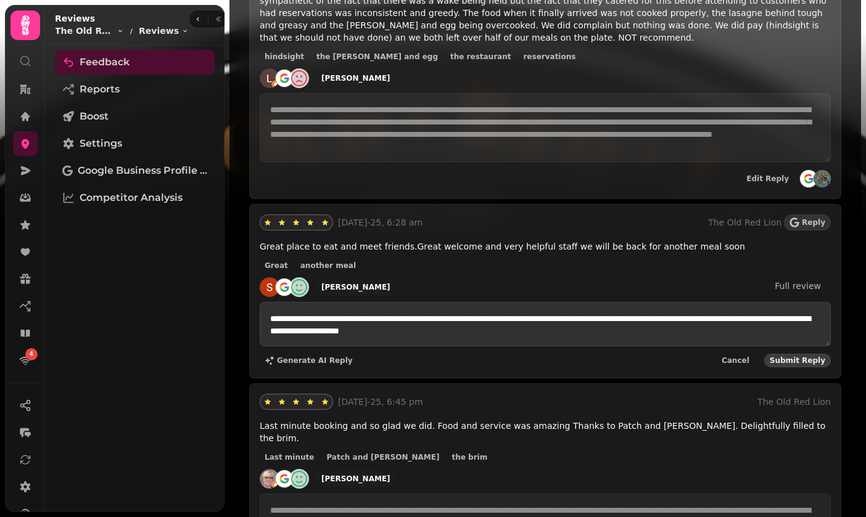
click at [803, 354] on button "Submit Reply" at bounding box center [797, 361] width 67 height 14
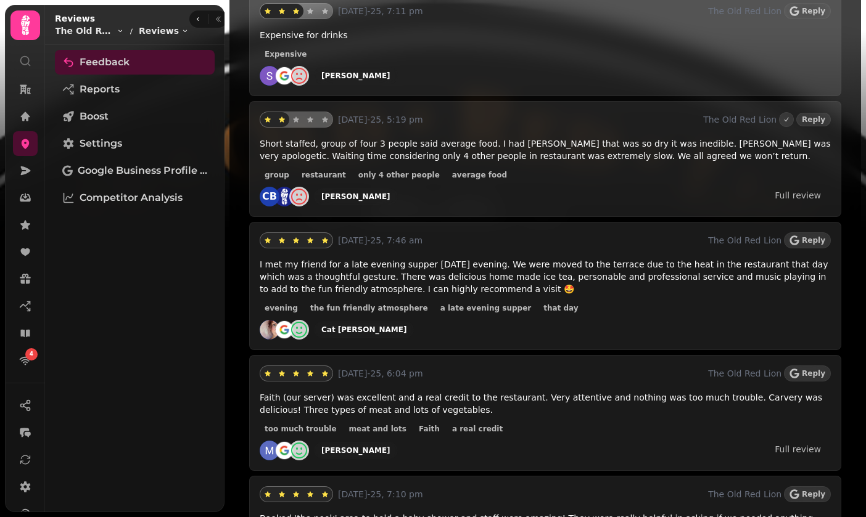
scroll to position [3462, 0]
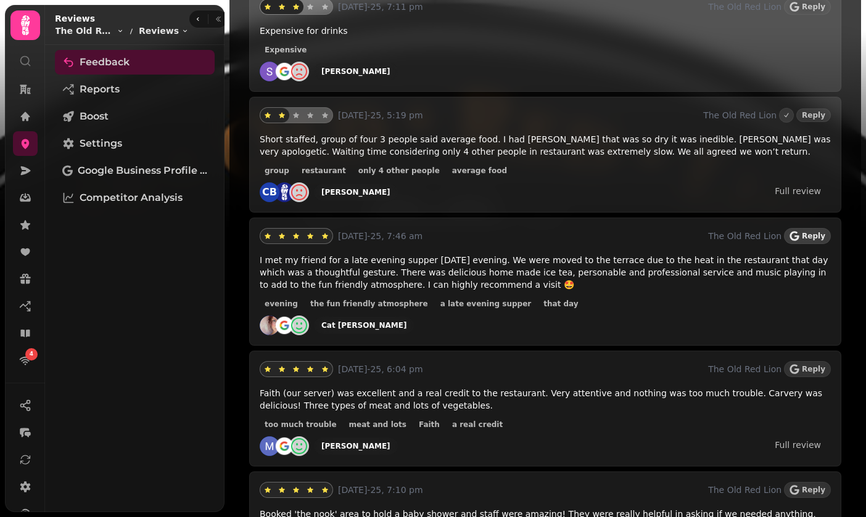
click at [807, 232] on span "Reply" at bounding box center [813, 235] width 23 height 7
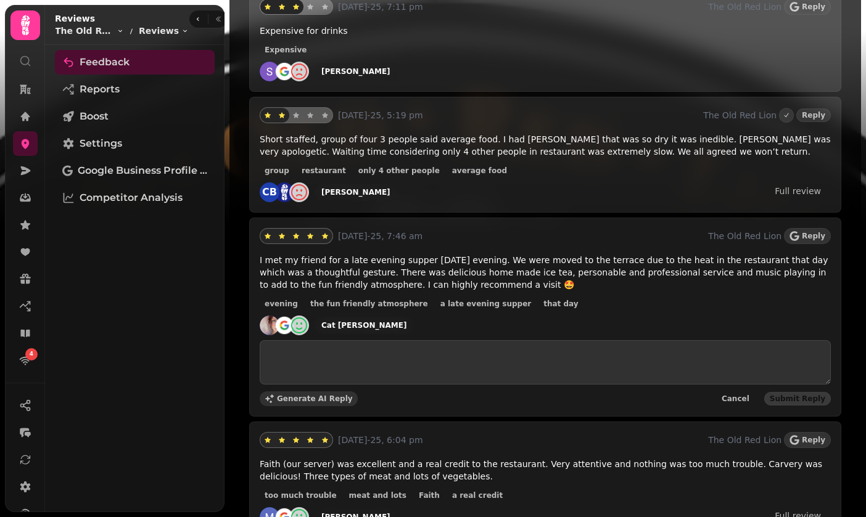
click at [307, 395] on span "Generate AI Reply" at bounding box center [315, 398] width 76 height 7
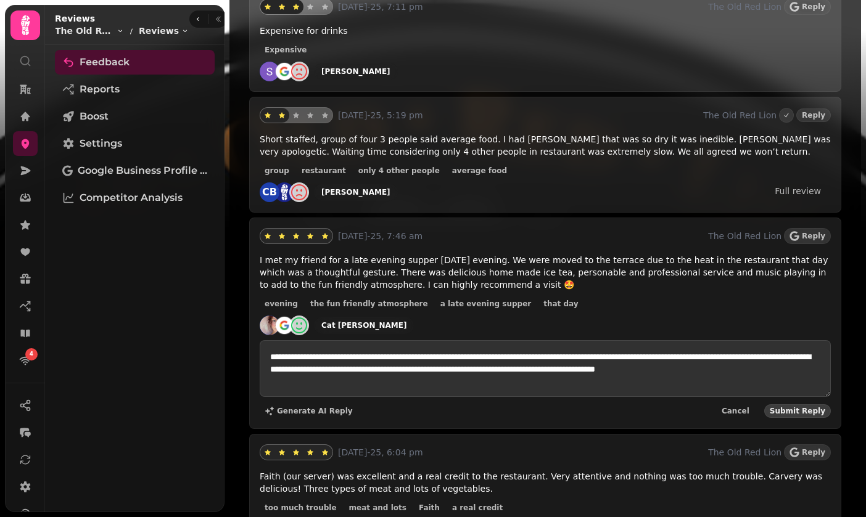
click at [792, 408] on span "Submit Reply" at bounding box center [797, 411] width 55 height 7
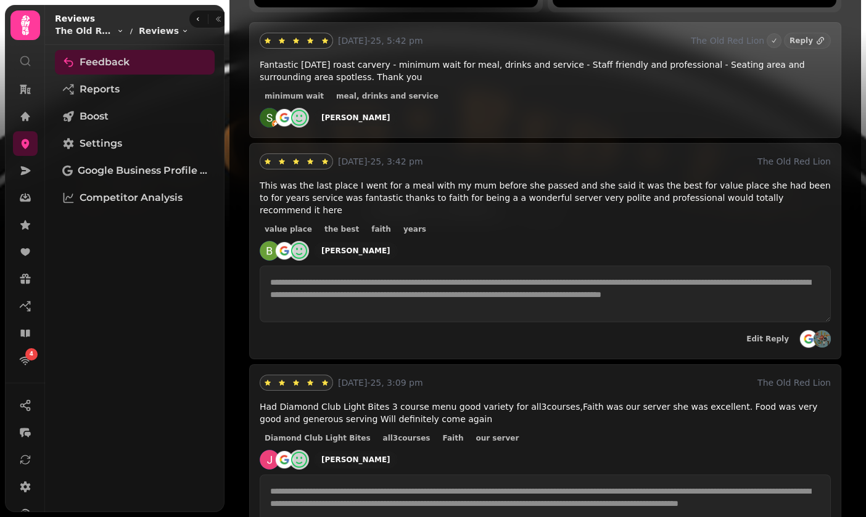
scroll to position [266, 0]
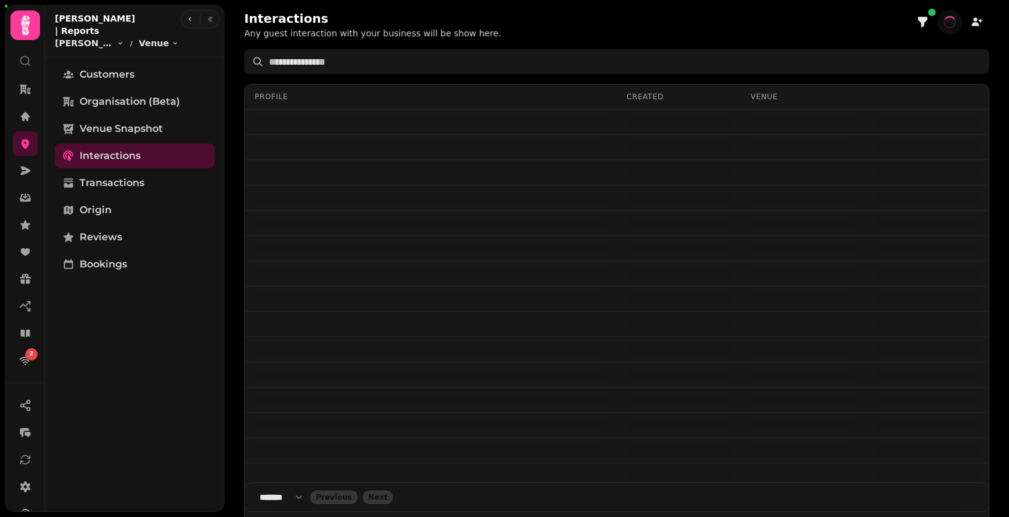
select select "**"
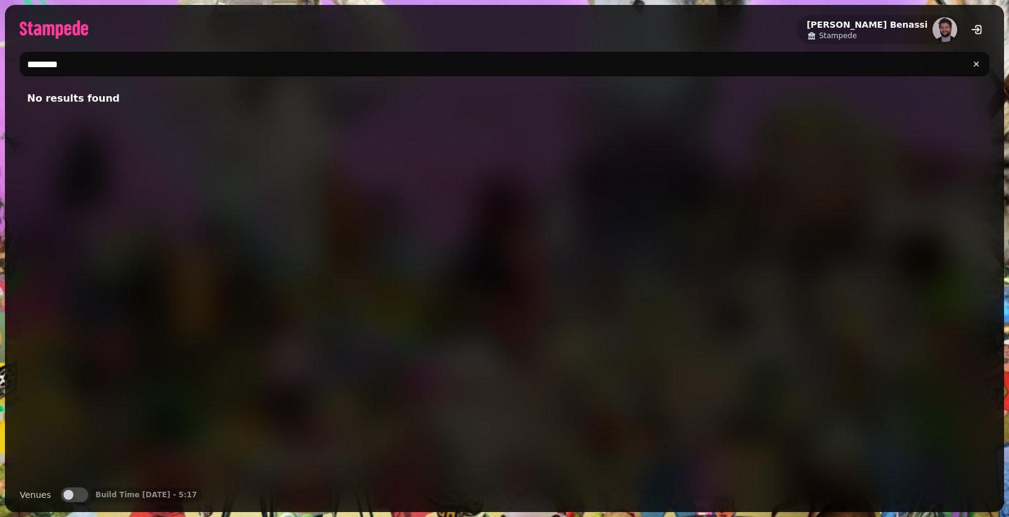
type input "********"
click at [78, 500] on button "Venues" at bounding box center [74, 495] width 27 height 15
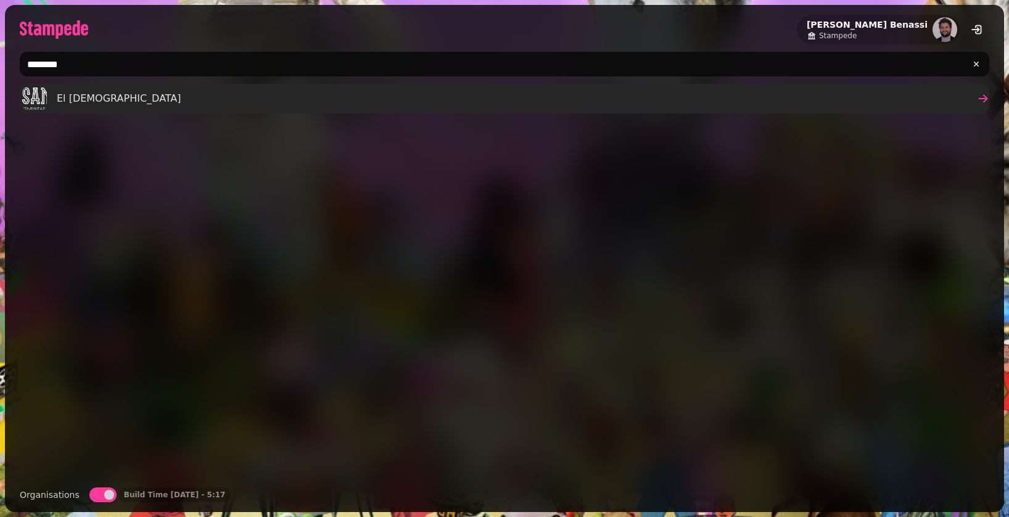
click at [78, 97] on span "El Santo" at bounding box center [119, 98] width 125 height 15
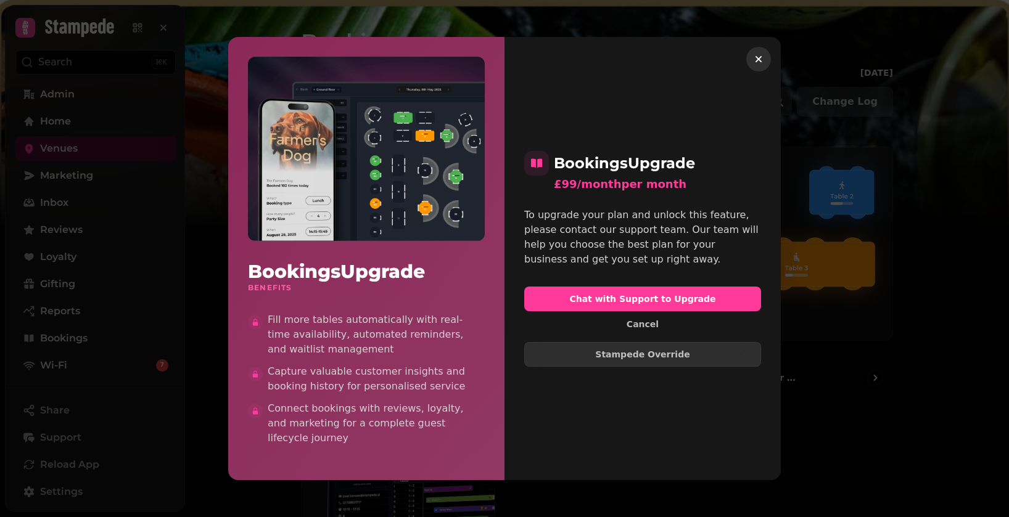
click at [757, 57] on icon "button" at bounding box center [758, 59] width 12 height 12
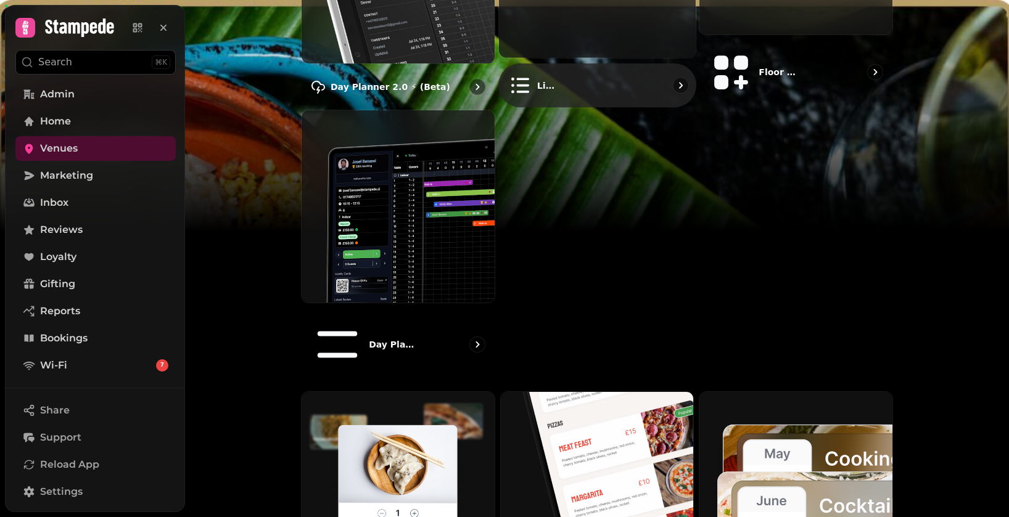
scroll to position [776, 0]
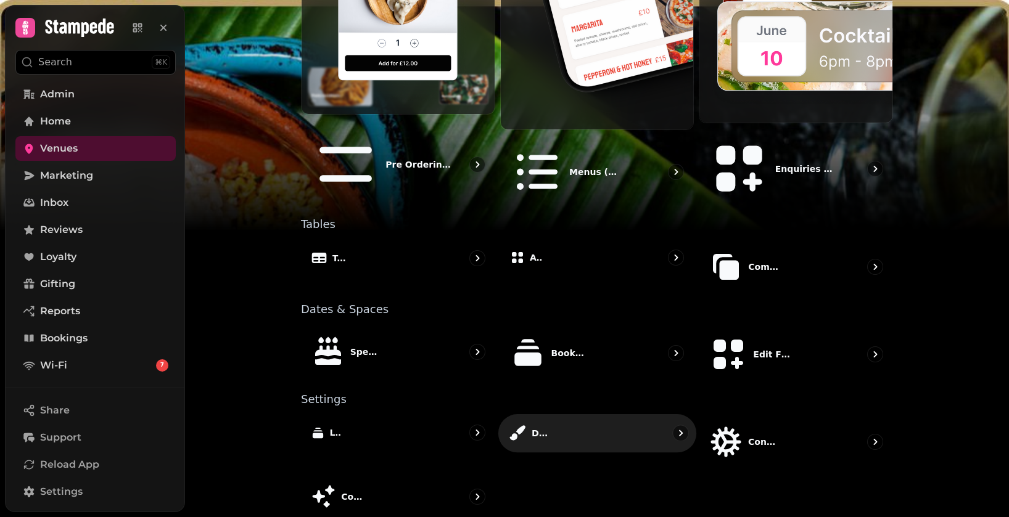
click at [589, 415] on div "Design" at bounding box center [597, 434] width 198 height 38
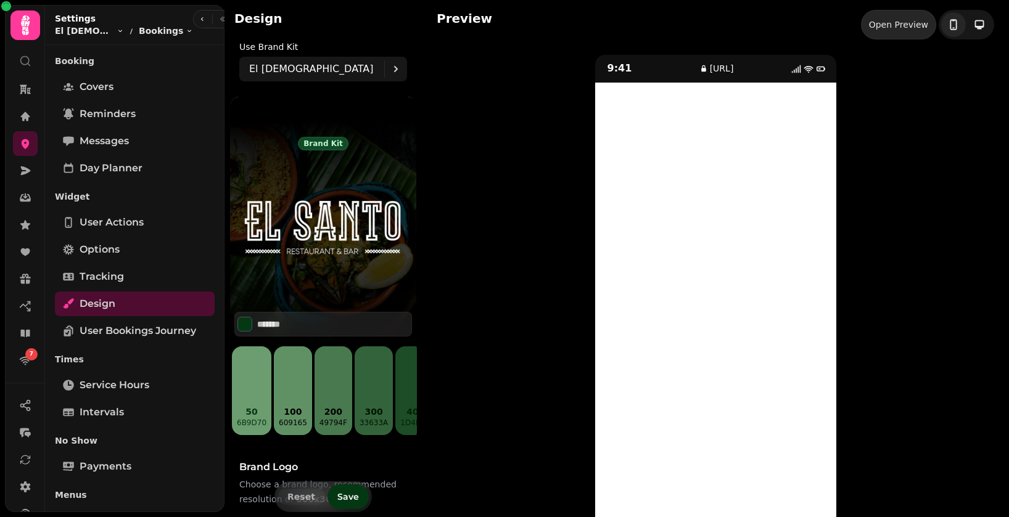
click at [893, 23] on div "Open Preview" at bounding box center [898, 24] width 59 height 12
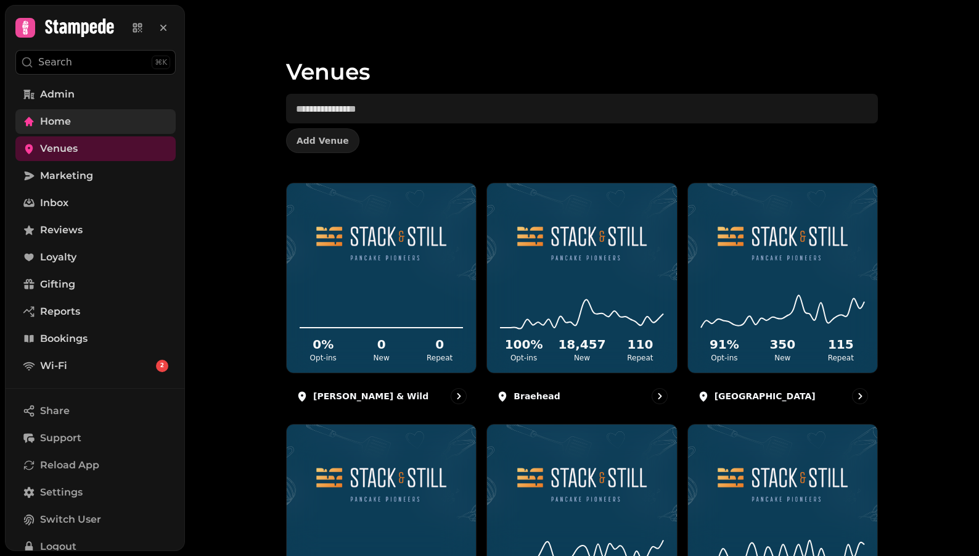
click at [109, 128] on link "Home" at bounding box center [95, 121] width 160 height 25
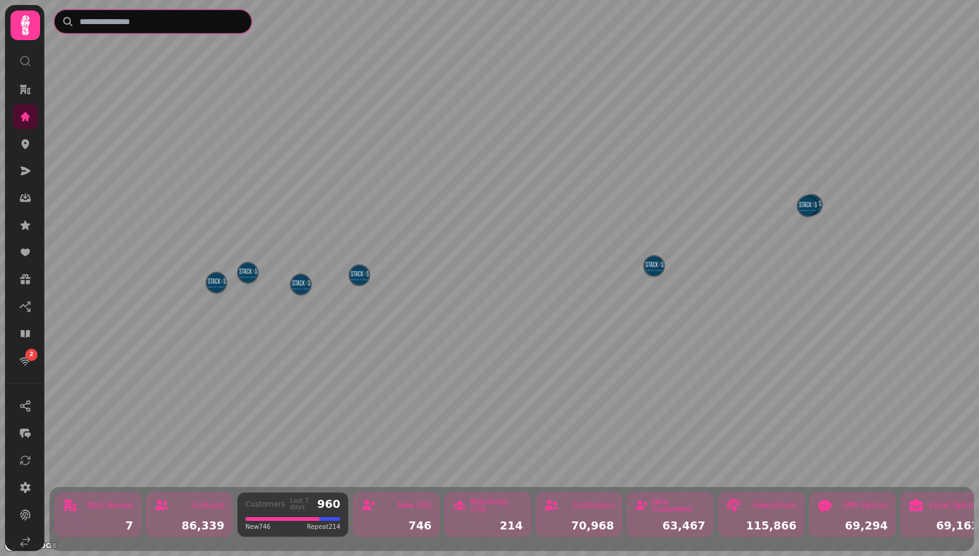
click at [215, 27] on input "text" at bounding box center [152, 21] width 197 height 23
type input "**"
click at [429, 275] on img "Edinburgh" at bounding box center [426, 269] width 19 height 19
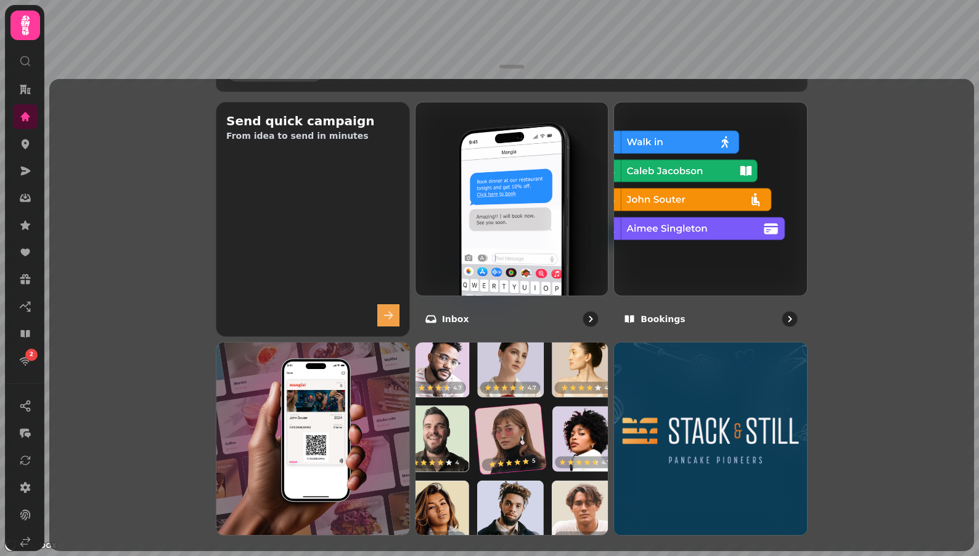
scroll to position [451, 0]
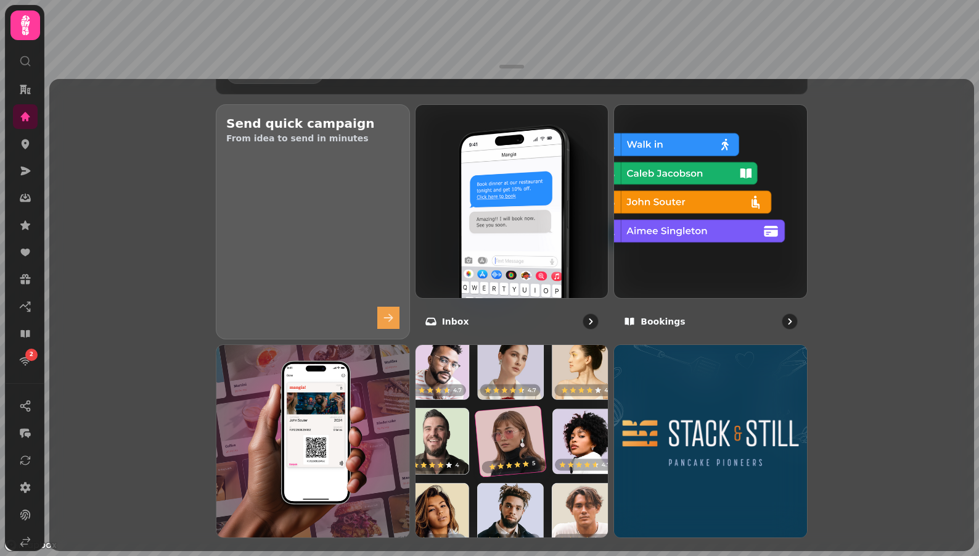
click at [367, 221] on div "button" at bounding box center [313, 271] width 234 height 193
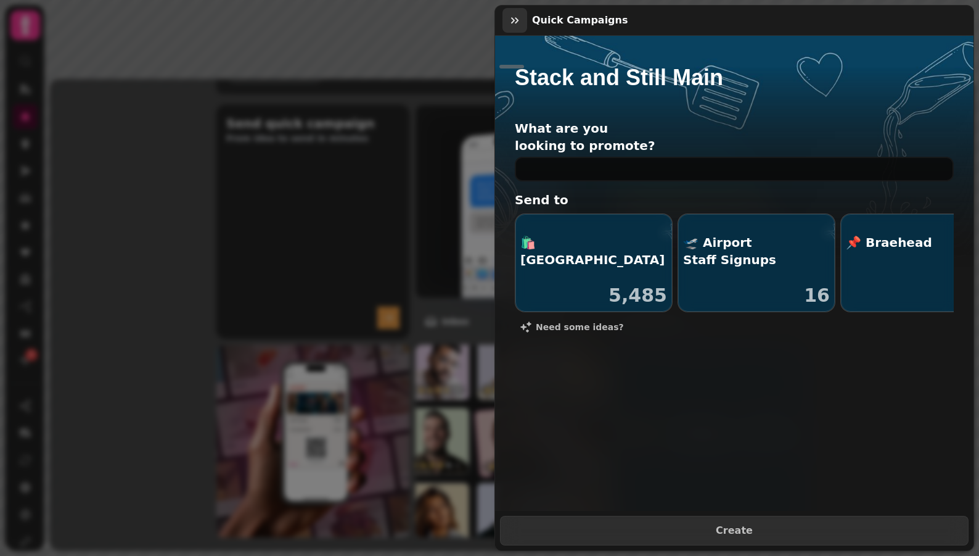
click at [511, 23] on icon "button" at bounding box center [514, 20] width 7 height 6
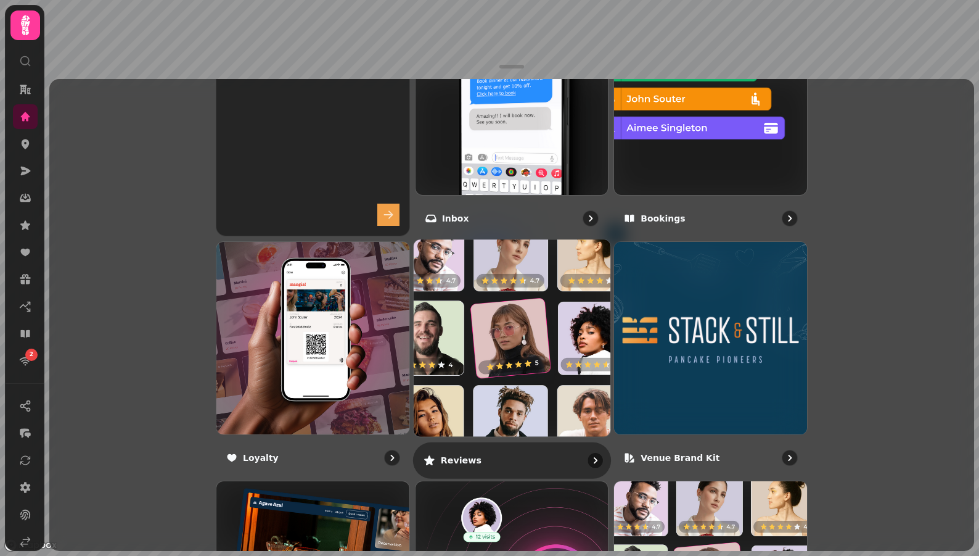
scroll to position [538, 0]
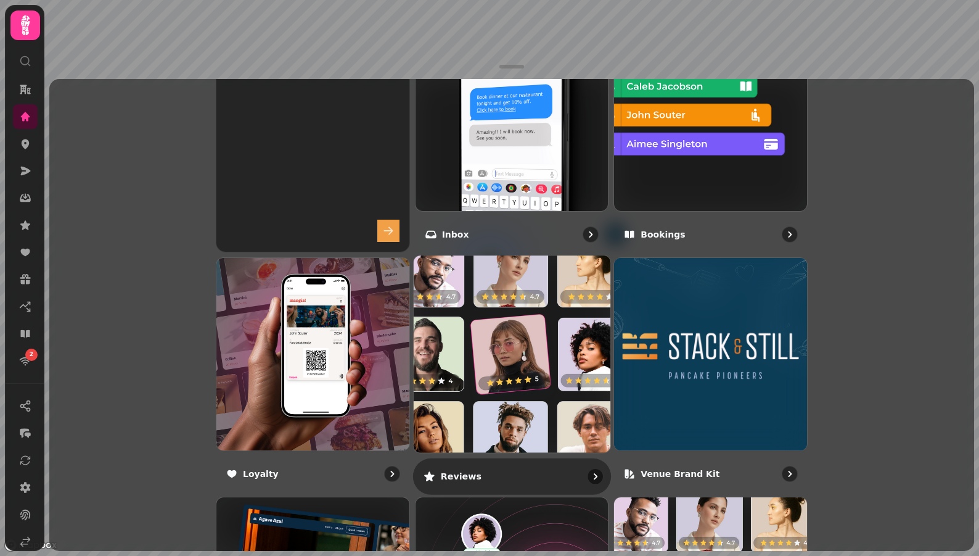
click at [514, 390] on img at bounding box center [512, 353] width 216 height 216
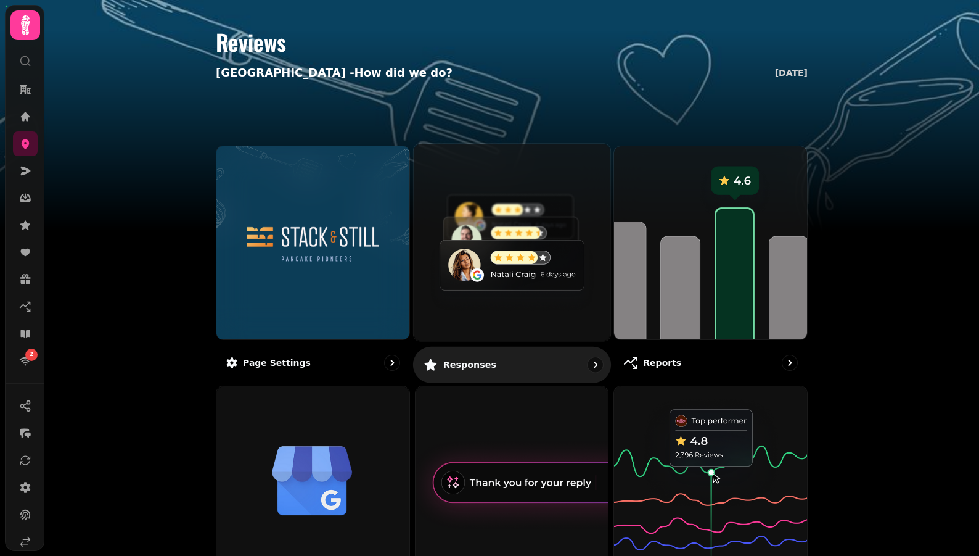
click at [536, 219] on img at bounding box center [512, 242] width 216 height 216
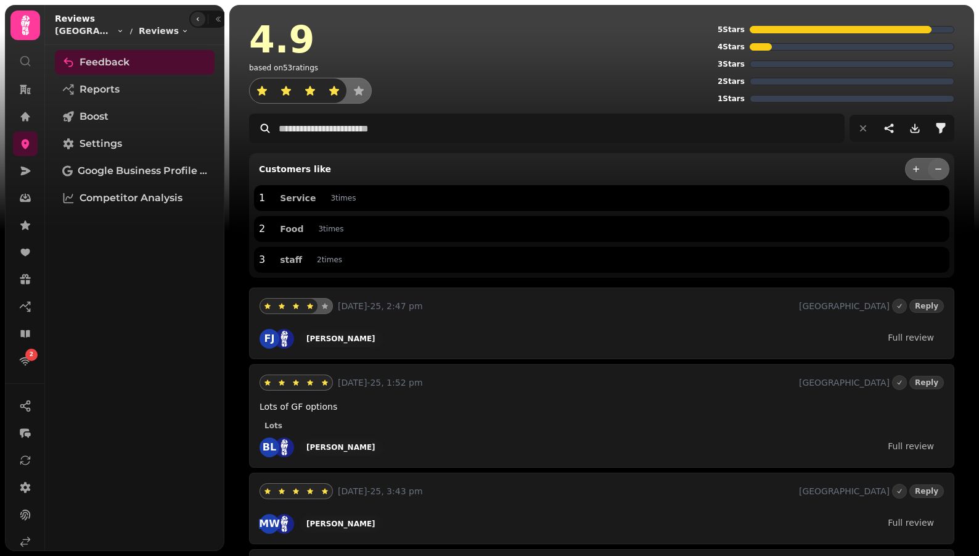
click at [191, 23] on button "button" at bounding box center [198, 19] width 15 height 15
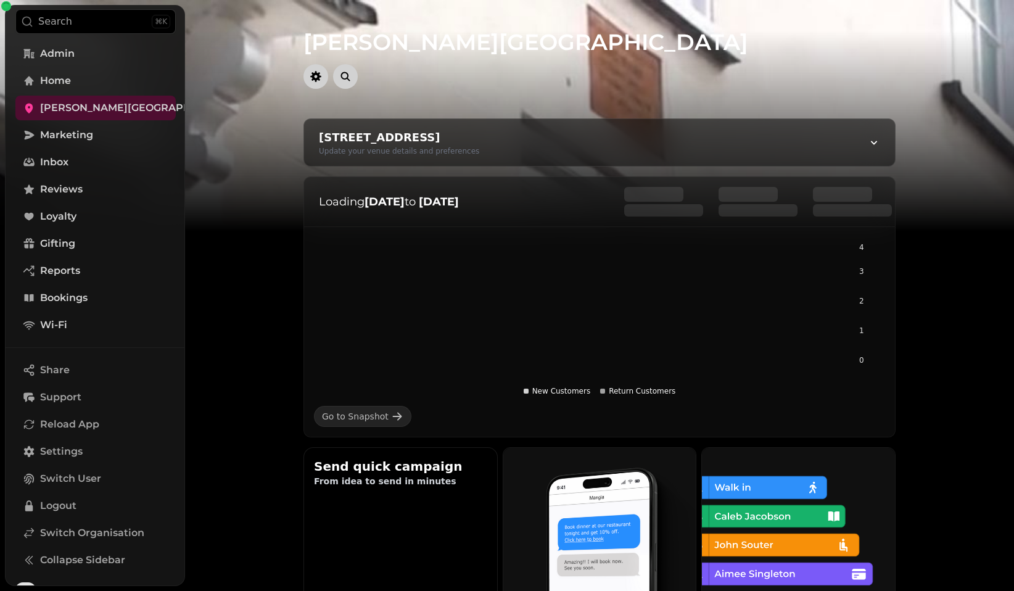
scroll to position [67, 0]
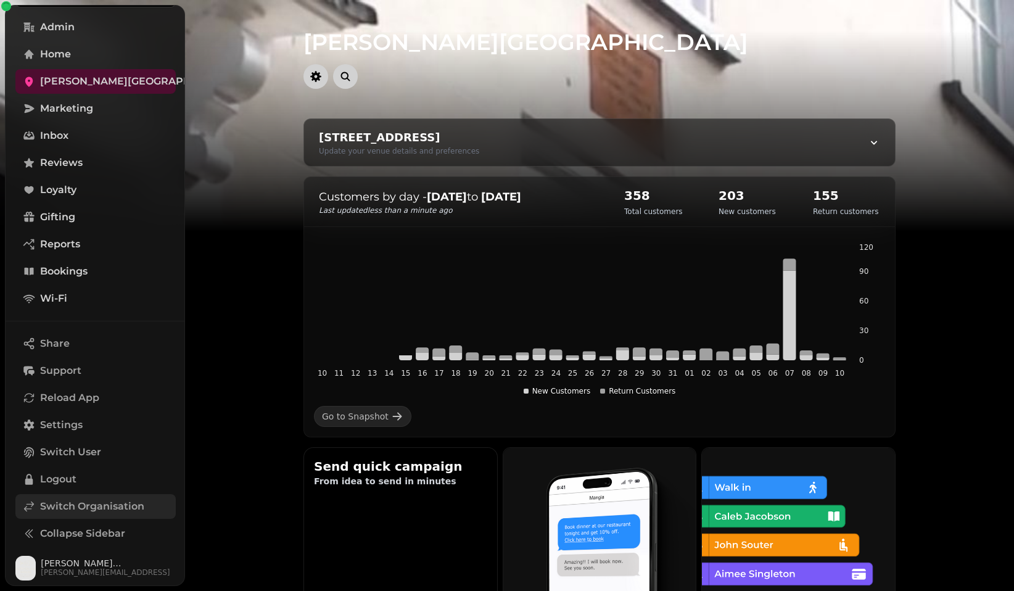
click at [118, 507] on span "Switch Organisation" at bounding box center [92, 506] width 104 height 15
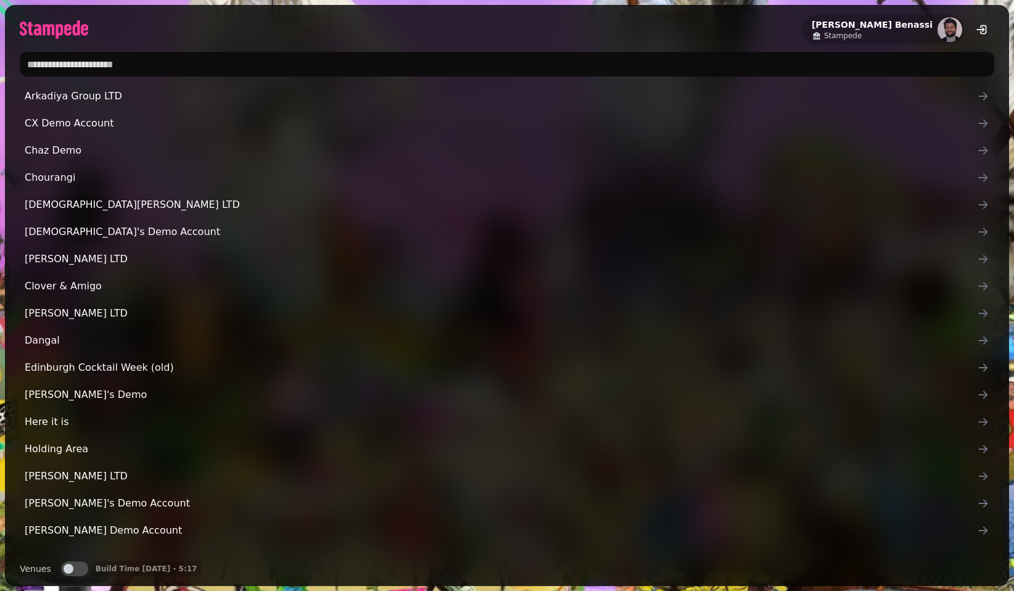
click at [382, 68] on input "text" at bounding box center [507, 64] width 974 height 25
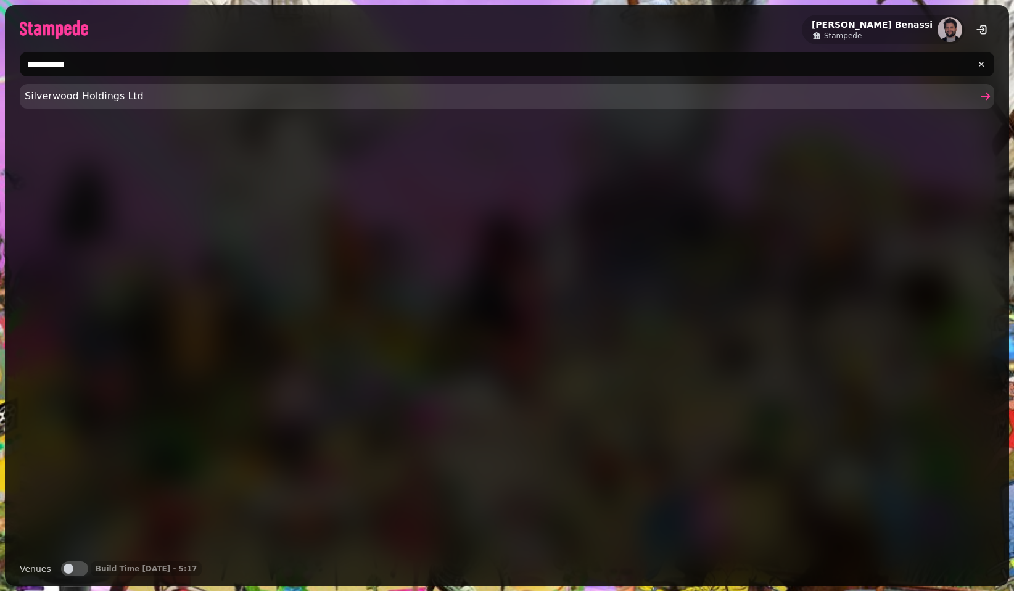
type input "**********"
click at [240, 96] on span "Silverwood Holdings Ltd" at bounding box center [501, 96] width 952 height 15
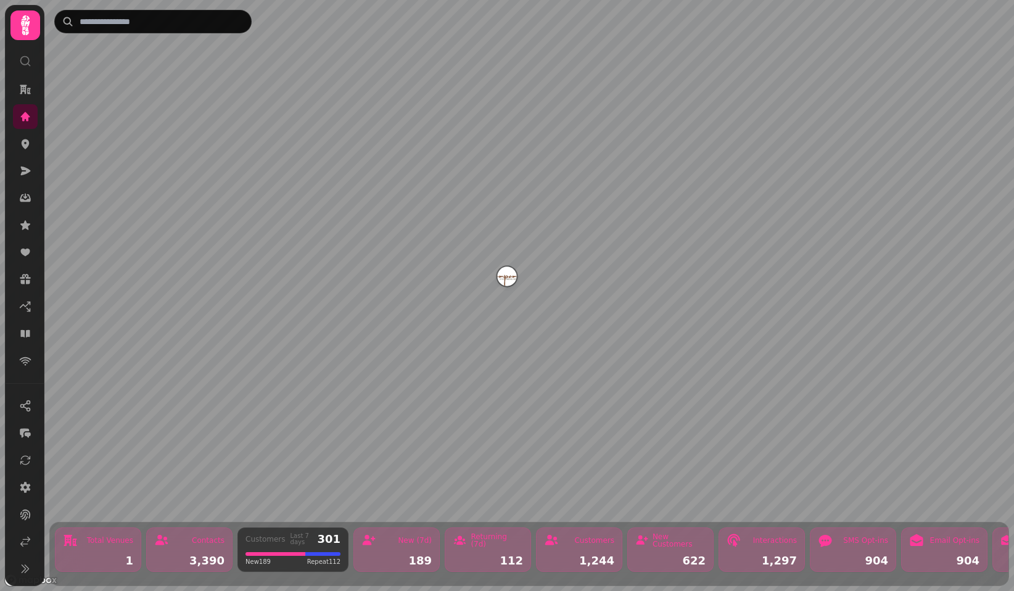
click at [505, 272] on img "Compamigos" at bounding box center [506, 275] width 19 height 19
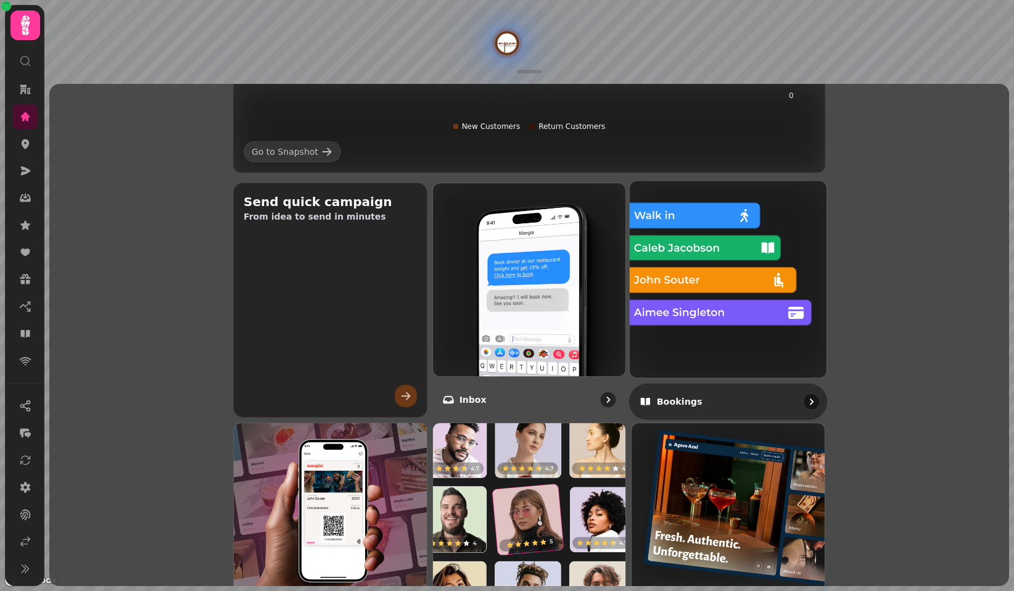
scroll to position [378, 0]
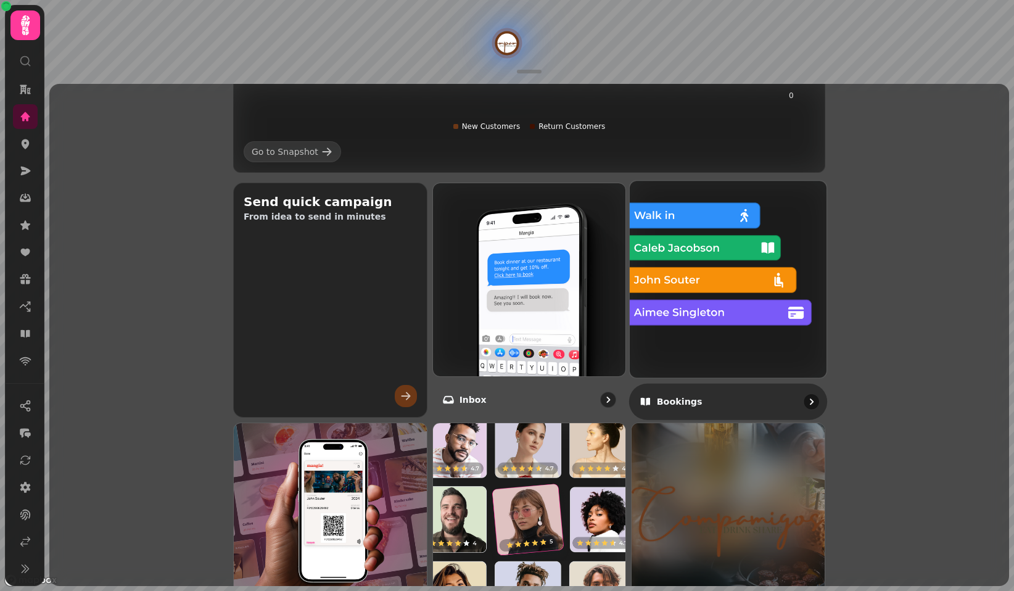
click at [737, 298] on img at bounding box center [728, 279] width 216 height 216
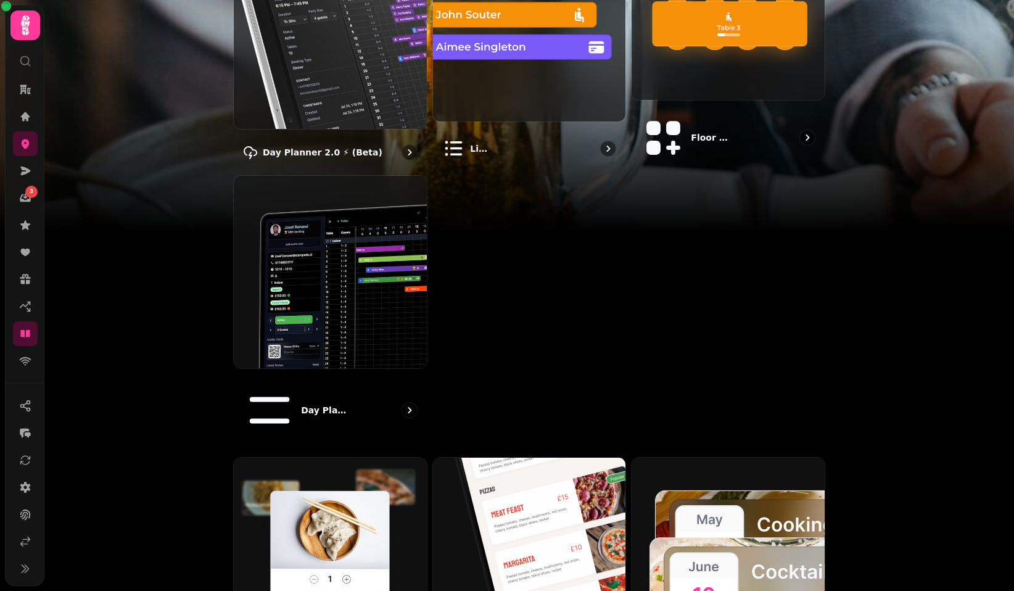
scroll to position [592, 0]
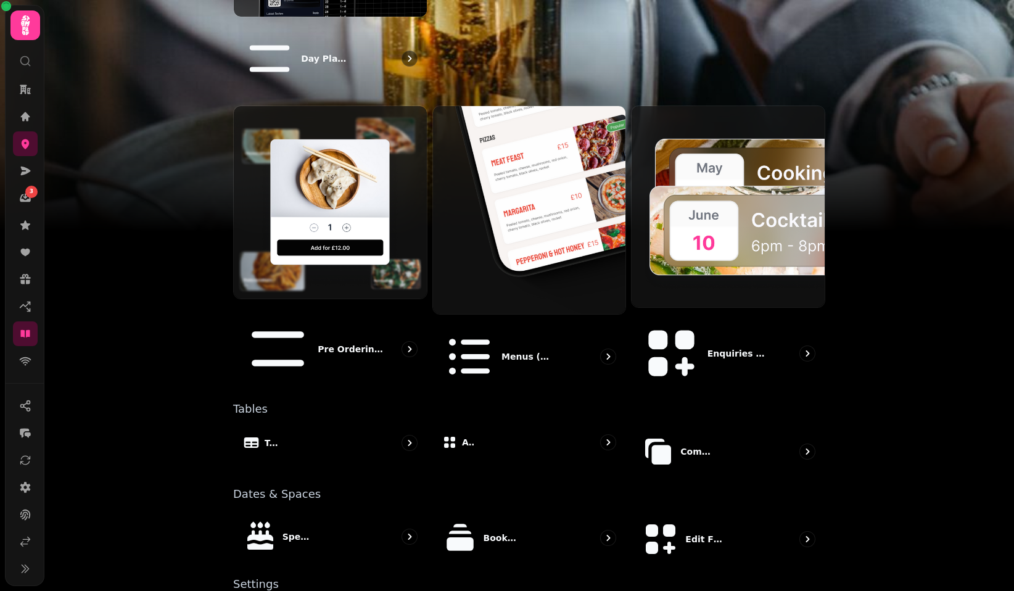
select select "**"
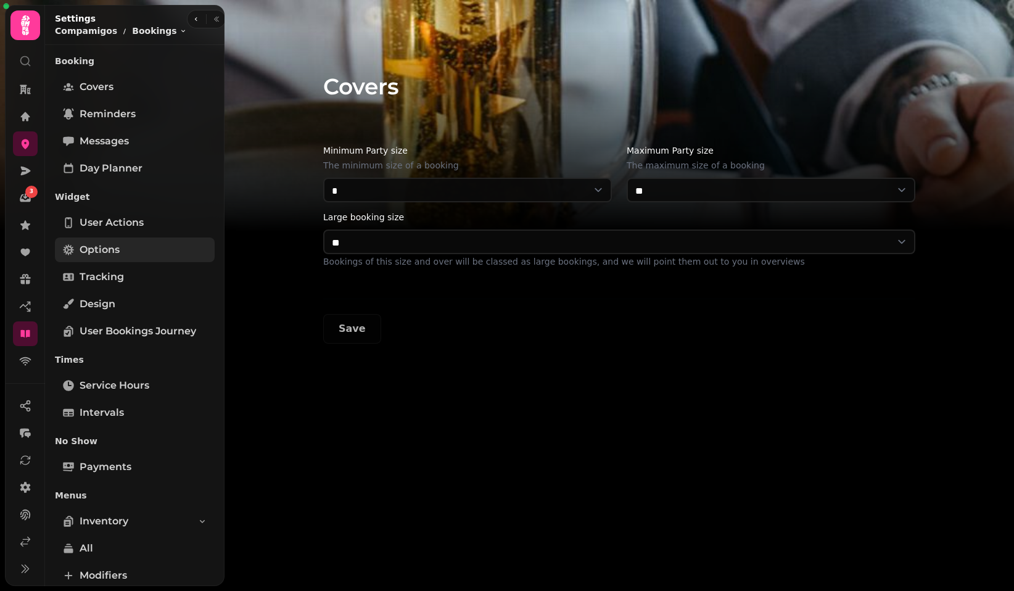
click at [139, 251] on link "Options" at bounding box center [135, 249] width 160 height 25
select select "****"
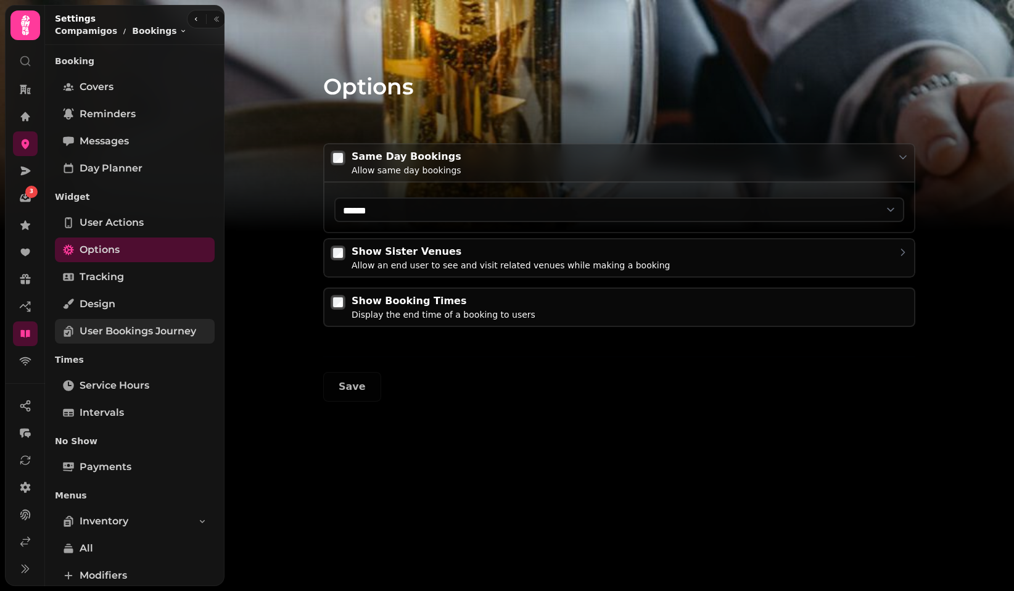
click at [147, 337] on span "User Bookings Journey" at bounding box center [138, 331] width 117 height 15
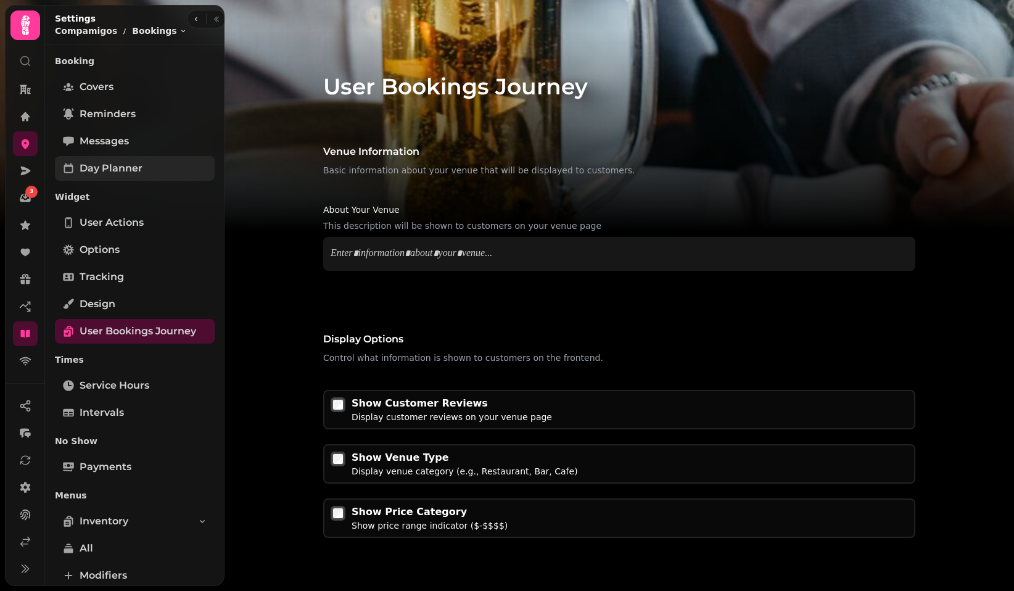
click at [154, 171] on link "Day Planner" at bounding box center [135, 168] width 160 height 25
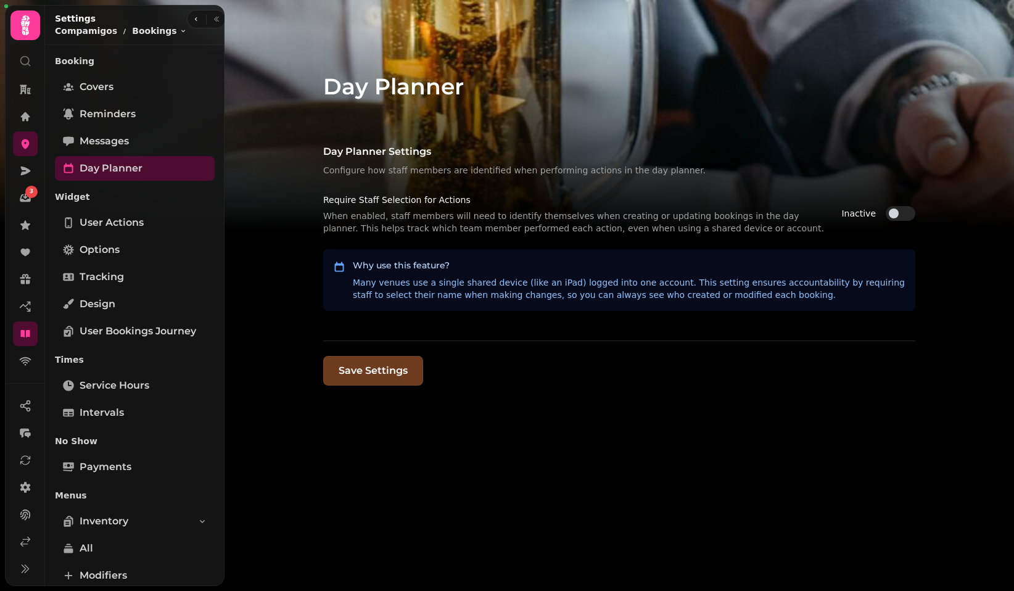
click at [903, 217] on button "Inactive" at bounding box center [900, 213] width 30 height 15
click at [362, 381] on button "Save Settings" at bounding box center [373, 371] width 100 height 30
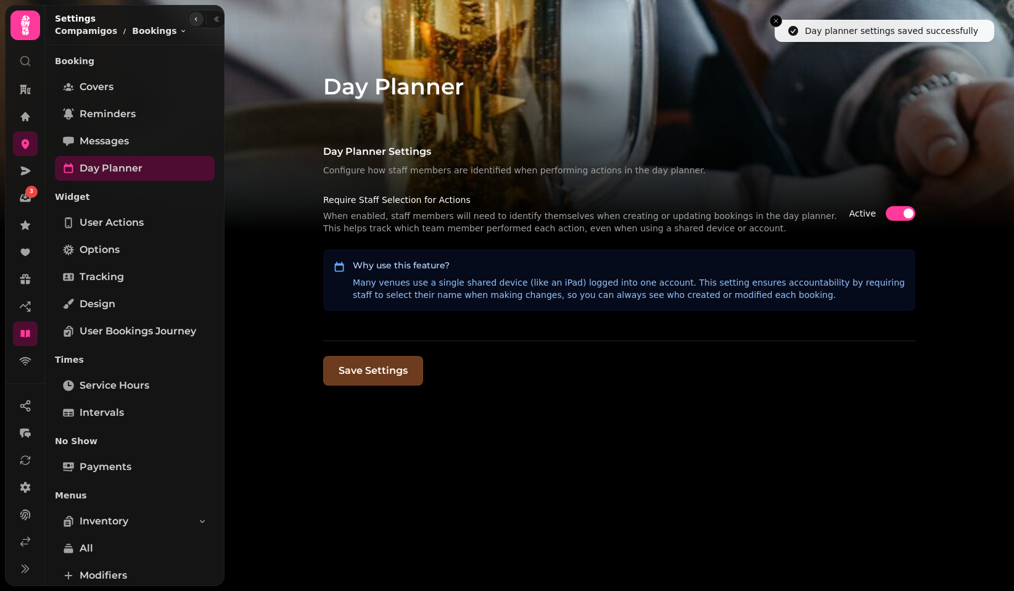
click at [192, 22] on icon "button" at bounding box center [195, 18] width 7 height 7
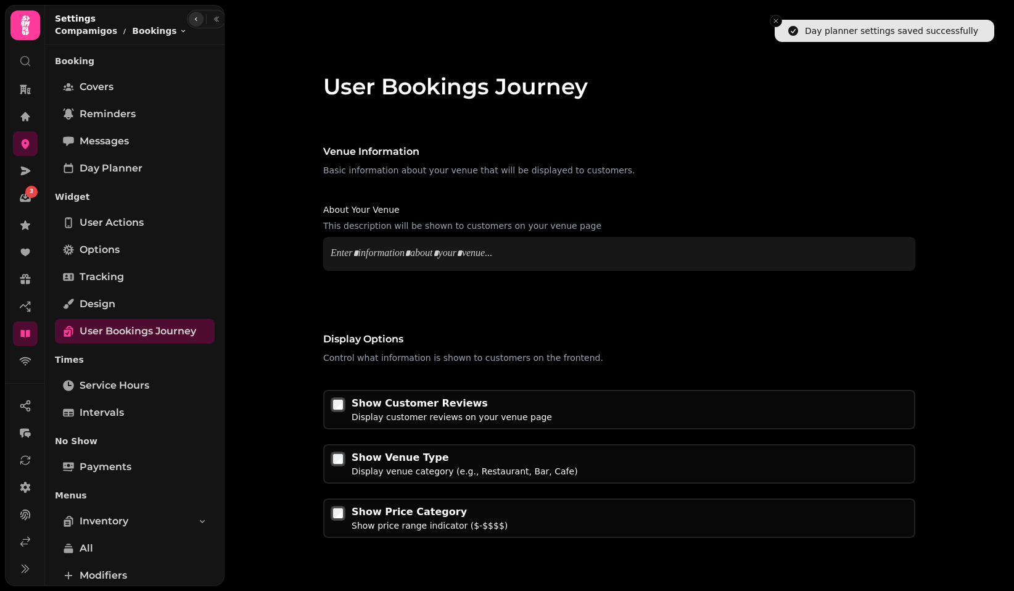
click at [192, 22] on icon "button" at bounding box center [195, 18] width 7 height 7
select select "****"
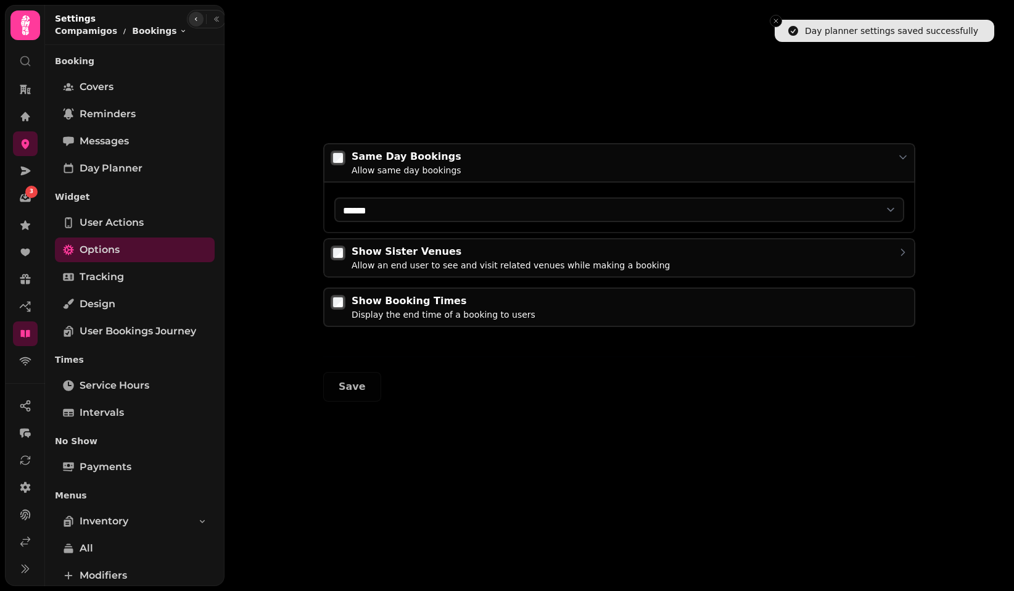
click at [192, 22] on icon "button" at bounding box center [195, 18] width 7 height 7
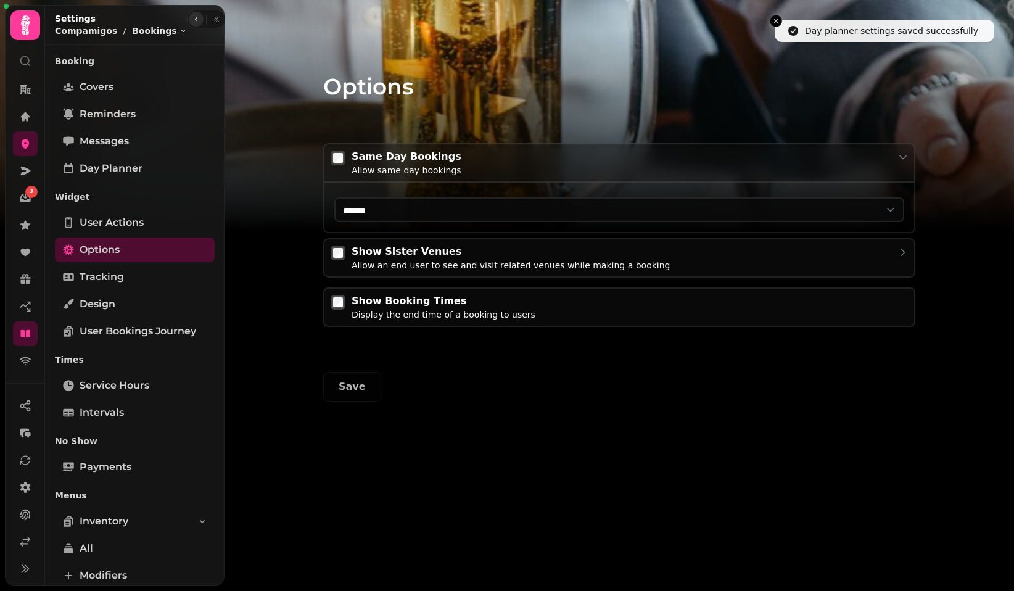
select select "**"
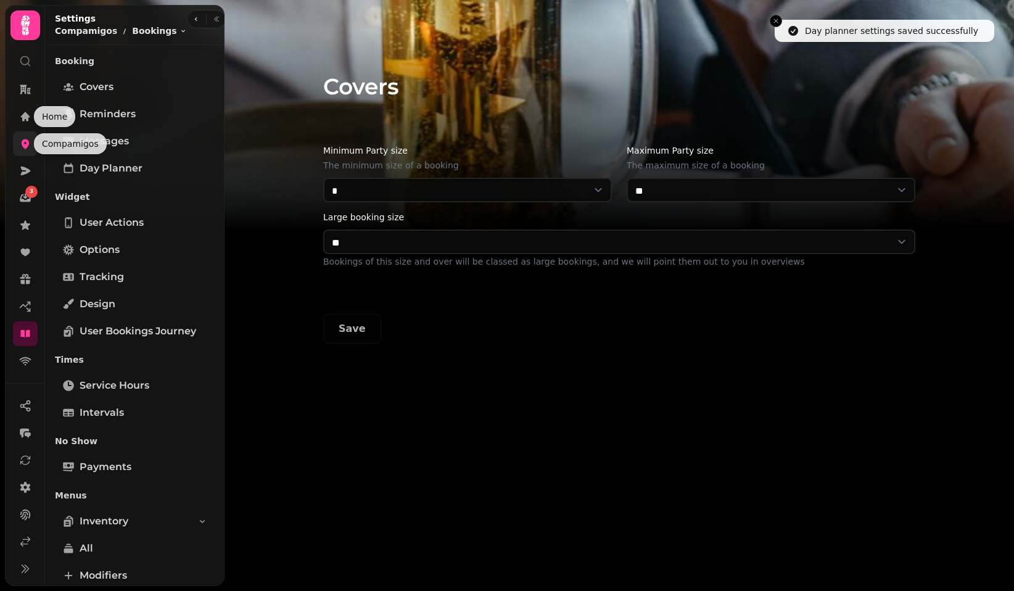
click at [28, 144] on icon at bounding box center [26, 144] width 8 height 10
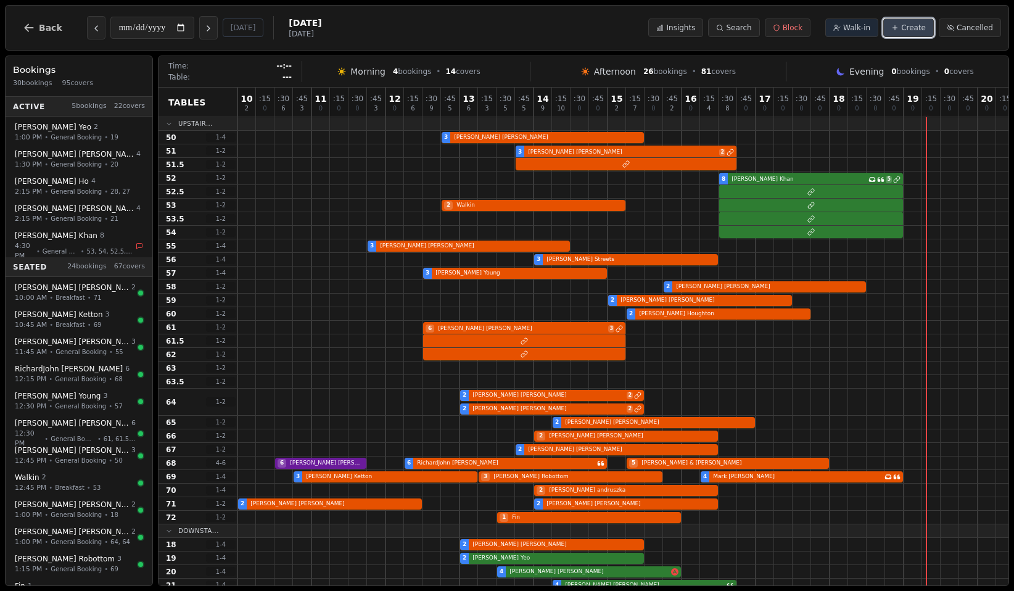
click at [906, 29] on span "Create" at bounding box center [913, 28] width 25 height 10
select select "****"
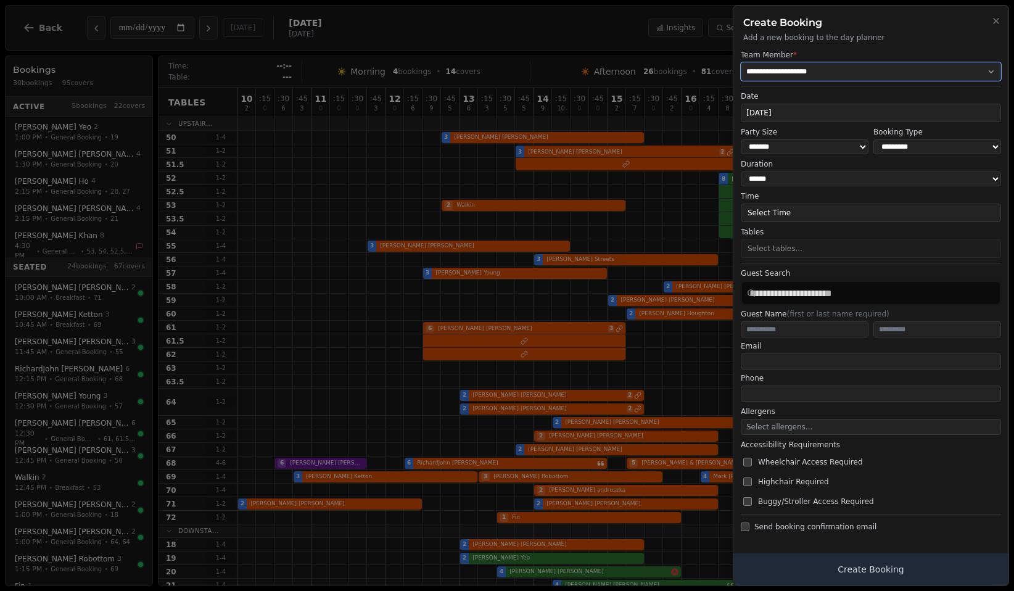
click at [837, 70] on select "**********" at bounding box center [871, 71] width 260 height 18
click at [855, 36] on p "Add a new booking to the day planner" at bounding box center [870, 38] width 255 height 10
click at [845, 216] on button "Select Time" at bounding box center [871, 212] width 260 height 18
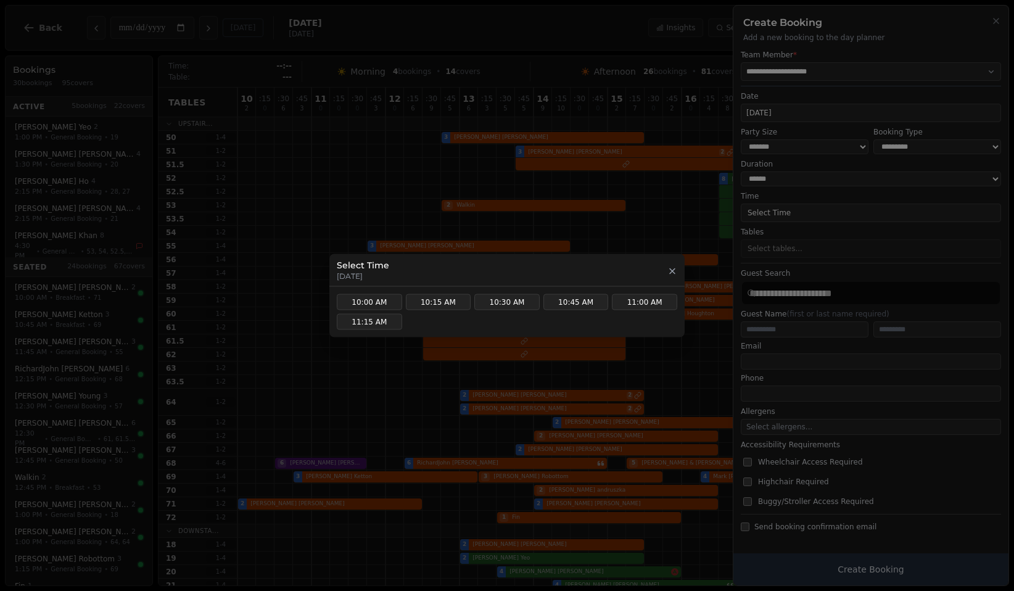
click at [673, 266] on icon "button" at bounding box center [672, 271] width 10 height 10
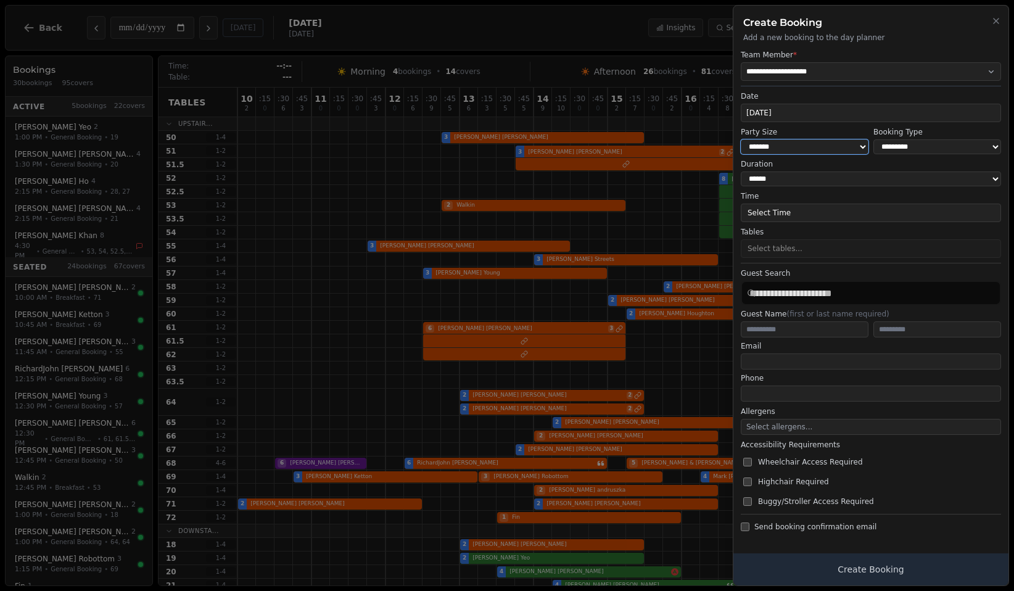
click at [859, 146] on select "* ***** * ****** * ****** * ****** * ****** * ****** * ****** * ****** * ******…" at bounding box center [805, 146] width 128 height 15
select select "**"
click at [859, 104] on input "**********" at bounding box center [870, 112] width 259 height 17
type input "**********"
click at [823, 212] on button "Select Time" at bounding box center [871, 212] width 260 height 18
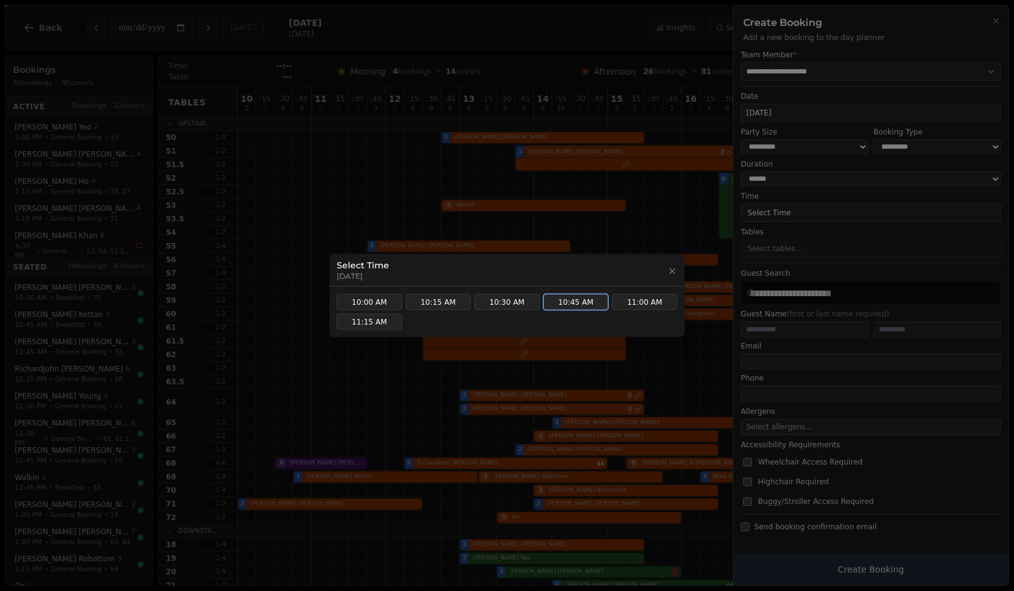
click at [575, 306] on button "10:45 AM" at bounding box center [575, 302] width 65 height 16
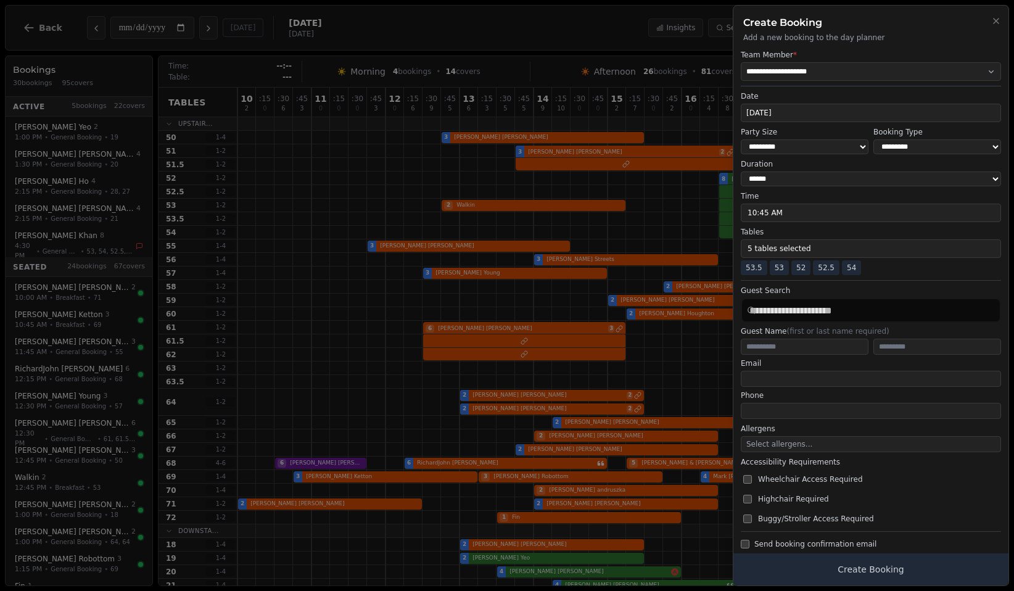
scroll to position [17, 0]
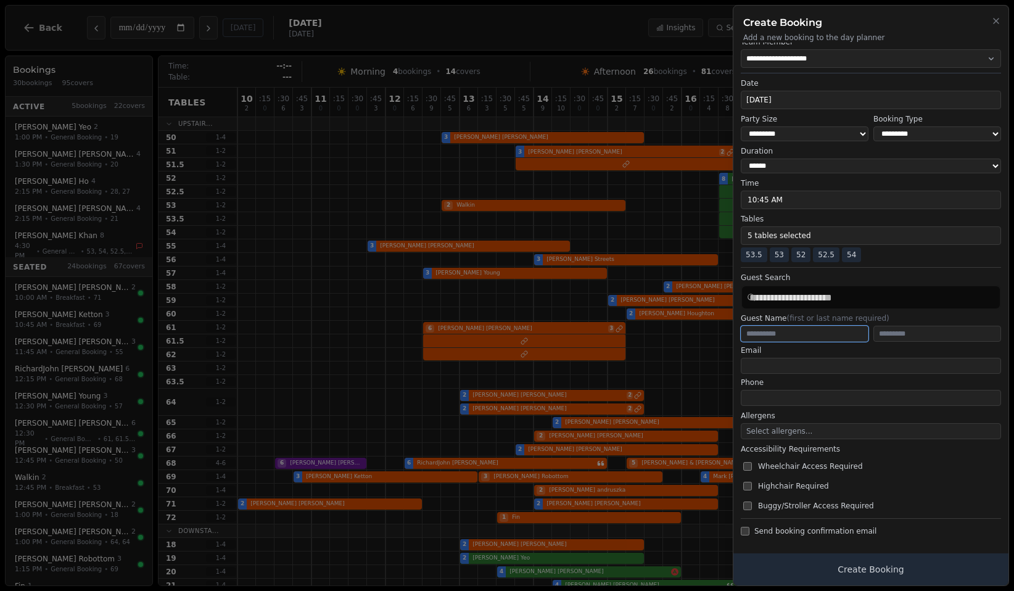
click at [806, 335] on input "text" at bounding box center [805, 334] width 128 height 16
type input "*****"
type input "*******"
type input "**********"
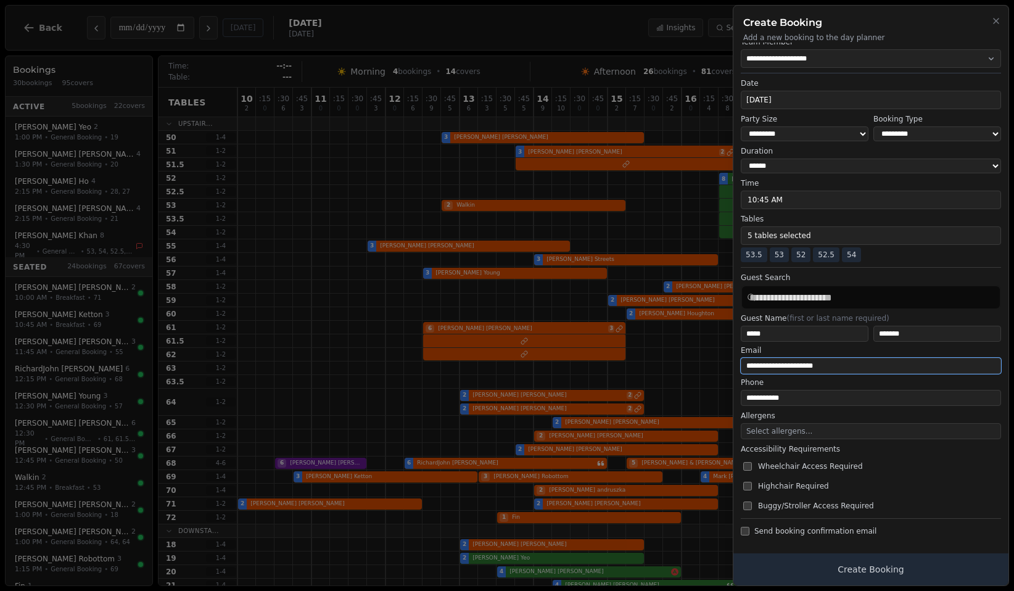
click at [833, 363] on input "**********" at bounding box center [871, 366] width 260 height 16
type input "**********"
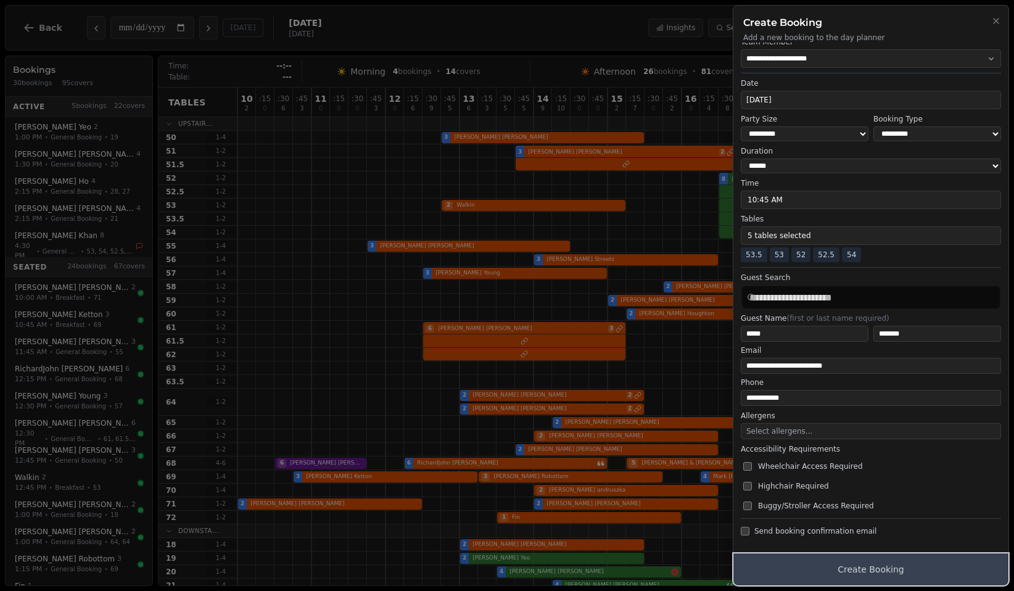
click at [813, 566] on button "Create Booking" at bounding box center [870, 569] width 275 height 32
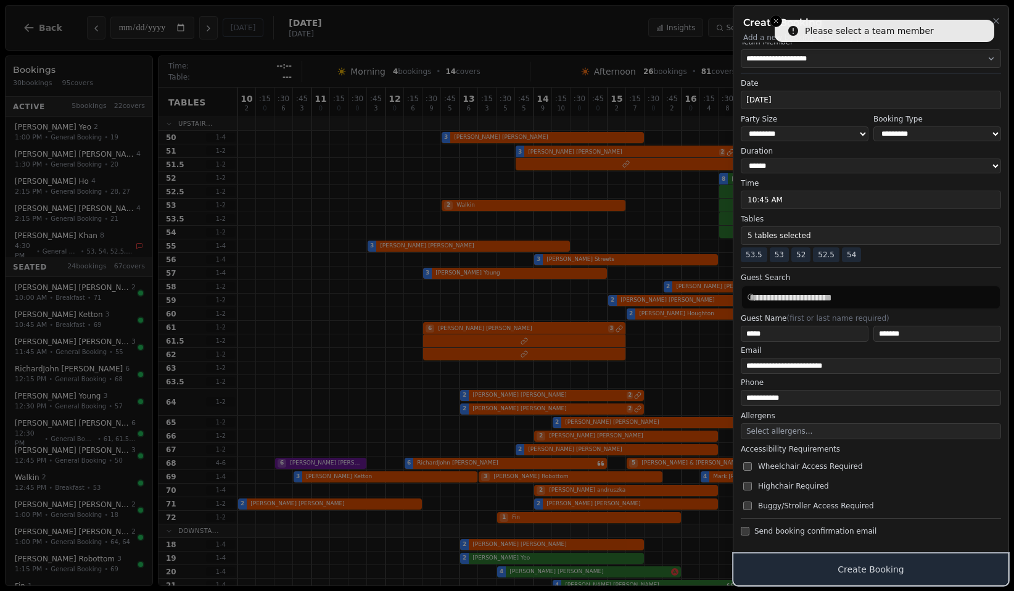
scroll to position [0, 0]
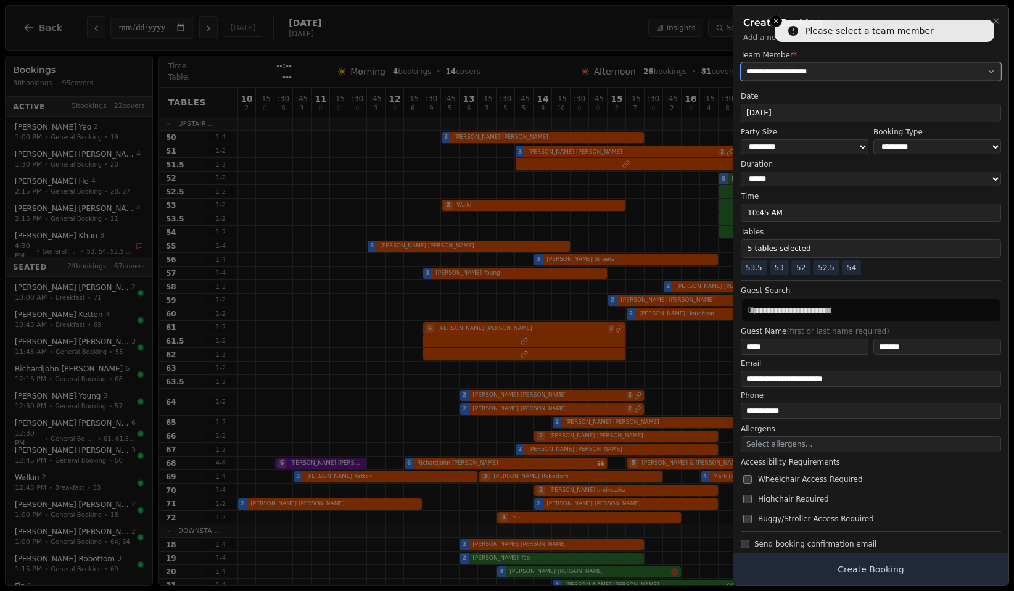
click at [816, 69] on select "**********" at bounding box center [871, 71] width 260 height 18
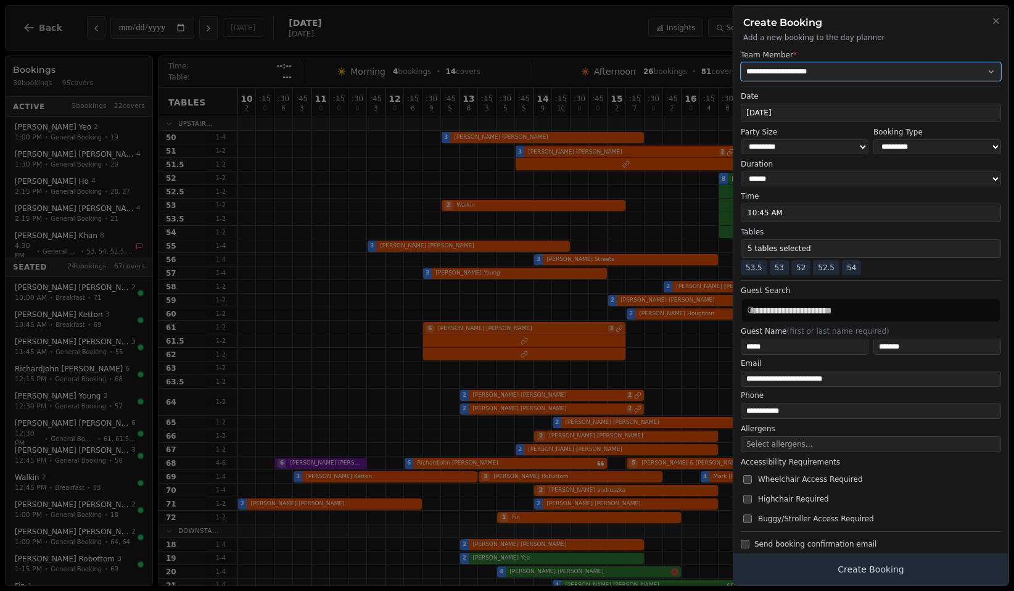
select select "**********"
click at [808, 91] on label "Date" at bounding box center [871, 96] width 260 height 10
click at [905, 64] on select "**********" at bounding box center [871, 71] width 260 height 18
click at [992, 22] on icon "button" at bounding box center [996, 21] width 10 height 10
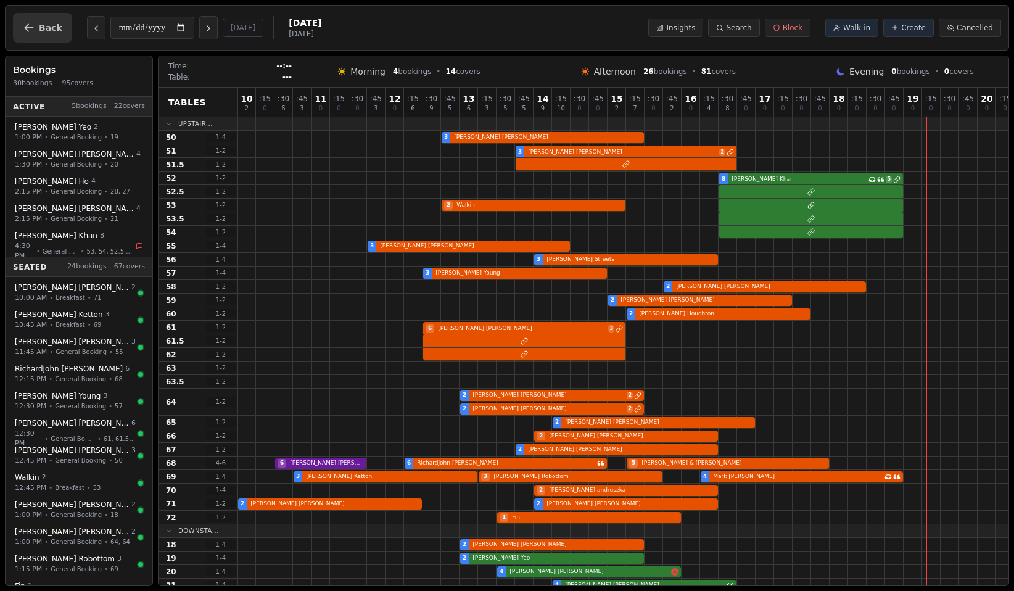
click at [54, 36] on button "Back" at bounding box center [42, 28] width 59 height 30
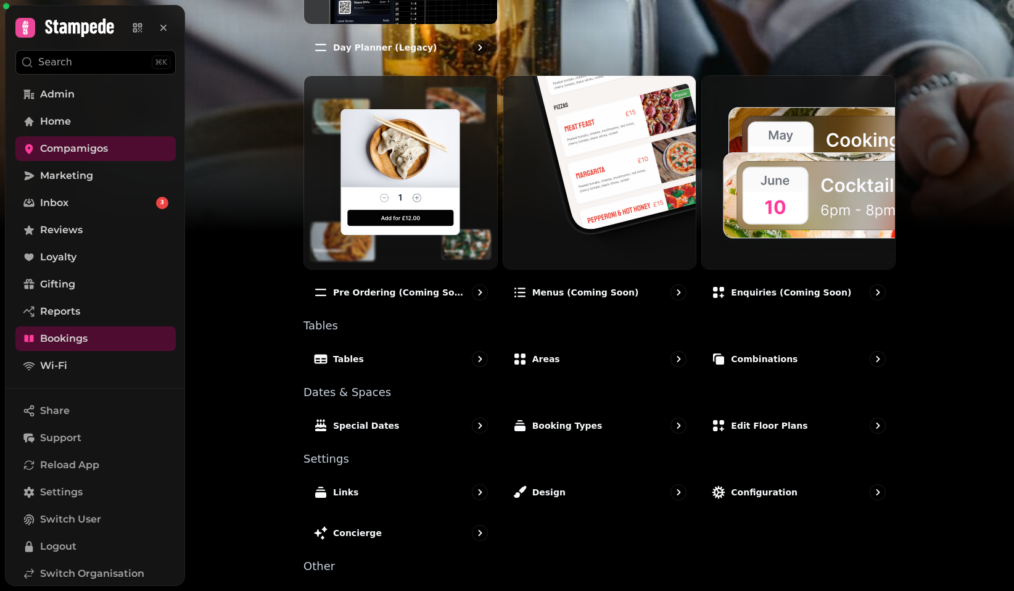
scroll to position [592, 0]
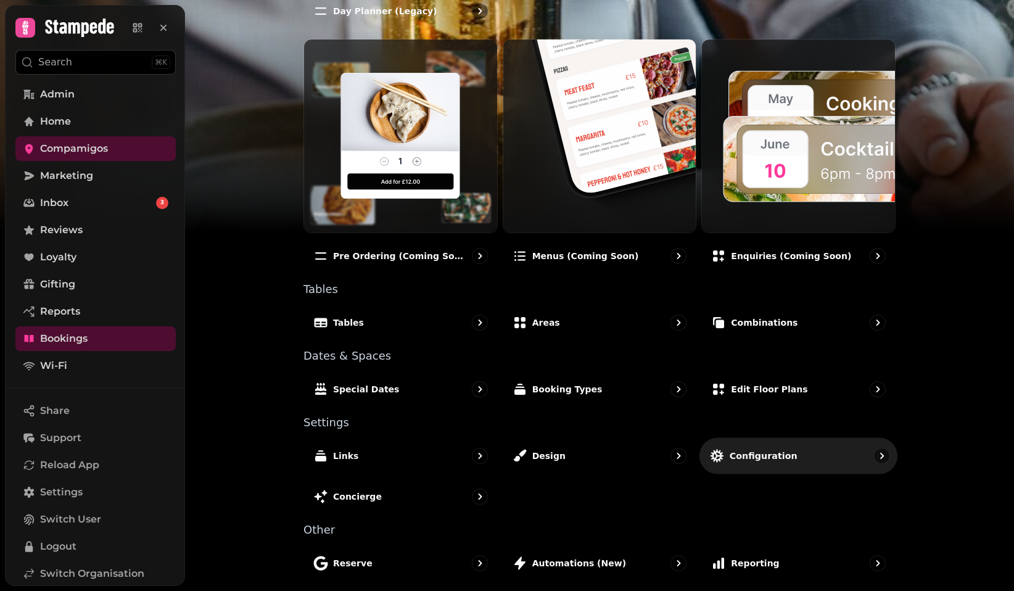
click at [774, 456] on p "Configuration" at bounding box center [763, 456] width 68 height 12
select select "**"
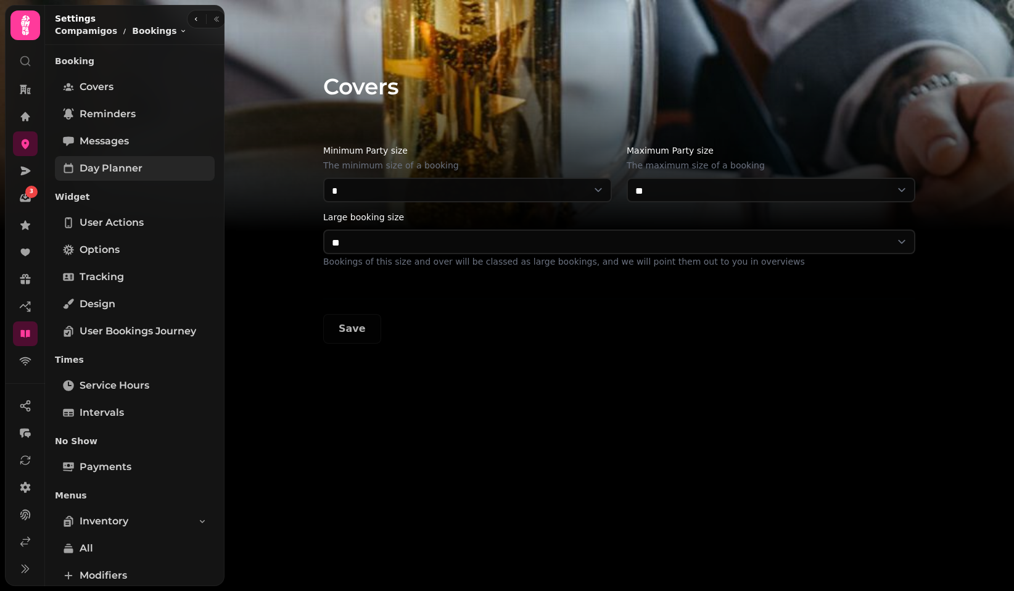
click at [149, 163] on link "Day Planner" at bounding box center [135, 168] width 160 height 25
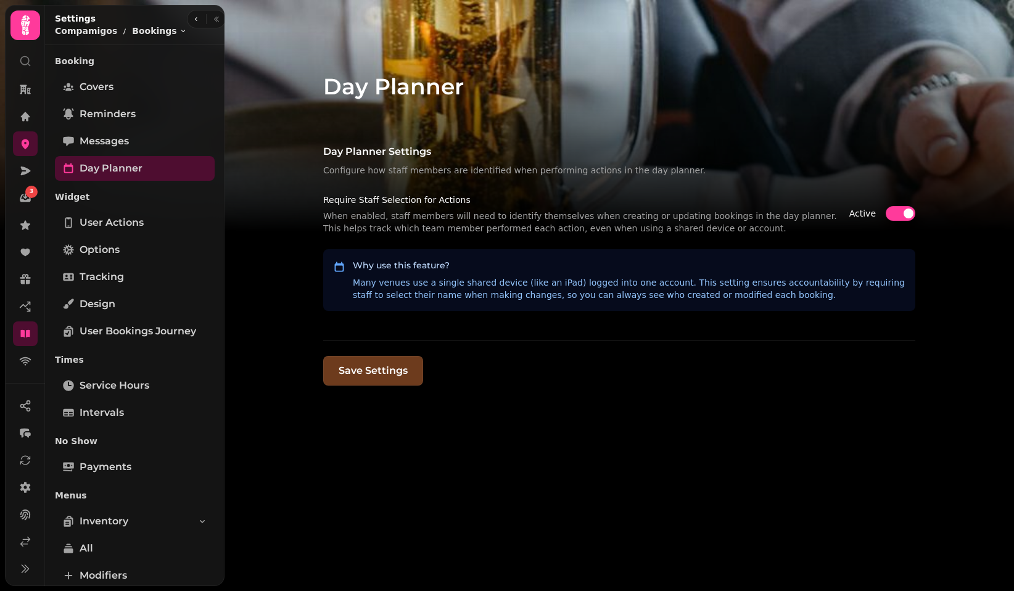
click at [903, 212] on span "button" at bounding box center [908, 213] width 10 height 10
click at [372, 376] on button "Save Settings" at bounding box center [373, 371] width 100 height 30
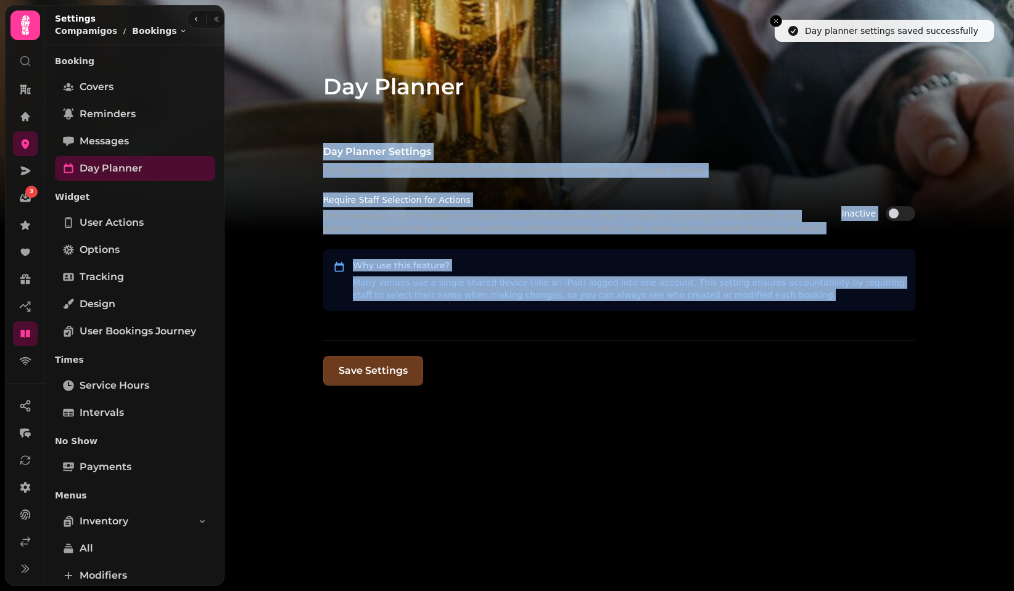
drag, startPoint x: 784, startPoint y: 319, endPoint x: 324, endPoint y: 156, distance: 487.9
click at [324, 156] on div "Day Planner Settings Configure how staff members are identified when performing…" at bounding box center [619, 242] width 592 height 198
copy div "Day Planner Settings Configure how staff members are identified when performing…"
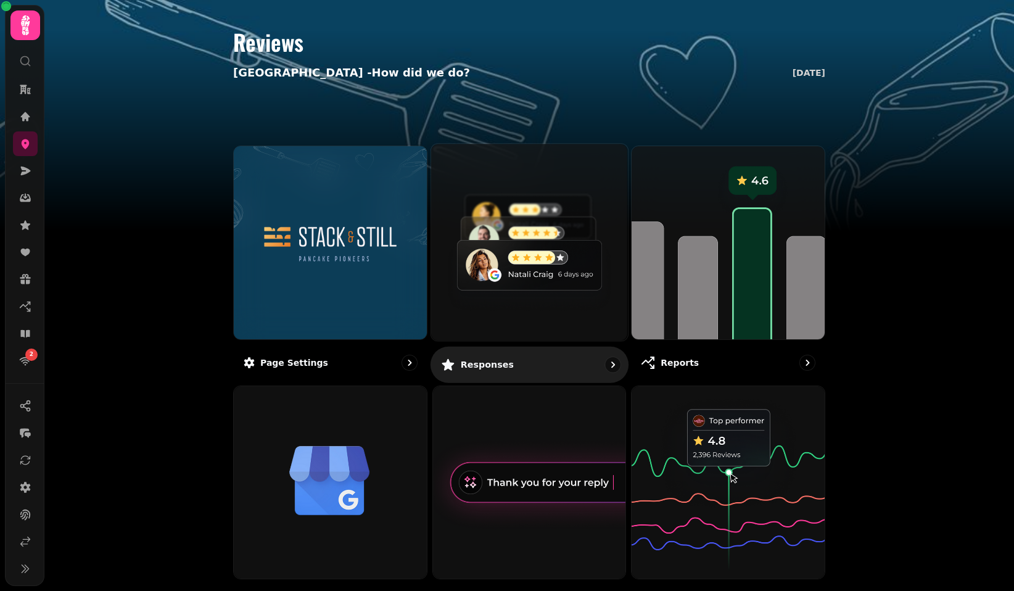
click at [482, 254] on img at bounding box center [529, 242] width 216 height 216
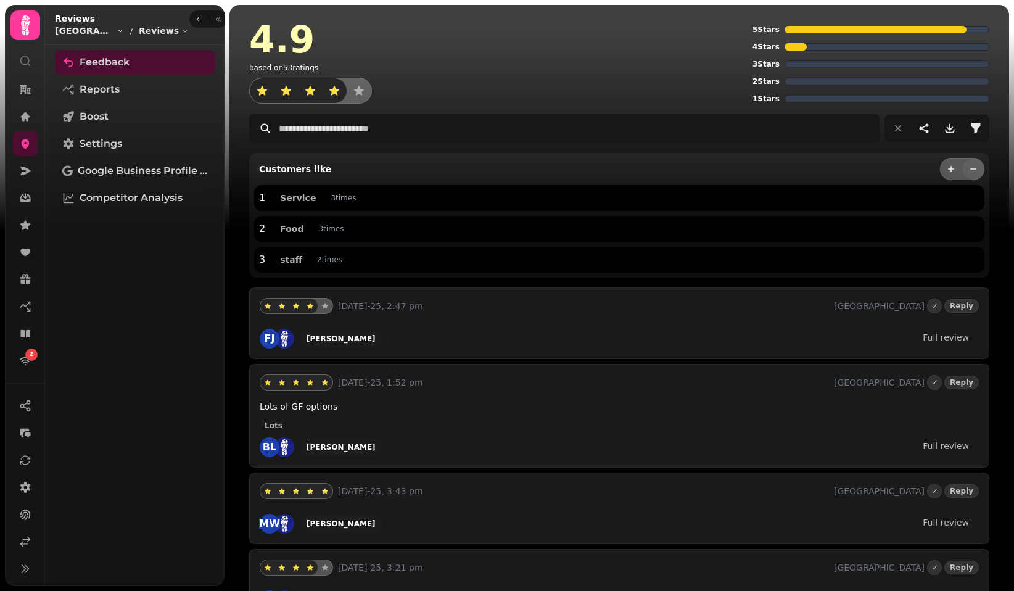
click at [183, 10] on div "Reviews Edinburgh Toggle menu Reviews Toggle menu" at bounding box center [134, 25] width 179 height 40
click at [194, 22] on icon "button" at bounding box center [197, 18] width 7 height 7
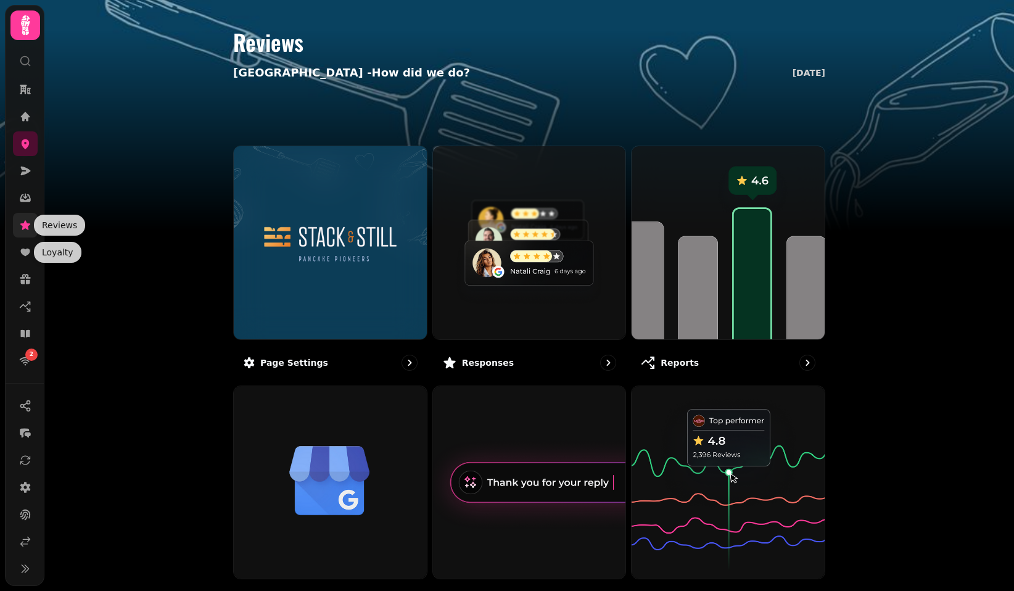
click at [20, 219] on icon at bounding box center [25, 225] width 12 height 12
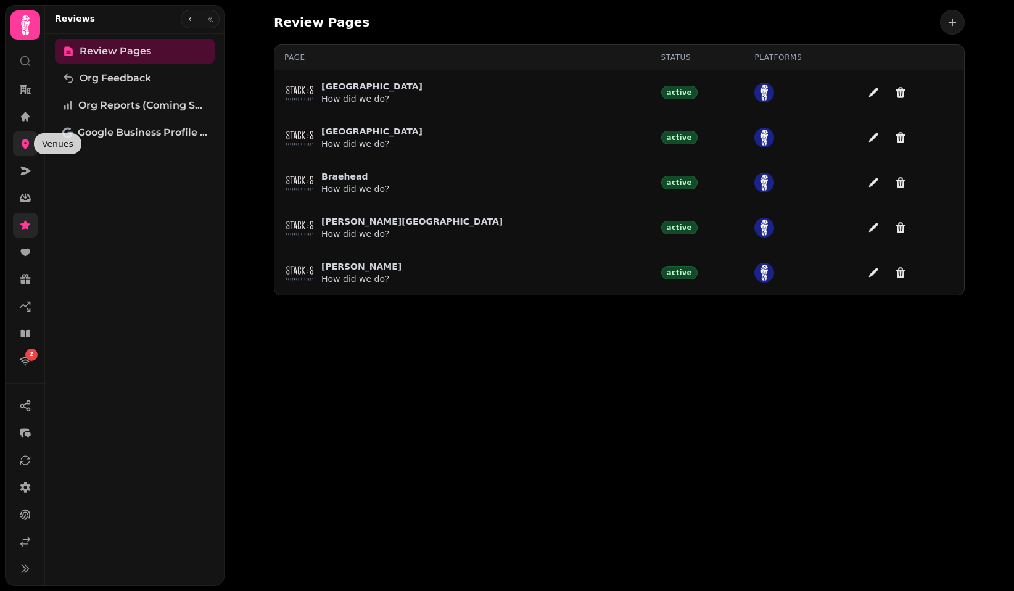
click at [20, 147] on icon at bounding box center [25, 144] width 12 height 12
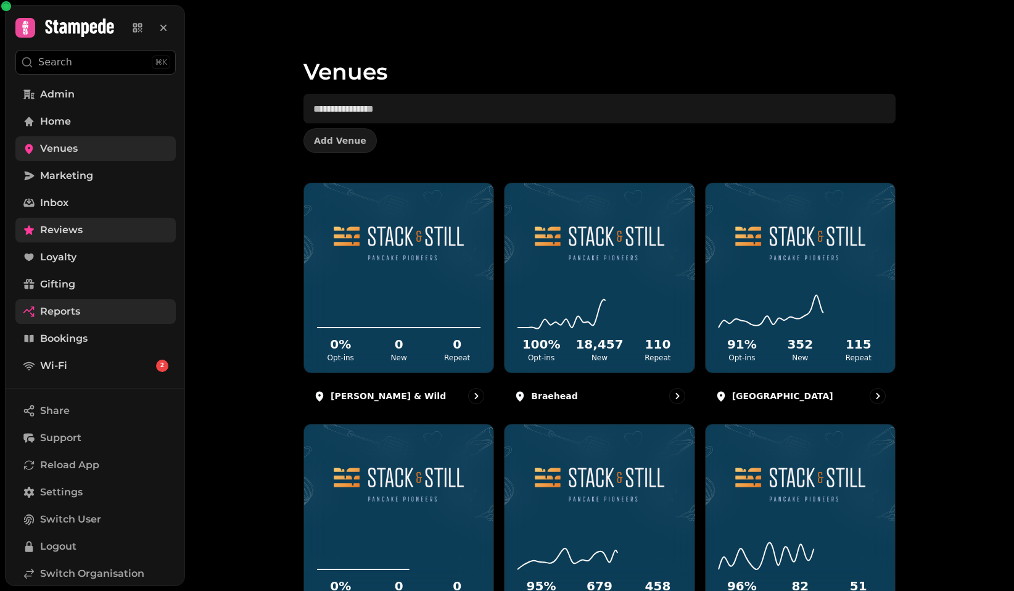
click at [88, 316] on link "Reports" at bounding box center [95, 311] width 160 height 25
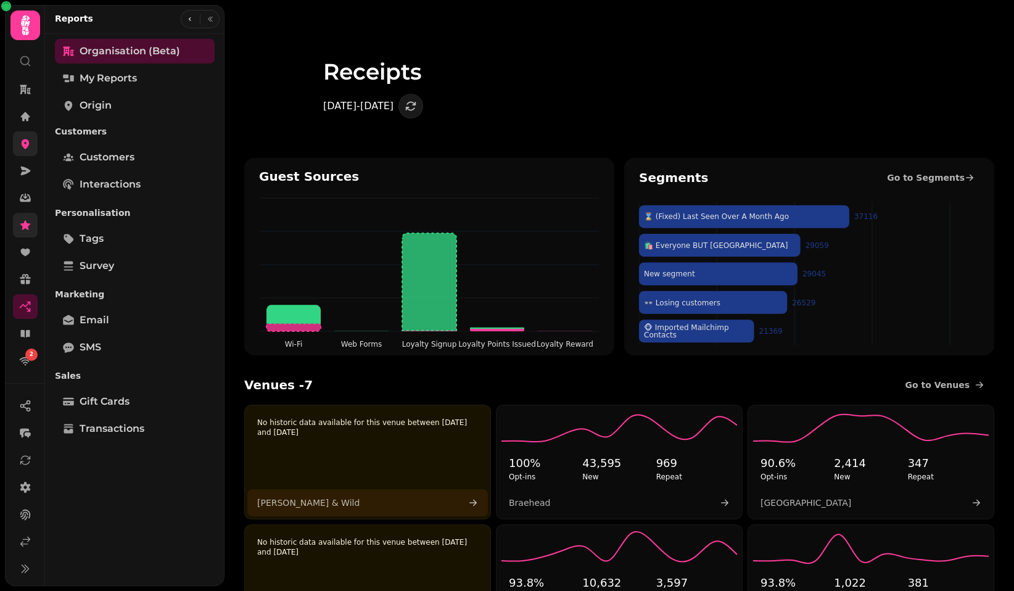
click at [28, 146] on icon at bounding box center [26, 144] width 8 height 10
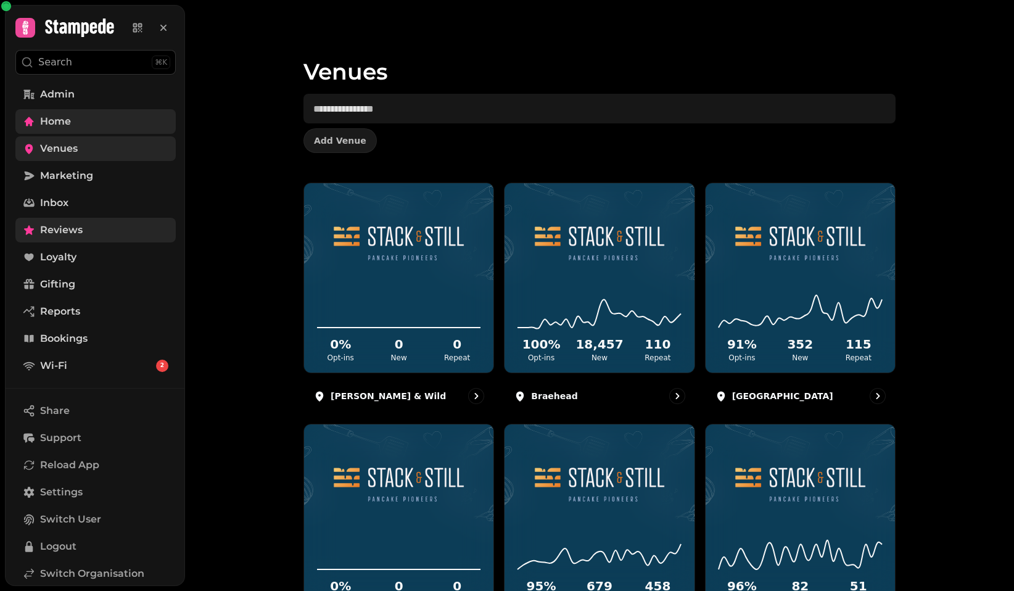
click at [92, 122] on link "Home" at bounding box center [95, 121] width 160 height 25
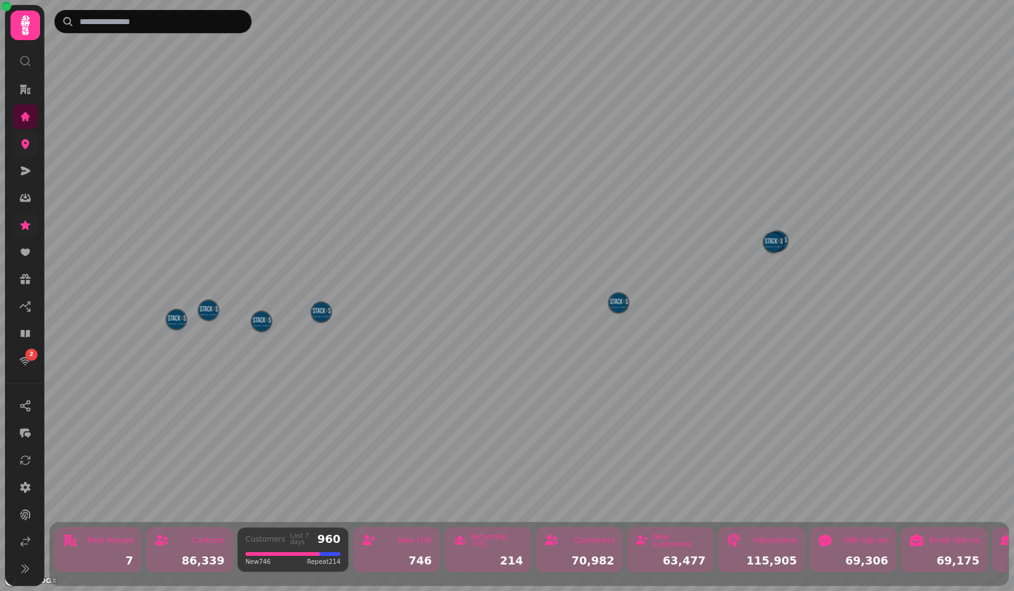
click at [776, 247] on img "Edinburgh" at bounding box center [772, 241] width 19 height 19
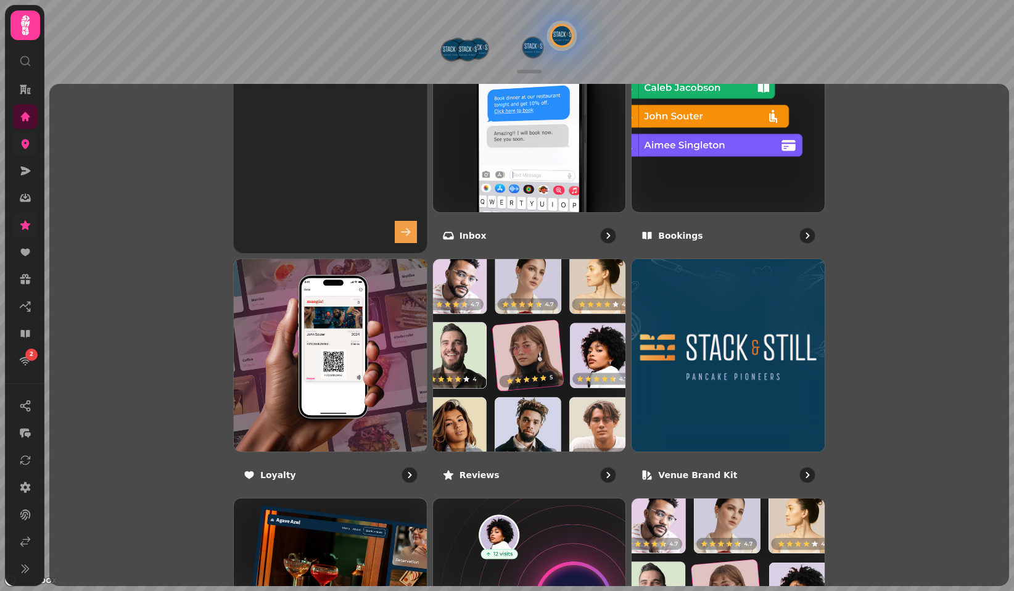
scroll to position [548, 0]
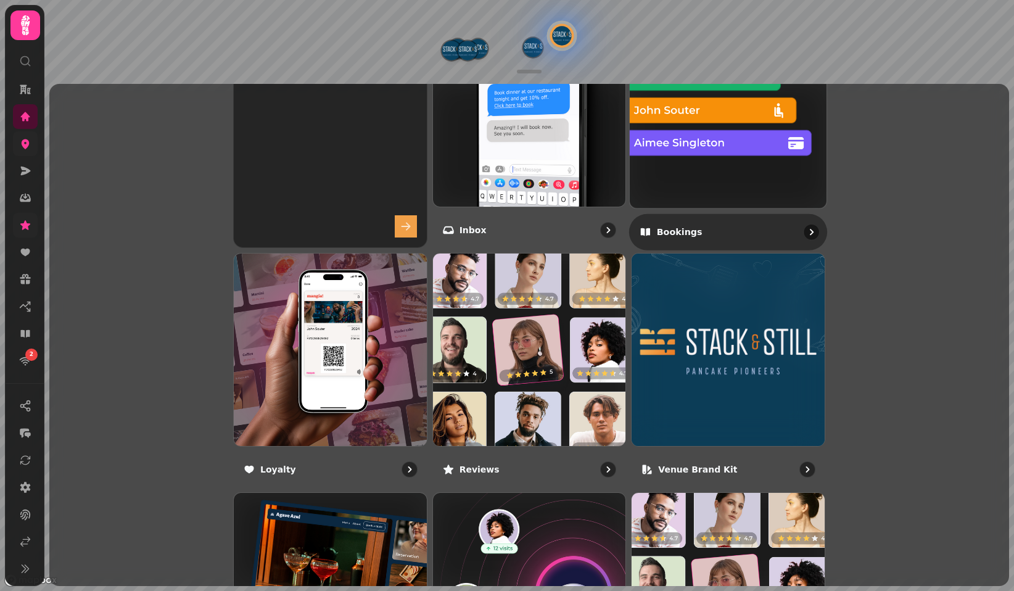
click at [755, 143] on img at bounding box center [728, 109] width 216 height 216
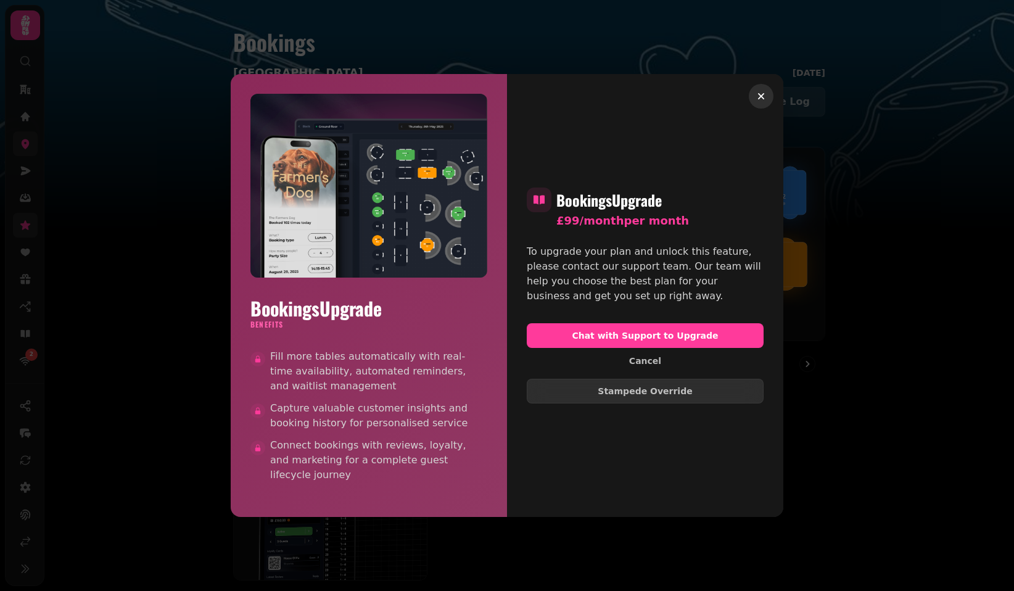
click at [763, 94] on icon "button" at bounding box center [761, 96] width 6 height 6
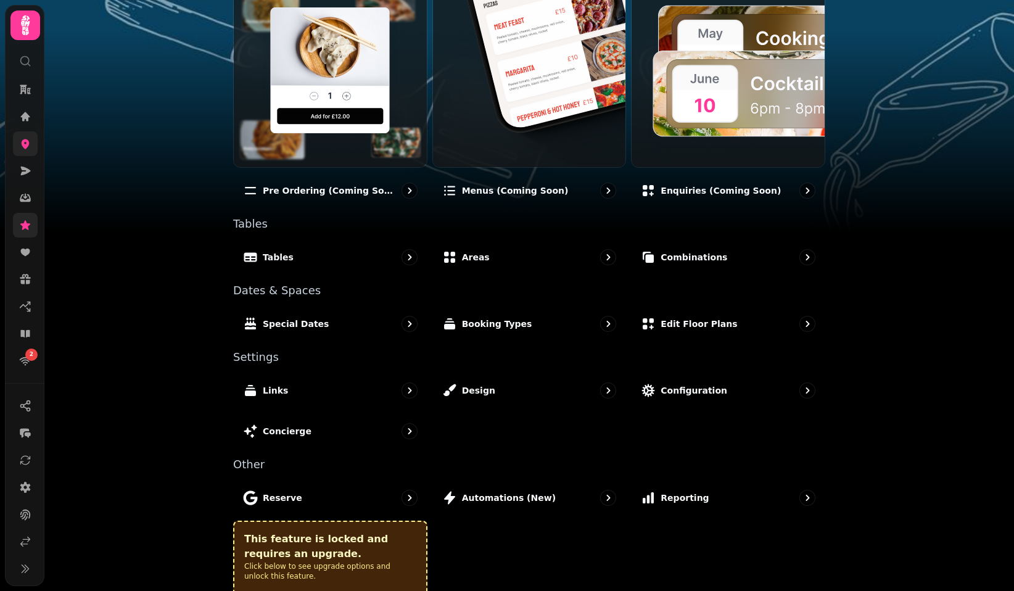
scroll to position [703, 0]
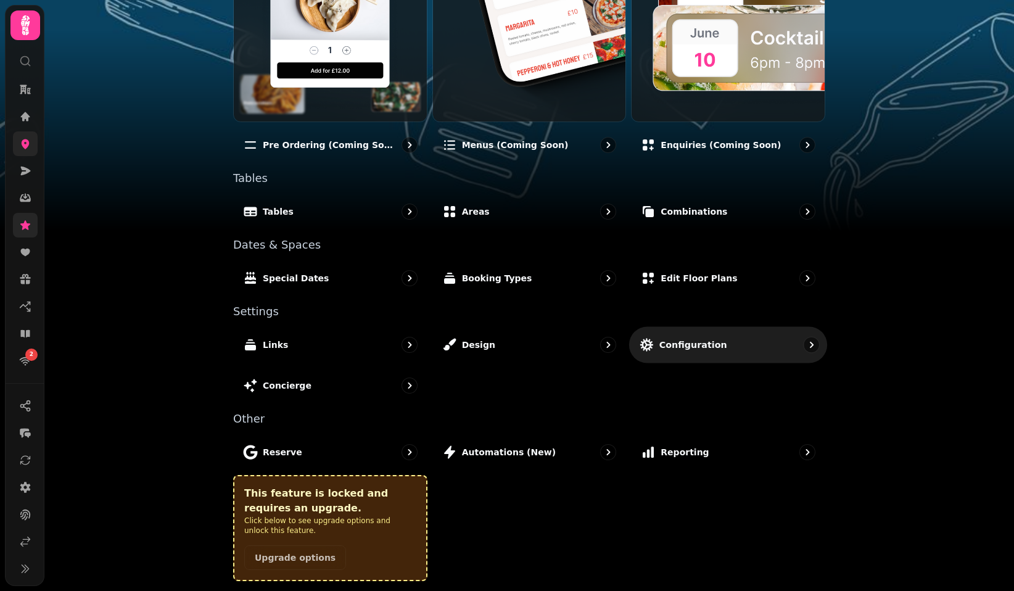
click at [697, 343] on p "Configuration" at bounding box center [693, 345] width 68 height 12
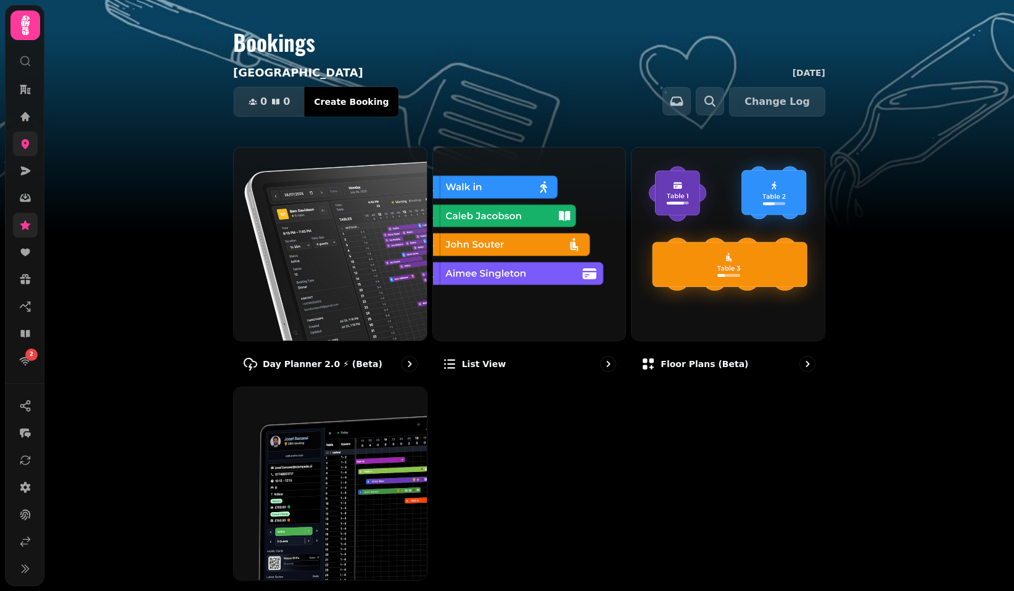
select select "**"
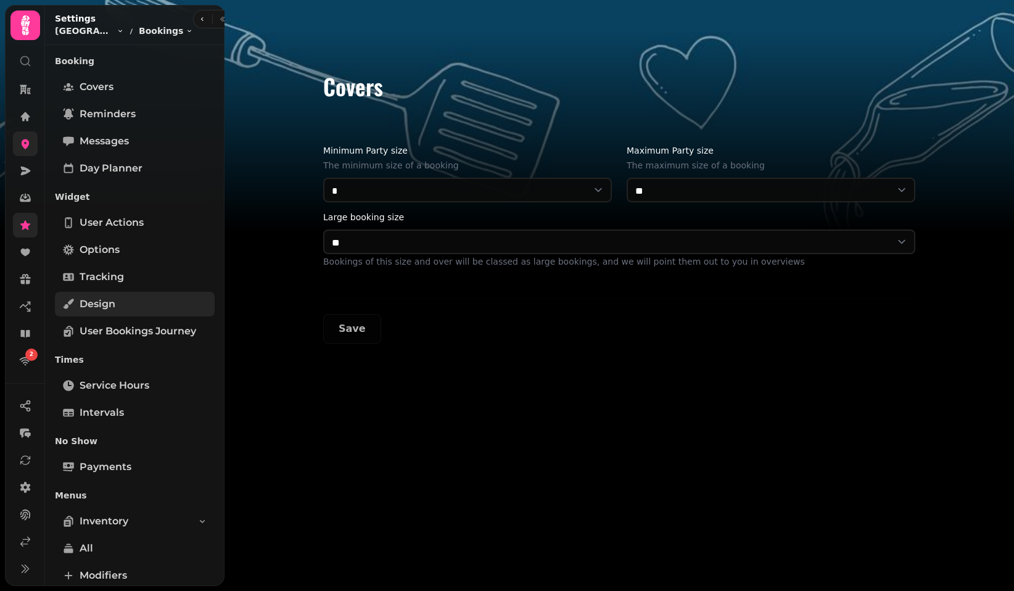
click at [120, 298] on link "Design" at bounding box center [135, 304] width 160 height 25
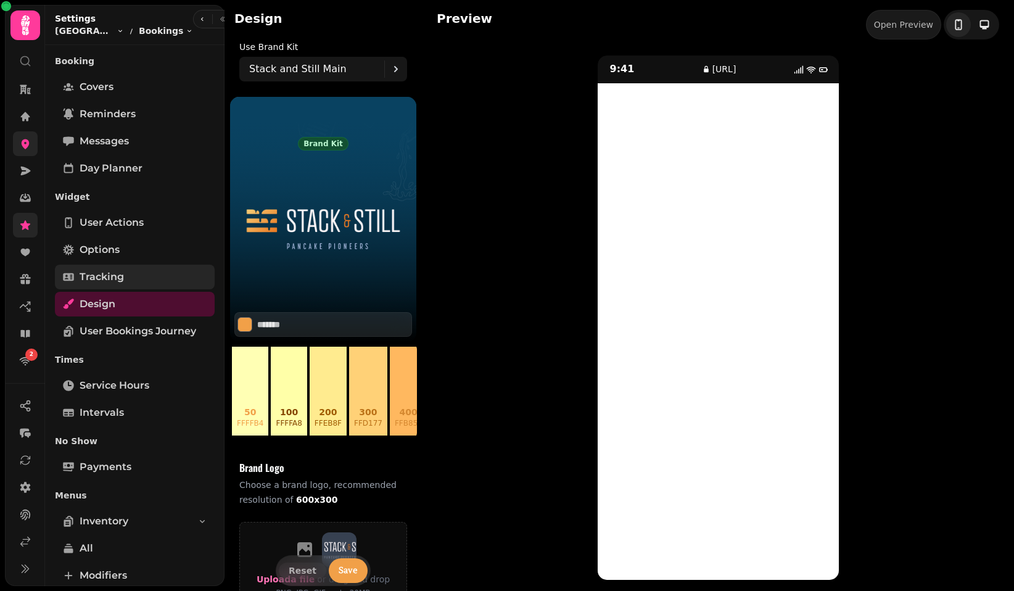
click at [117, 266] on link "Tracking" at bounding box center [135, 277] width 160 height 25
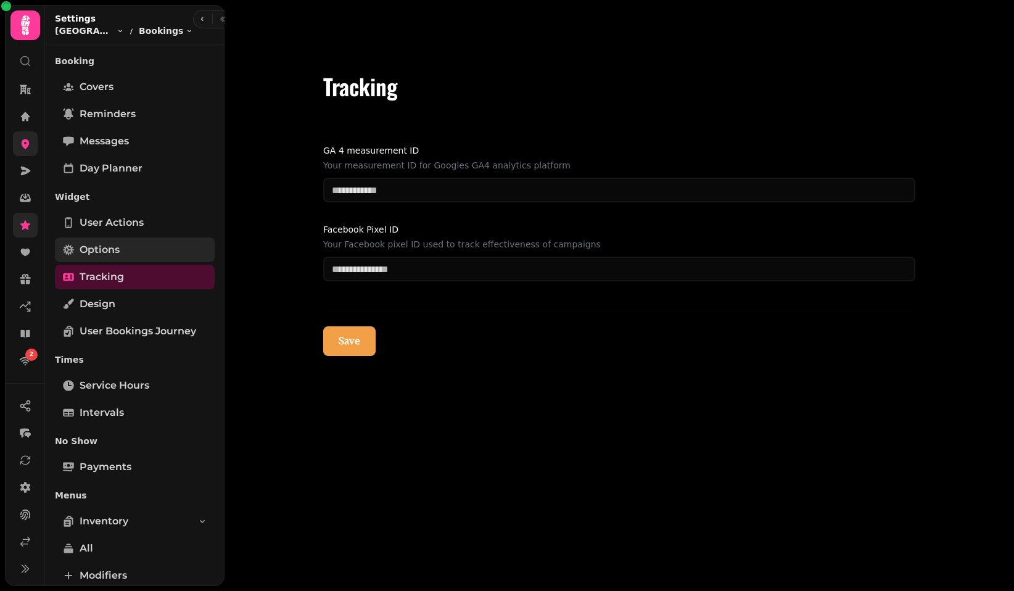
click at [115, 255] on span "Options" at bounding box center [100, 249] width 40 height 15
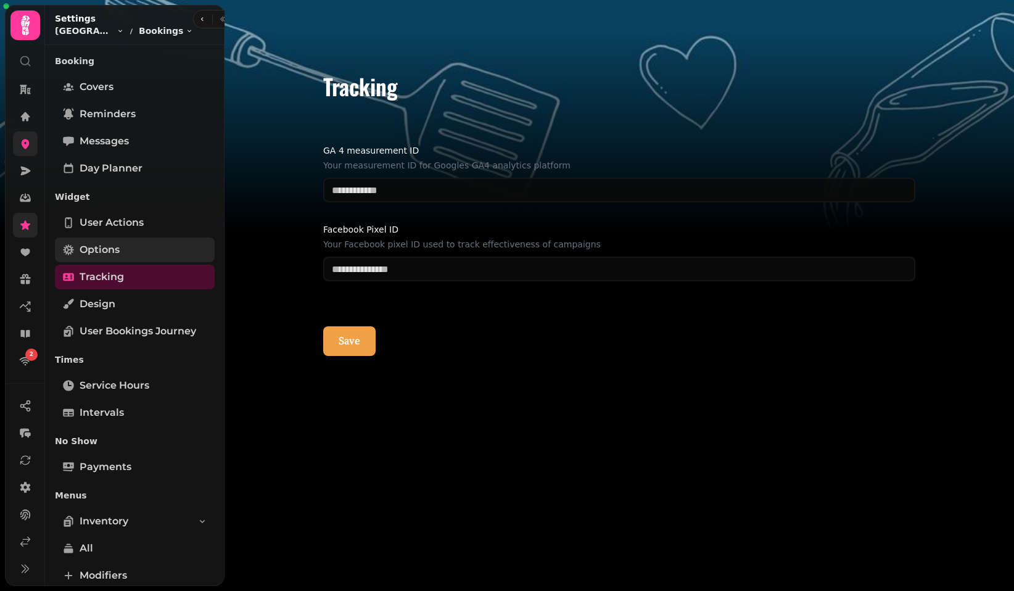
select select "****"
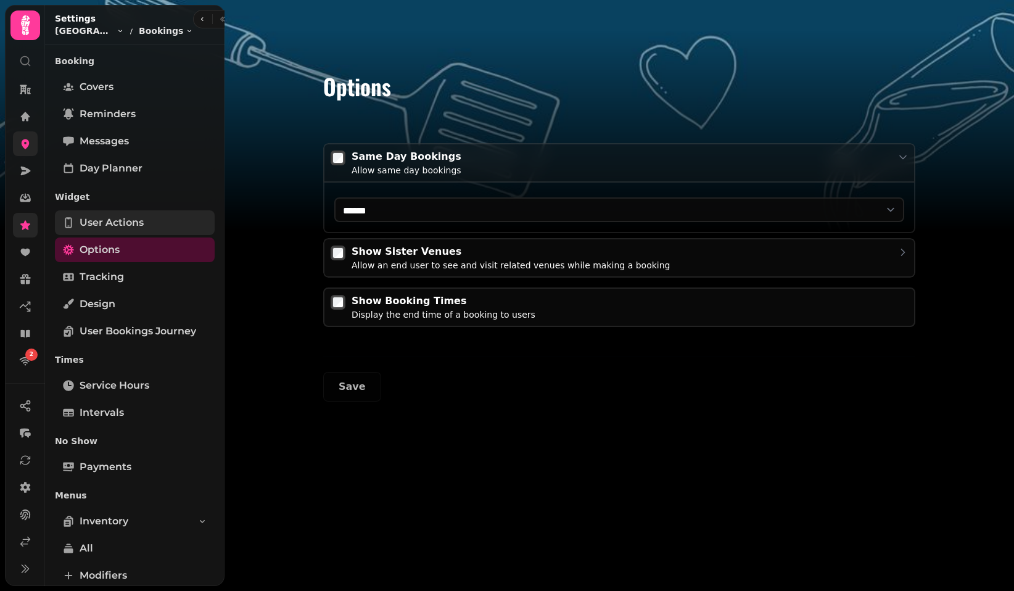
click at [112, 231] on link "User actions" at bounding box center [135, 222] width 160 height 25
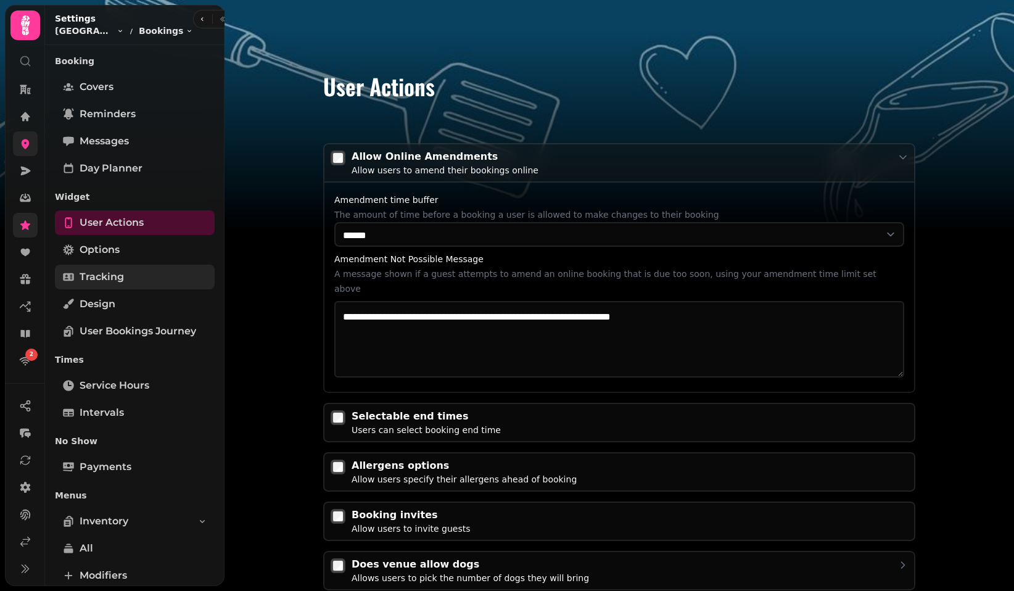
click at [133, 269] on link "Tracking" at bounding box center [135, 277] width 160 height 25
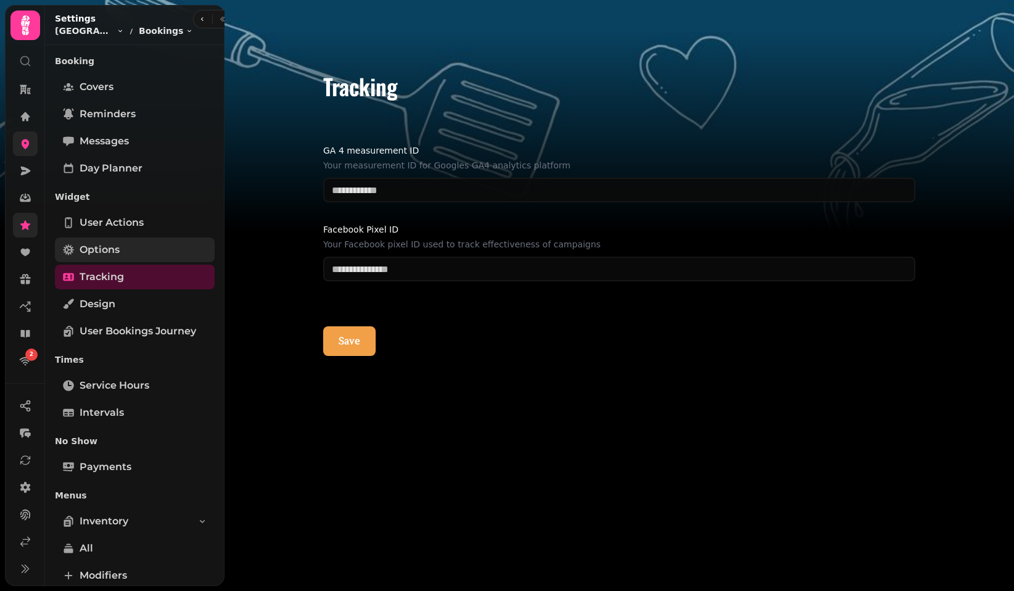
click at [129, 243] on link "Options" at bounding box center [135, 249] width 160 height 25
select select "****"
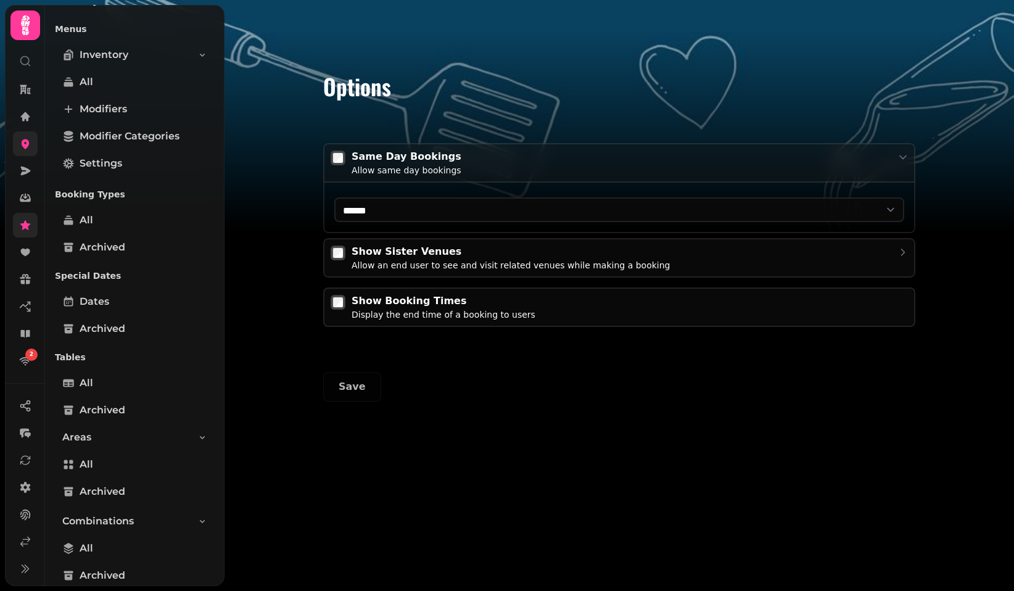
scroll to position [764, 0]
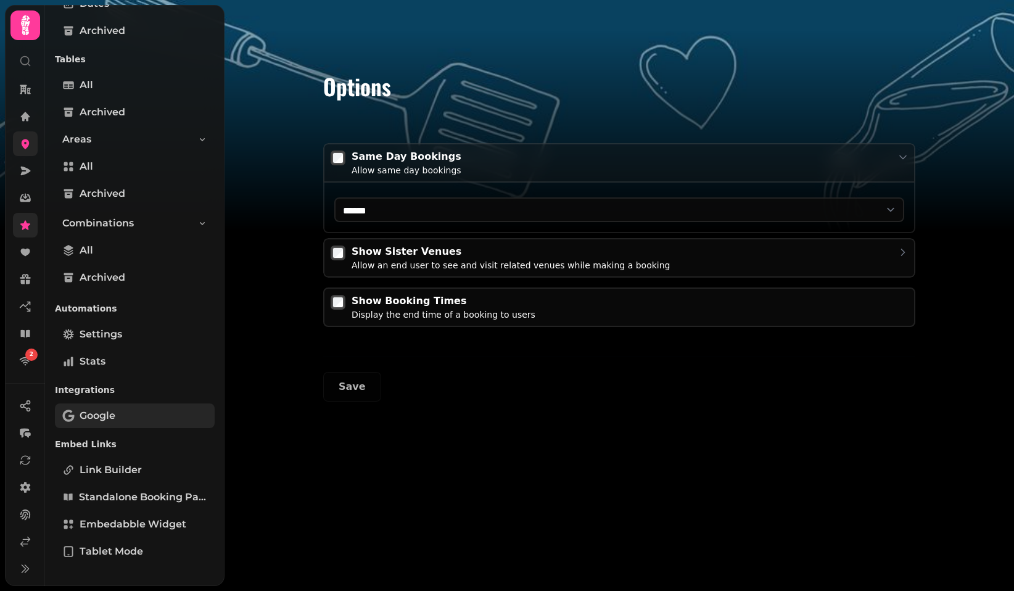
click at [111, 419] on span "Google" at bounding box center [98, 415] width 36 height 15
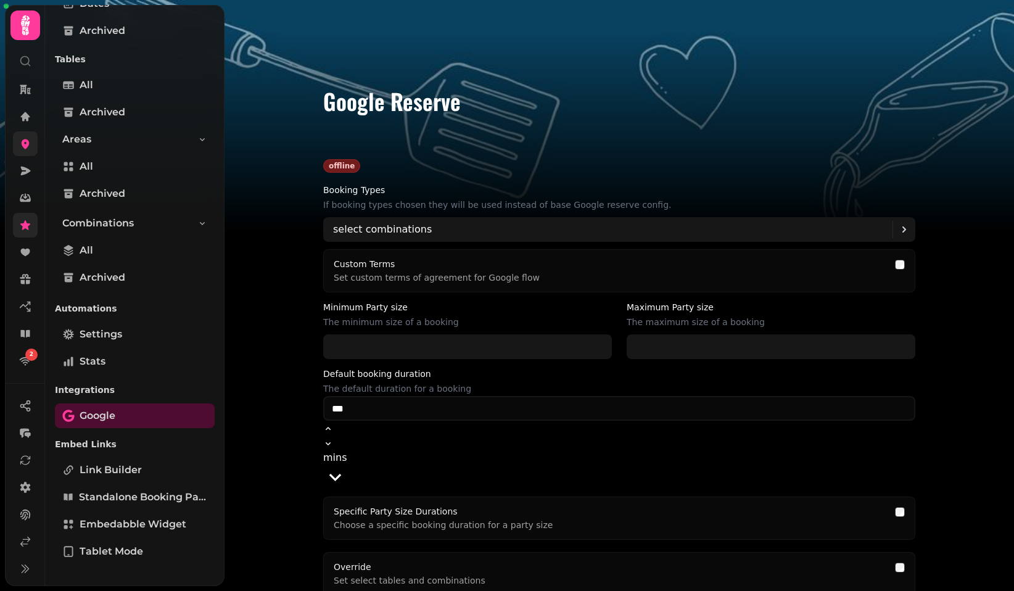
type input "*"
type input "**"
type input "***"
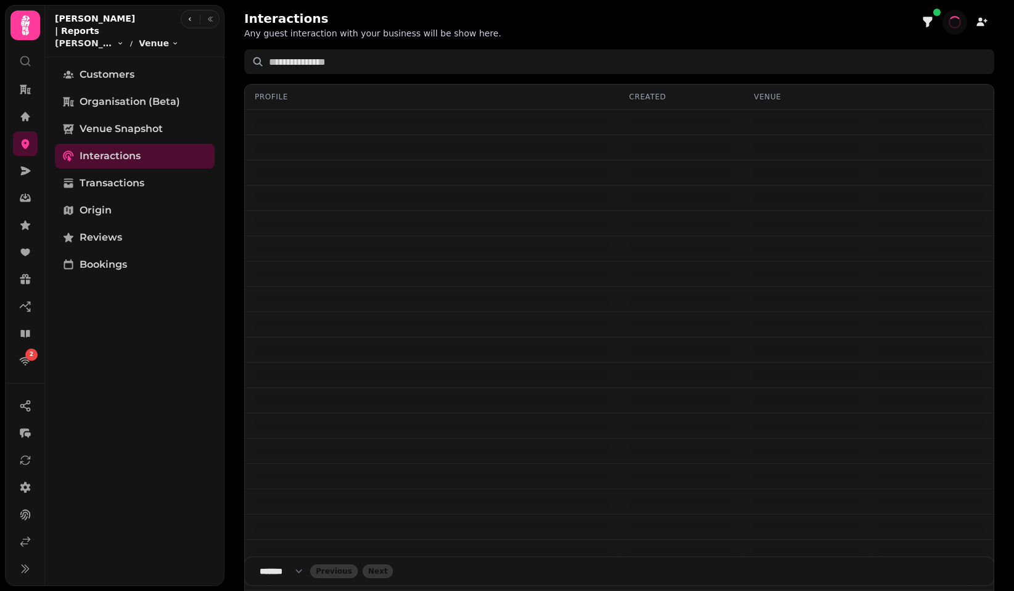
select select "**"
